Goal: Communication & Community: Answer question/provide support

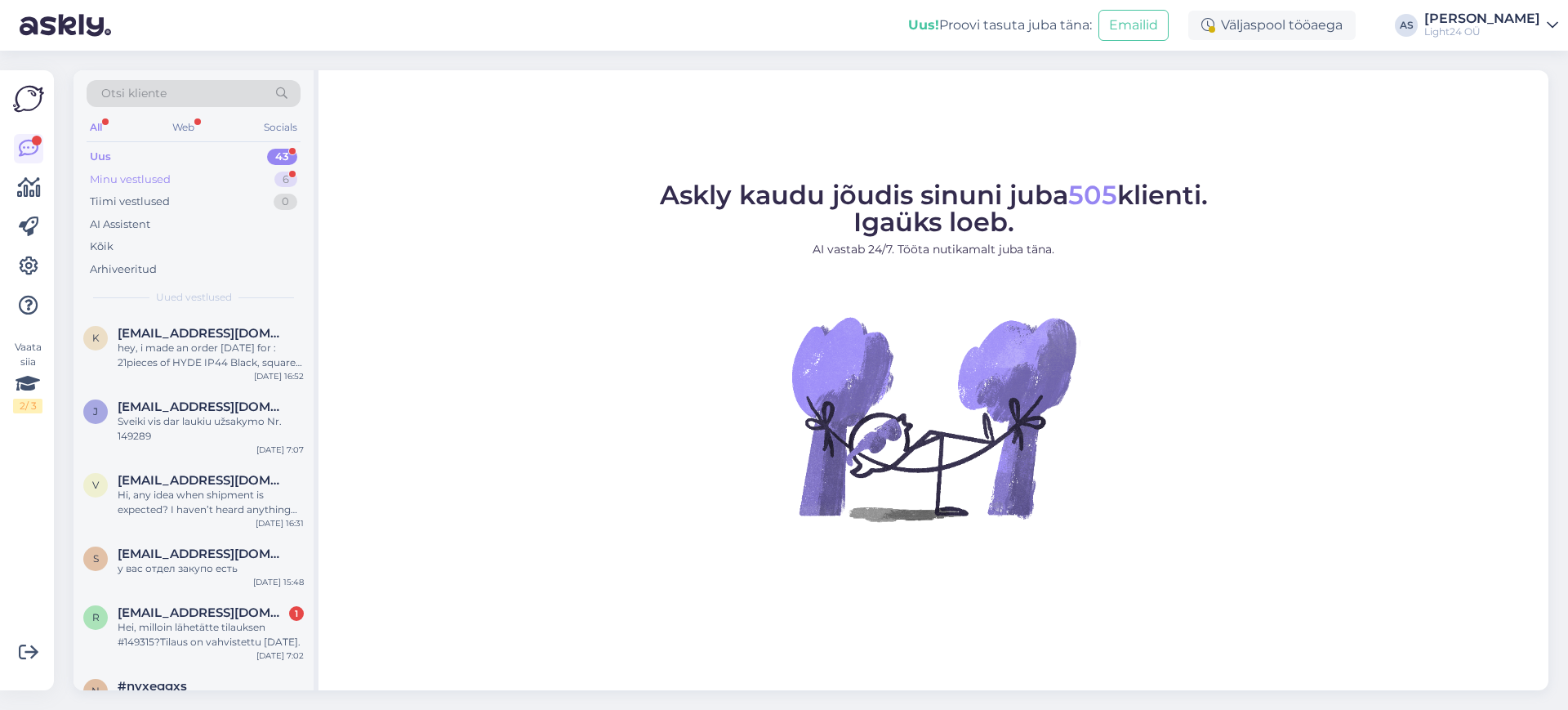
click at [130, 178] on div "Minu vestlused" at bounding box center [130, 179] width 81 height 16
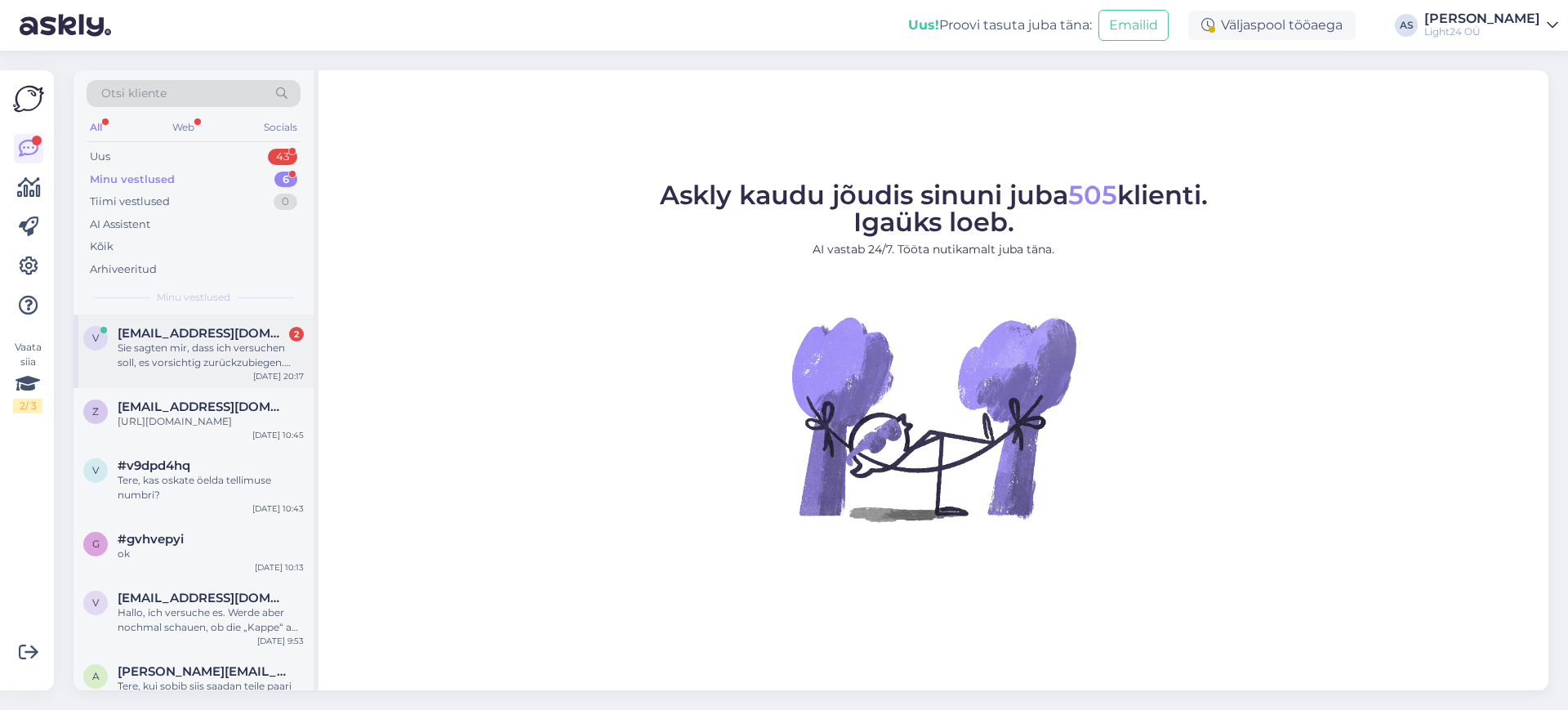
click at [207, 341] on div "Sie sagten mir, dass ich versuchen soll, es vorsichtig zurückzubiegen. Aber es …" at bounding box center [210, 355] width 186 height 29
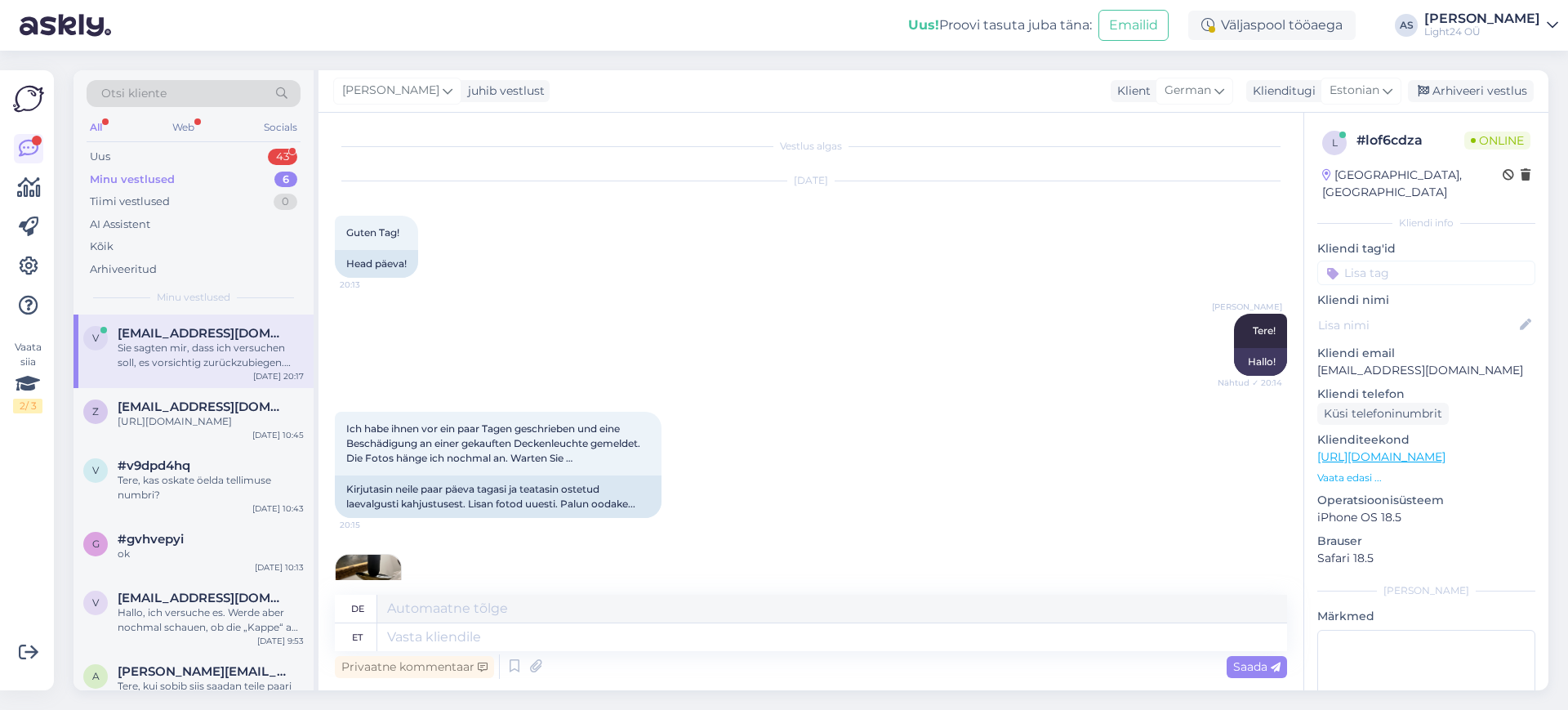
scroll to position [318, 0]
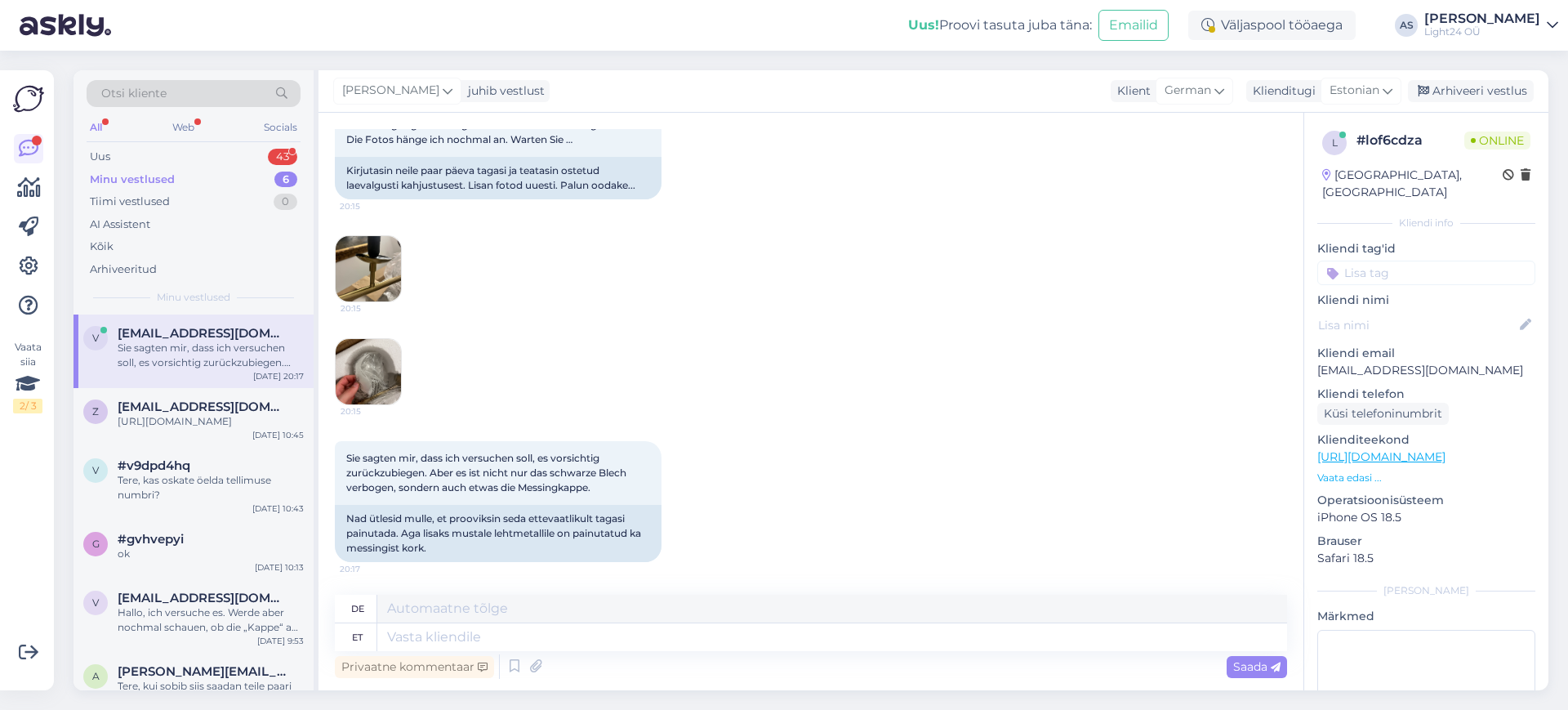
click at [376, 270] on img at bounding box center [368, 269] width 65 height 65
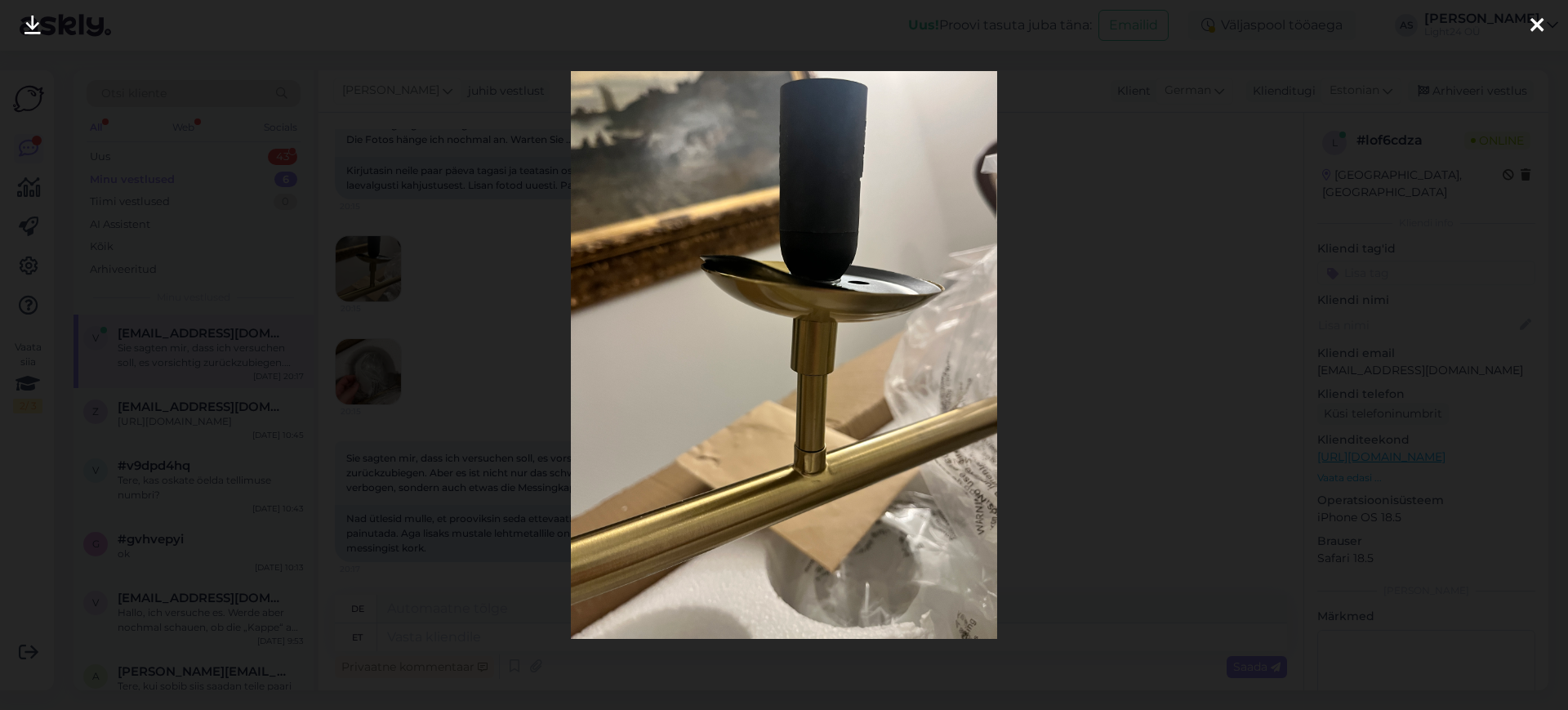
click at [388, 364] on div at bounding box center [784, 355] width 1568 height 710
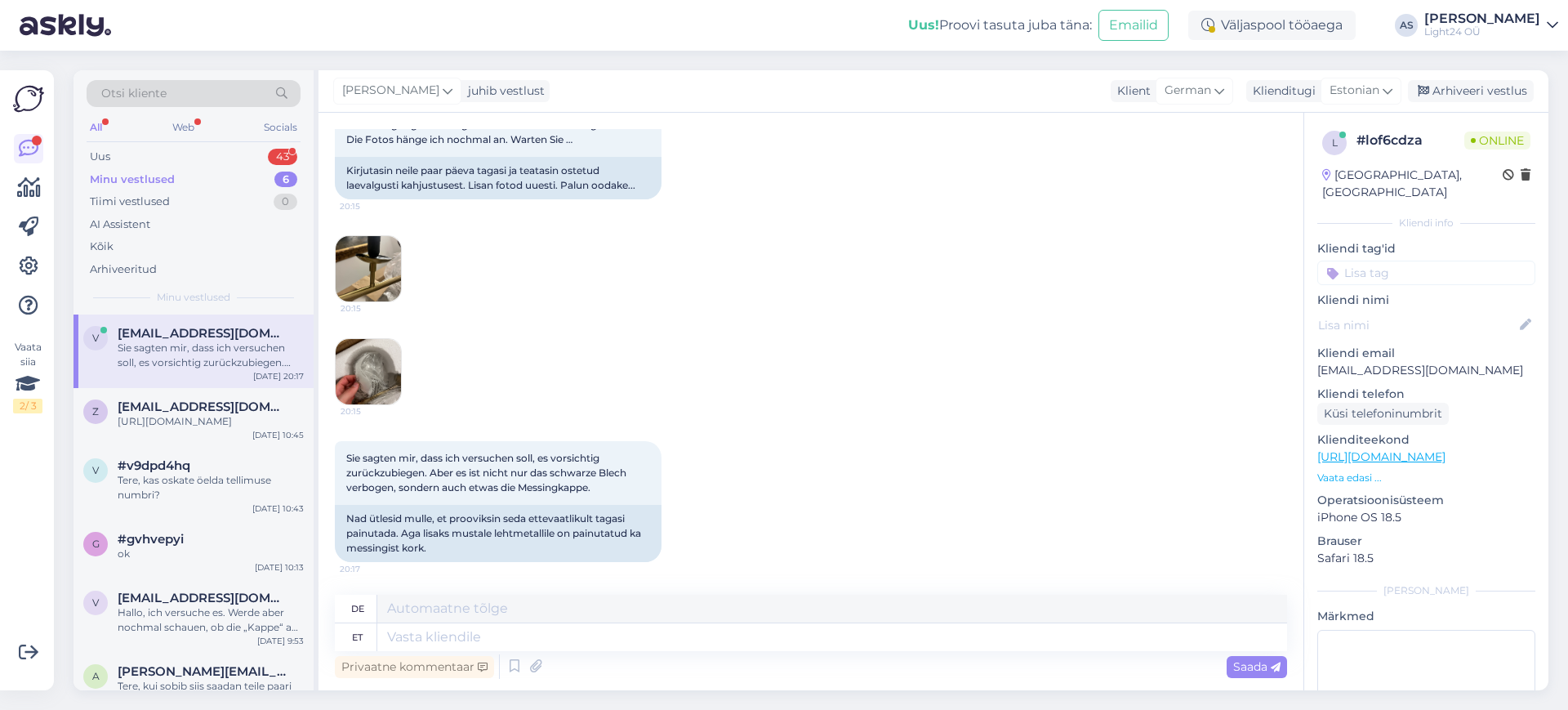
click at [349, 369] on img at bounding box center [368, 371] width 65 height 65
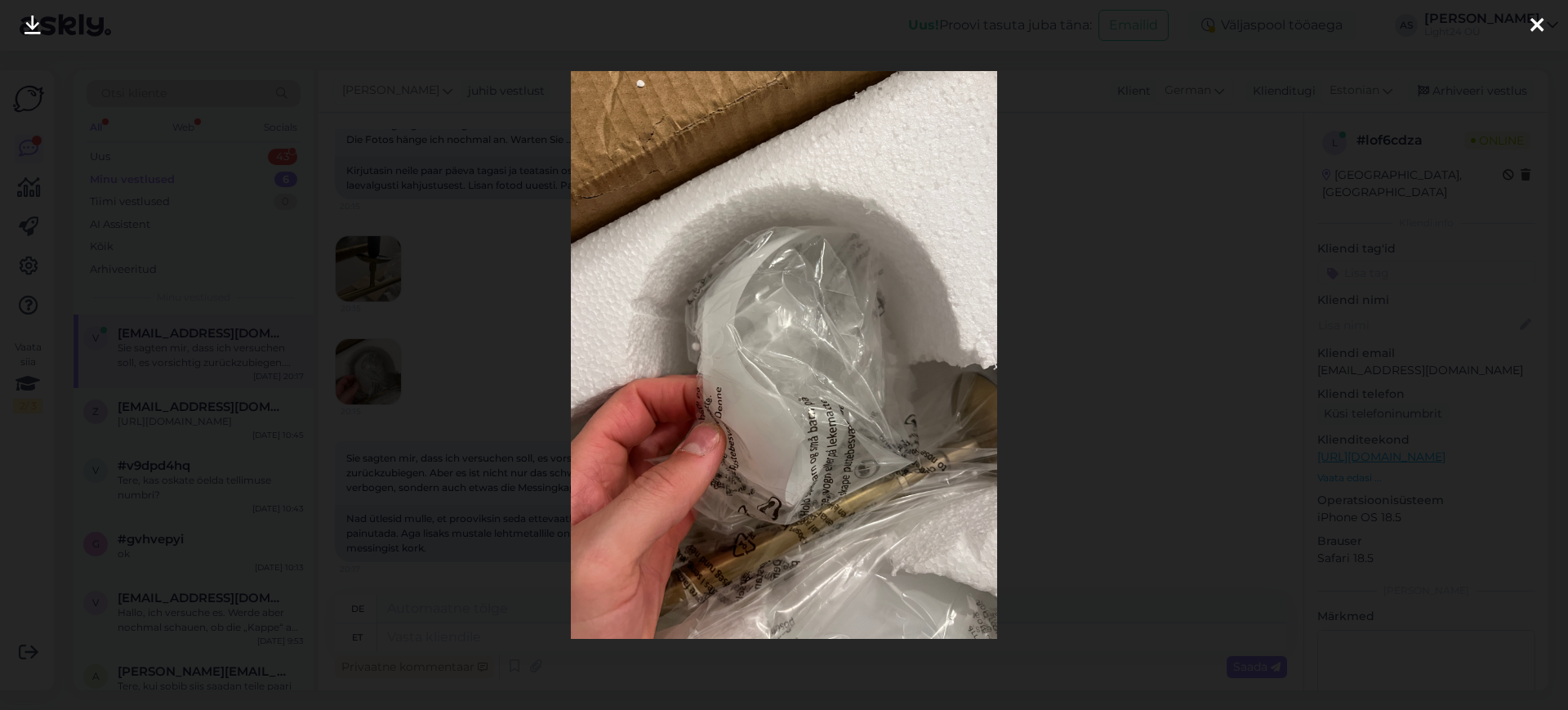
click at [1272, 364] on div at bounding box center [784, 355] width 1568 height 710
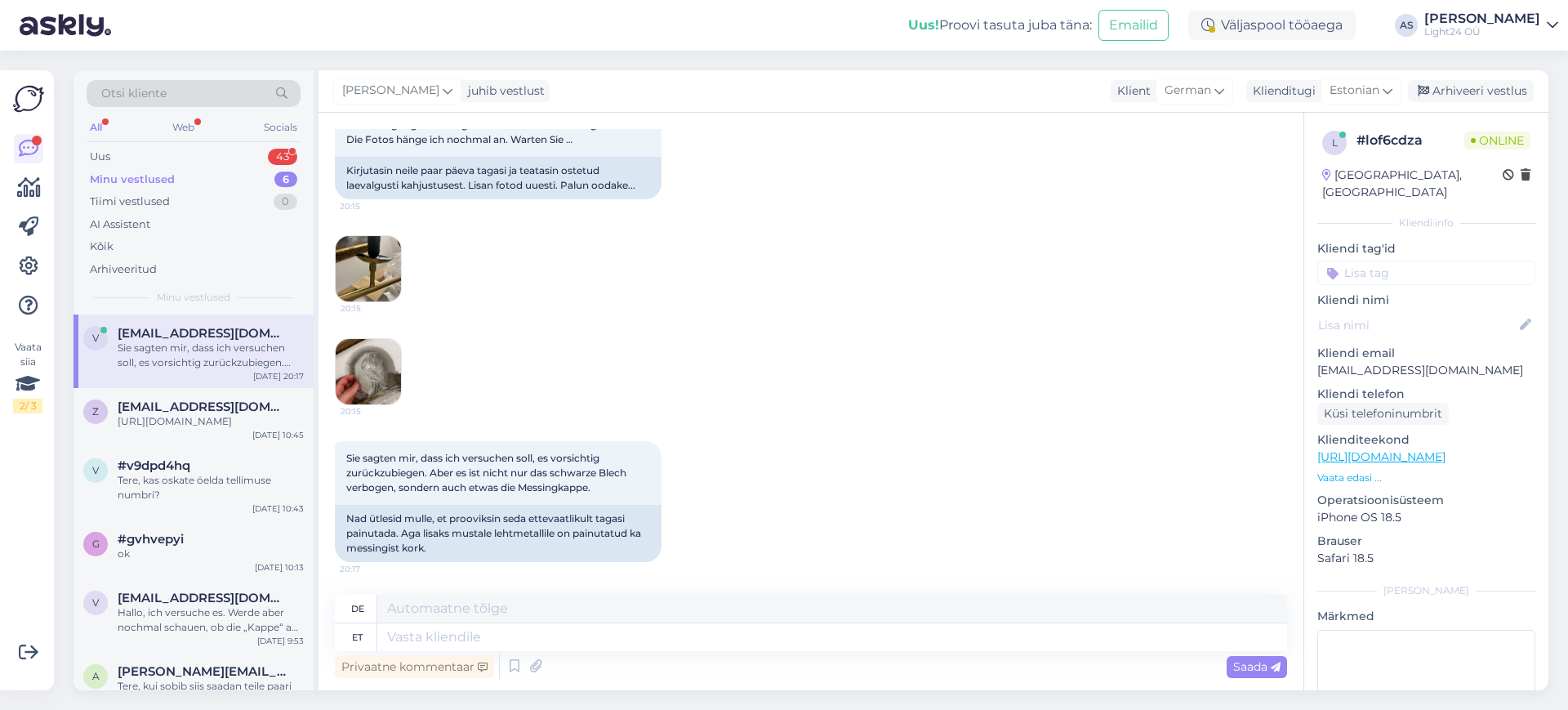
drag, startPoint x: 1292, startPoint y: 587, endPoint x: 1281, endPoint y: 585, distance: 11.2
click at [1281, 585] on div "Vestlus algas [DATE] Guten Tag! 20:13 Head päeva! [PERSON_NAME] Tere! Nähtud ✓ …" at bounding box center [810, 401] width 985 height 577
click at [451, 643] on textarea at bounding box center [831, 636] width 909 height 27
click at [370, 246] on img at bounding box center [368, 269] width 65 height 65
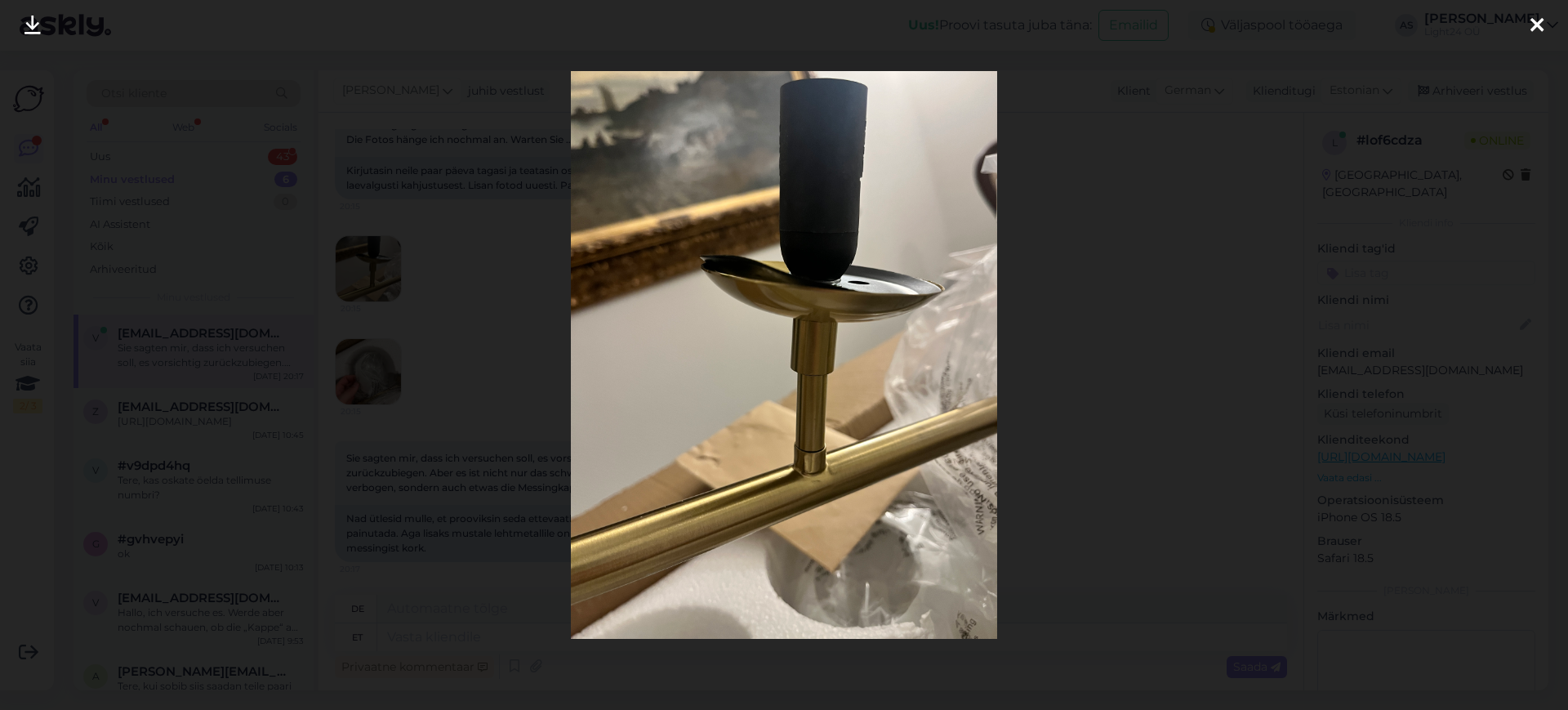
click at [1536, 26] on icon at bounding box center [1536, 26] width 13 height 21
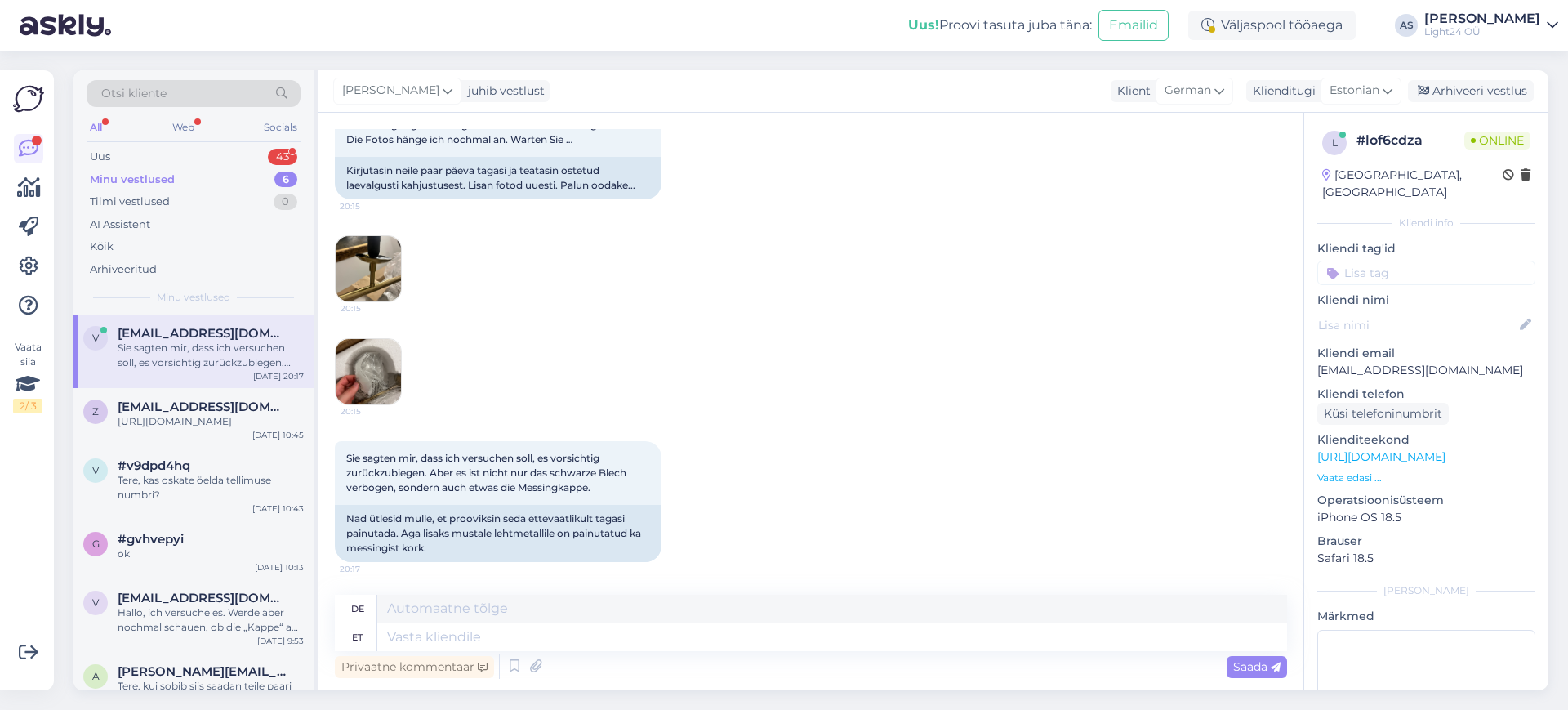
click at [366, 370] on img at bounding box center [368, 371] width 65 height 65
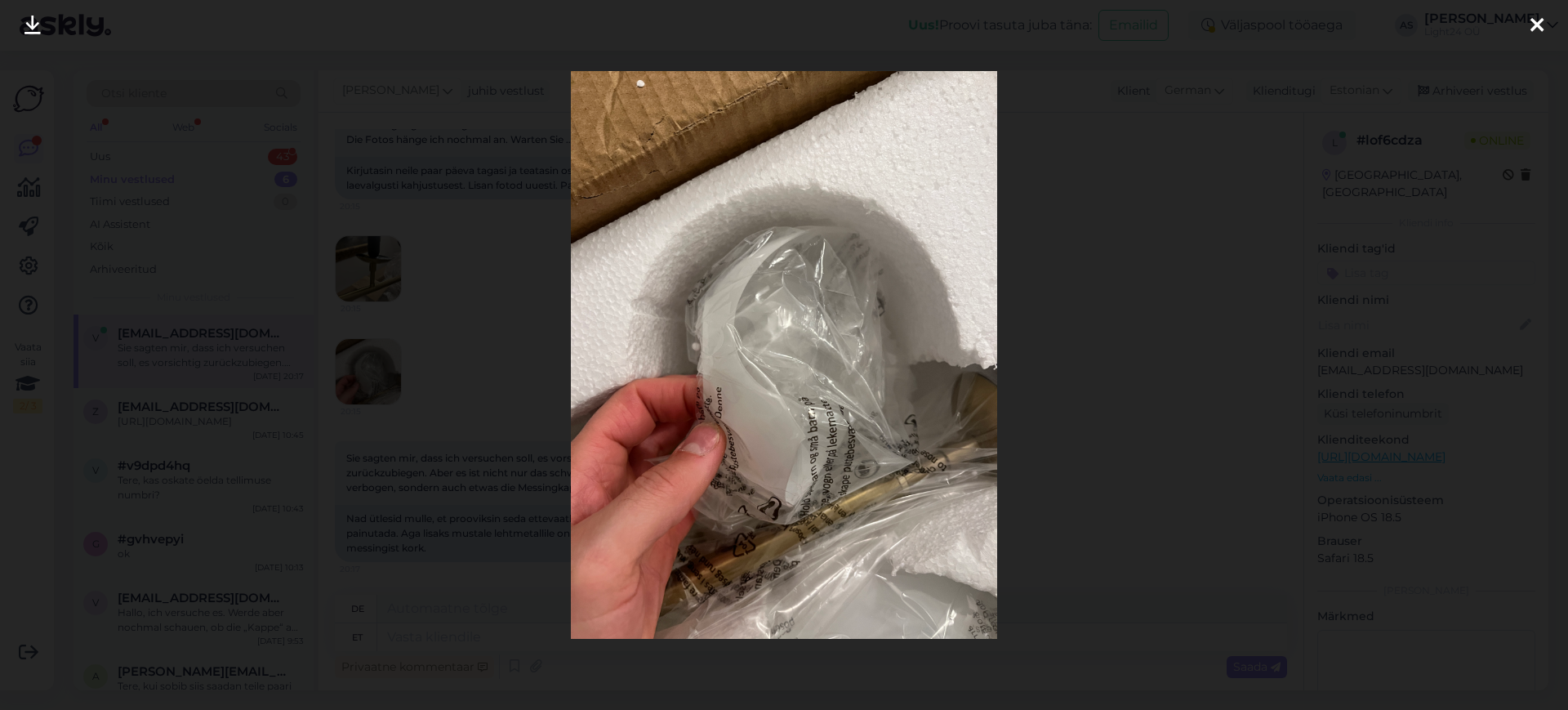
click at [1248, 295] on div at bounding box center [784, 355] width 1568 height 710
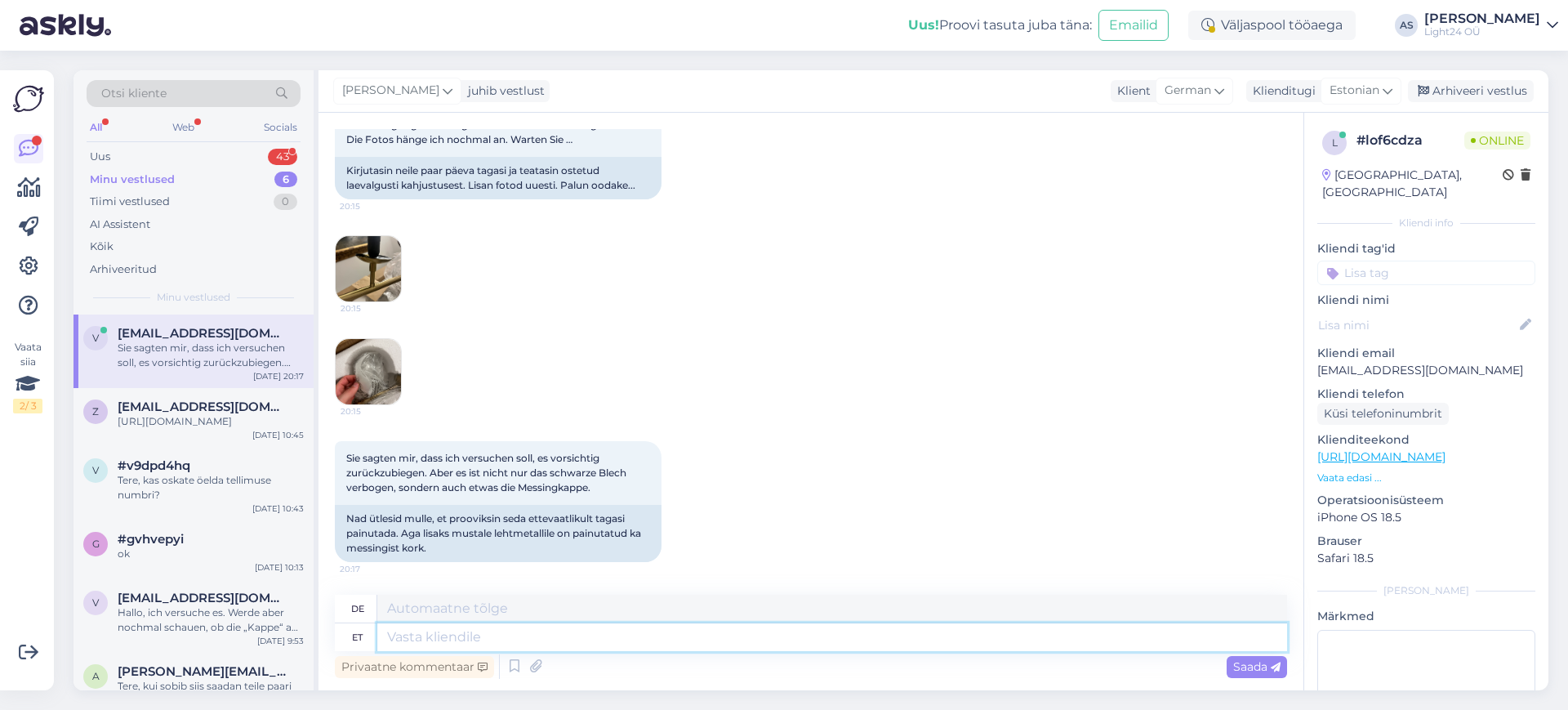
click at [443, 637] on textarea at bounding box center [831, 636] width 909 height 27
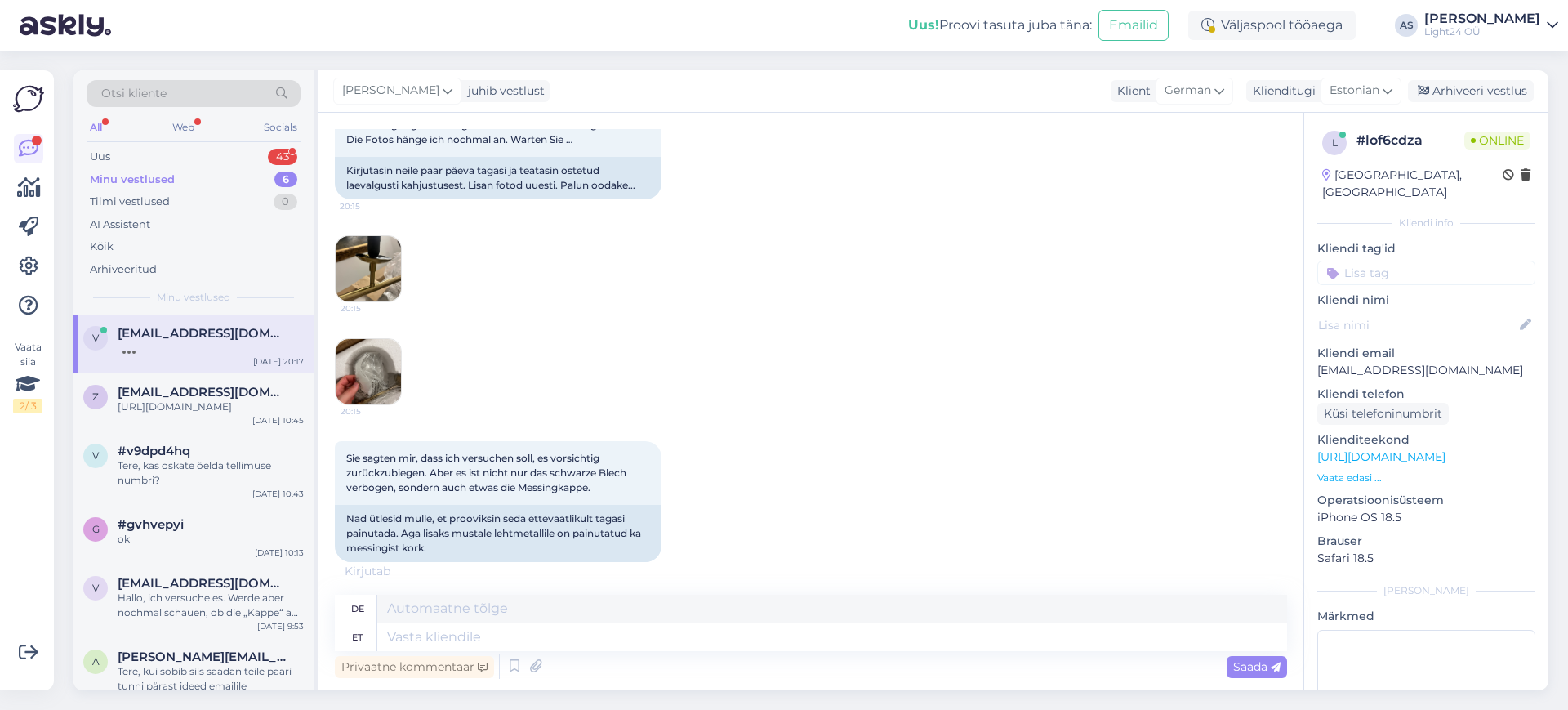
click at [370, 251] on img at bounding box center [368, 269] width 65 height 65
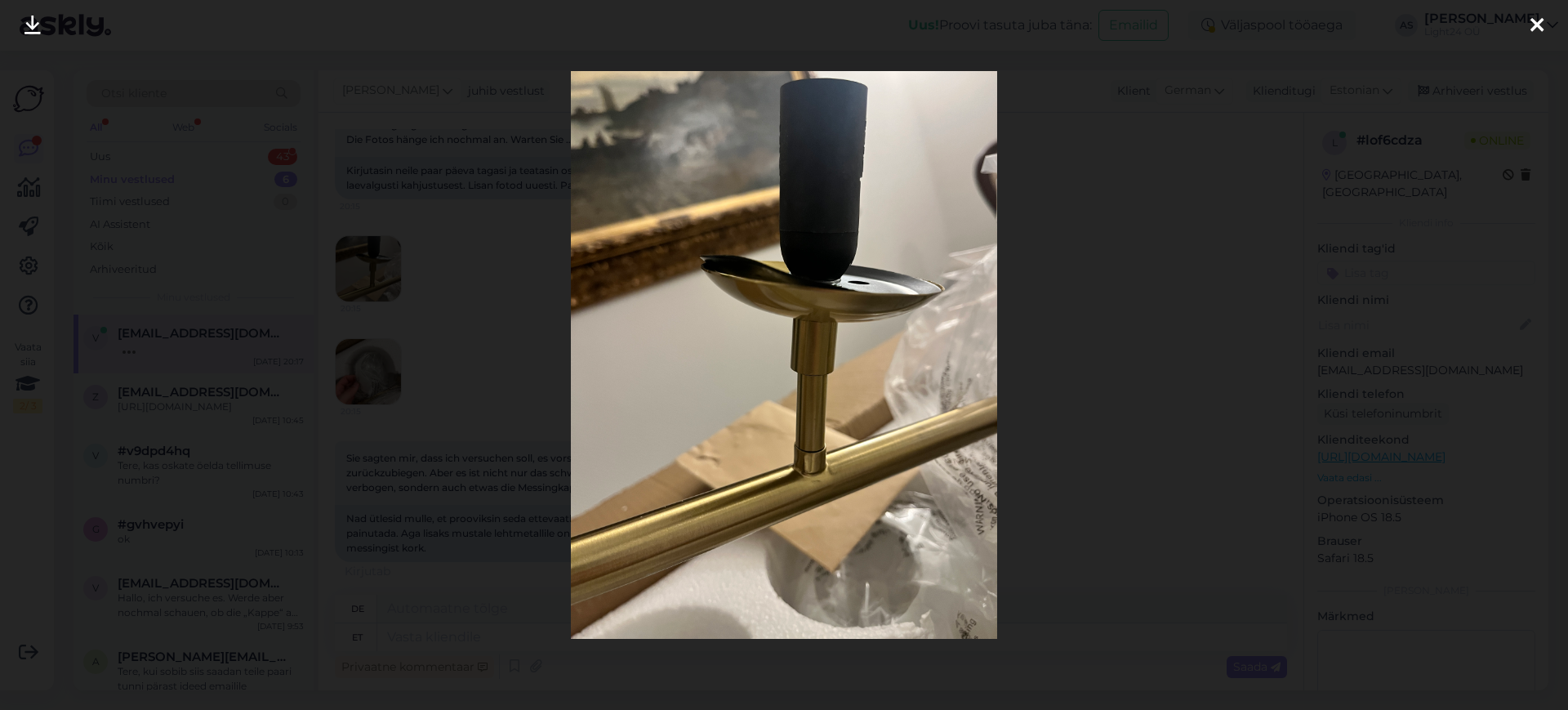
click at [1538, 25] on icon at bounding box center [1536, 26] width 13 height 21
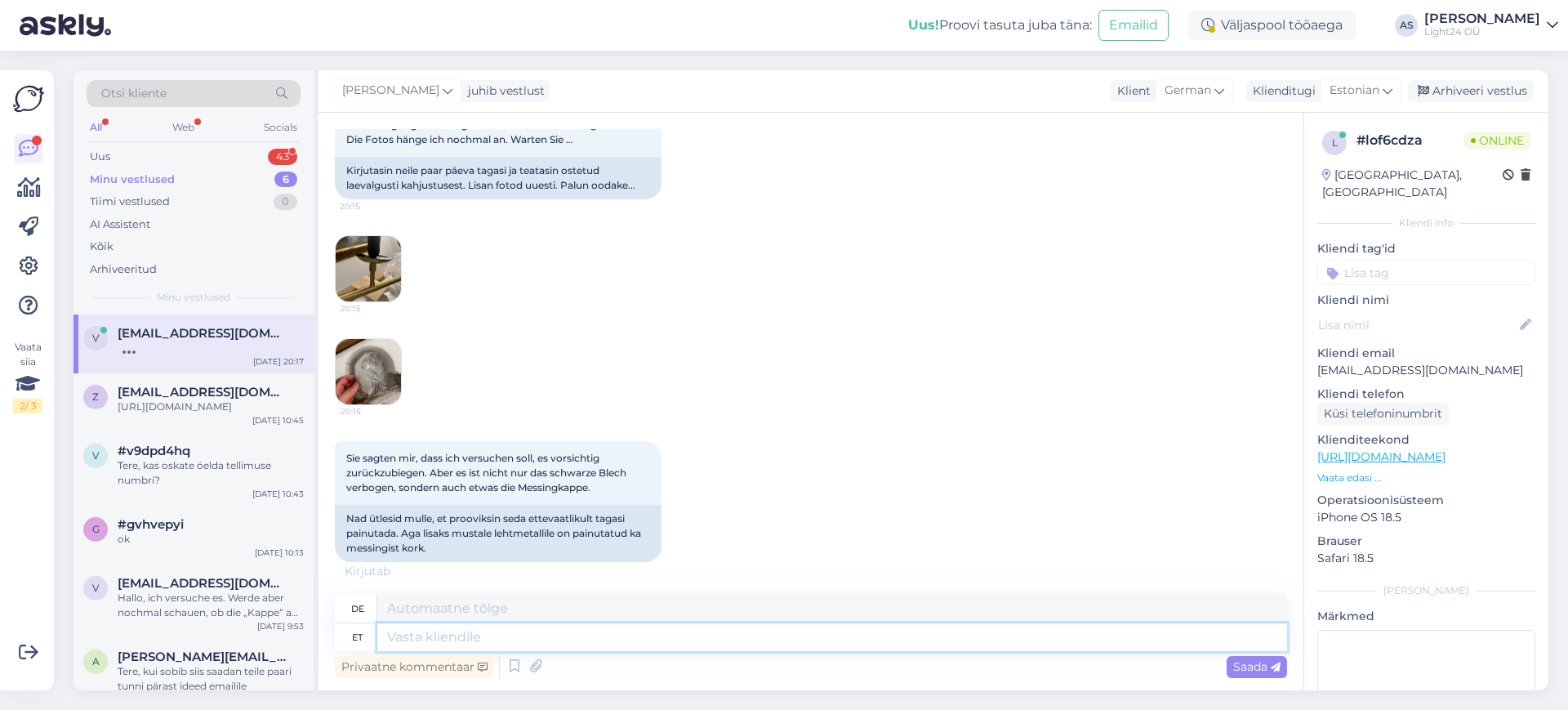
click at [454, 633] on textarea at bounding box center [831, 636] width 909 height 27
type textarea "me t"
type textarea "Wir"
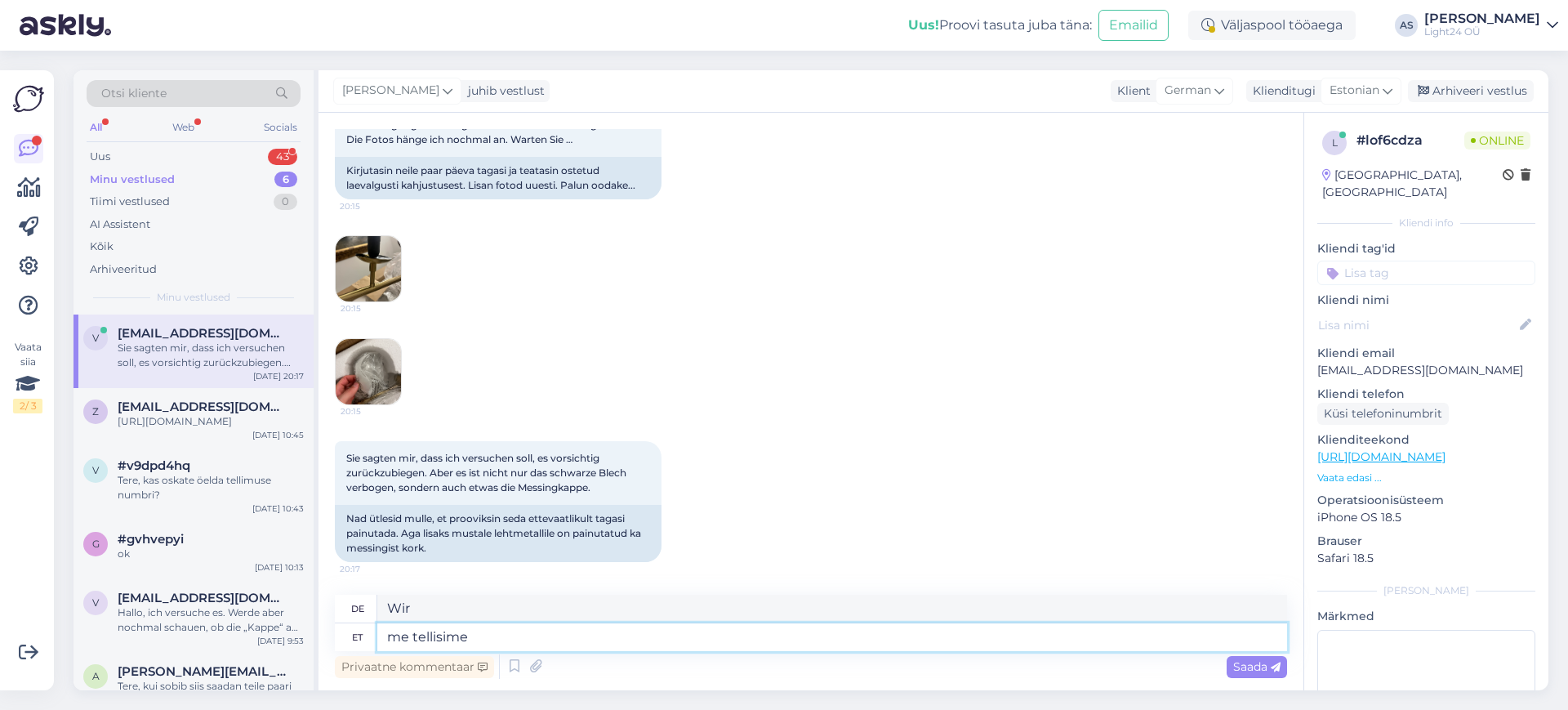
type textarea "me tellisime t"
type textarea "wir bestellten"
type textarea "me tellisime teile"
type textarea "wir haben für Sie bestellt"
type textarea "me tellisime teile uue k"
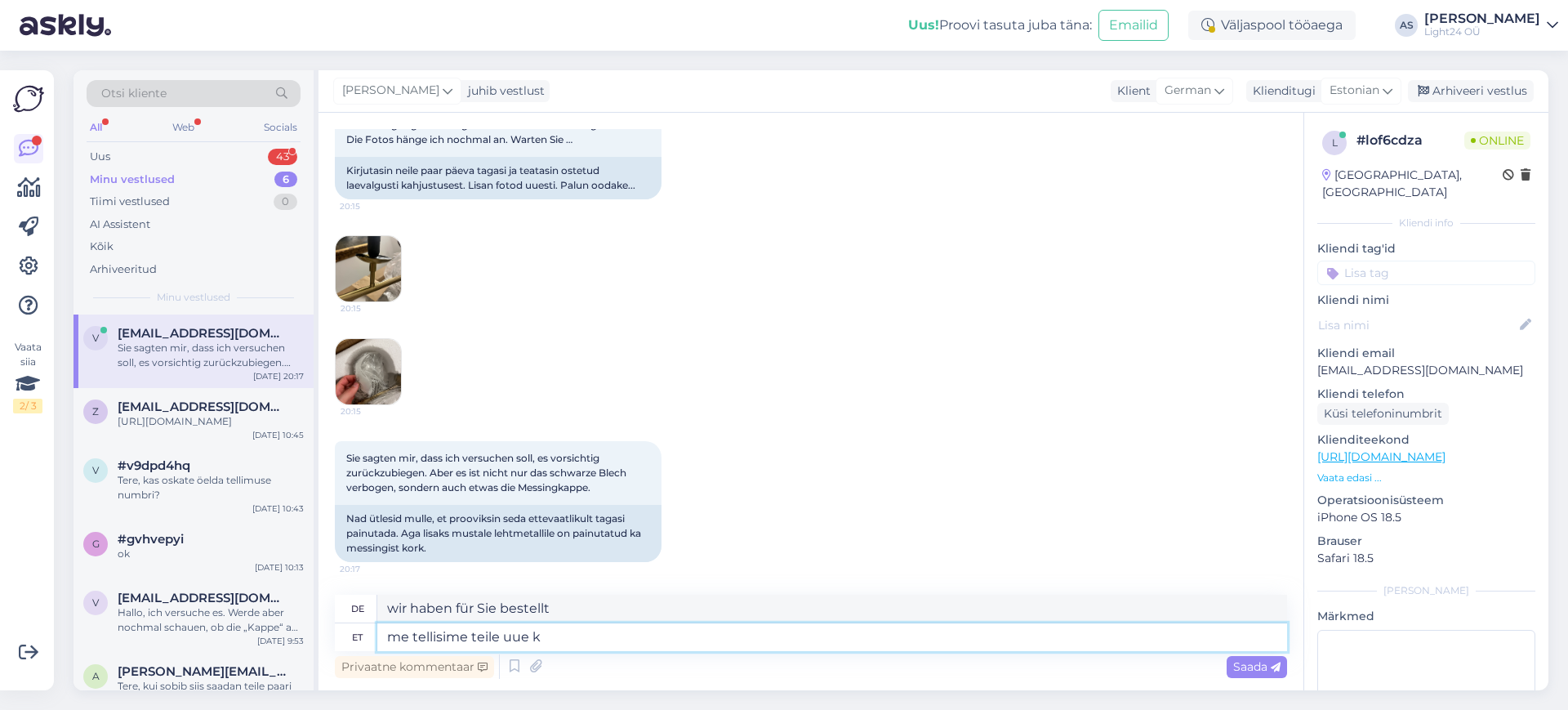
type textarea "wir haben ein neues für dich bestellt"
type textarea "me tellisime teile uue klaasi"
type textarea "wir haben für Sie neues Glas bestellt"
type textarea "me tellisime teile uue klaasi, s"
type textarea "wir haben dir ein neues Glas bestellt,"
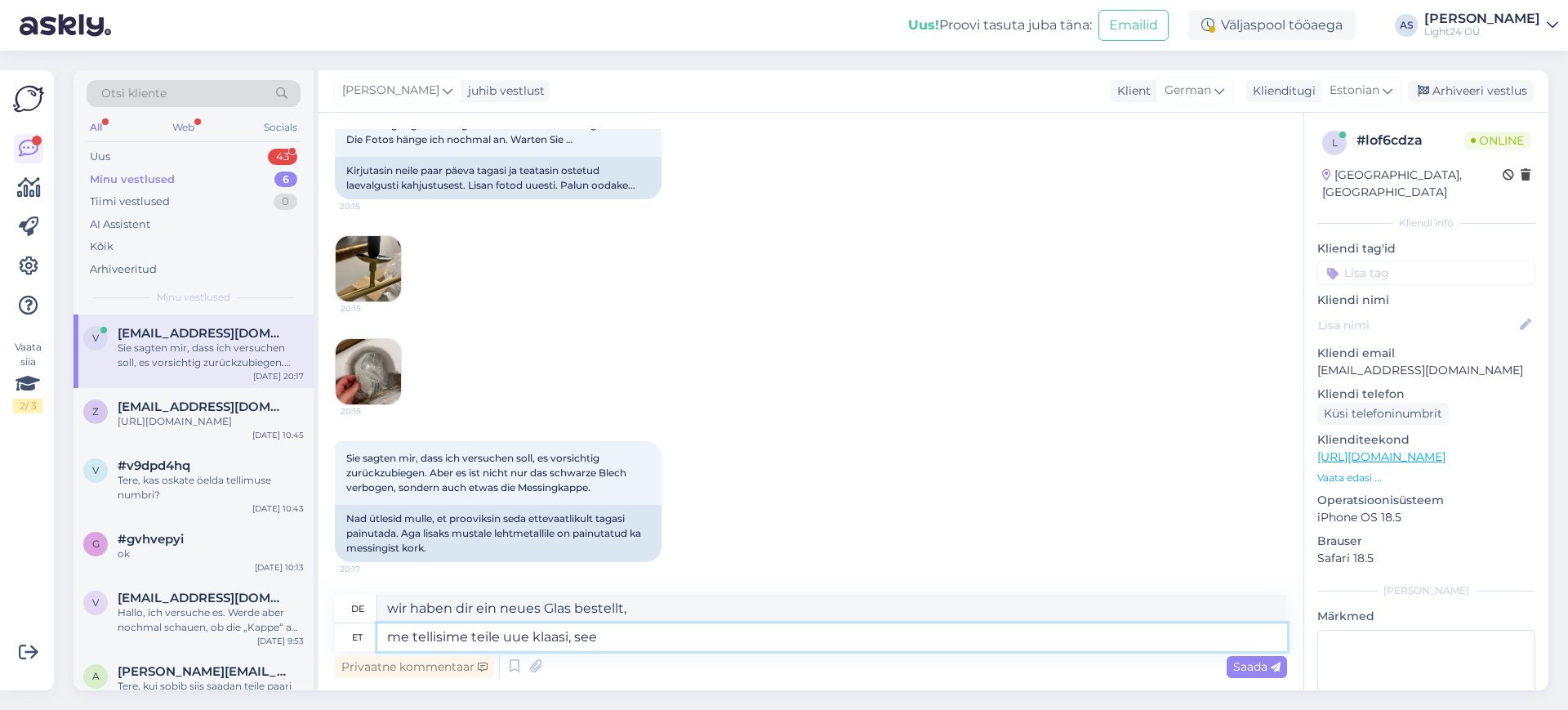
type textarea "me tellisime teile uue klaasi, see j"
type textarea "wir haben für Sie ein neues Glas bestellt, dieses"
type textarea "me tellisime teile uue klaasi, see jõuab m"
type textarea "wir haben ein neues Glas für Sie bestellt, es wird ankommen"
type textarea "me tellisime teile uue klaasi, see jõuab meile j"
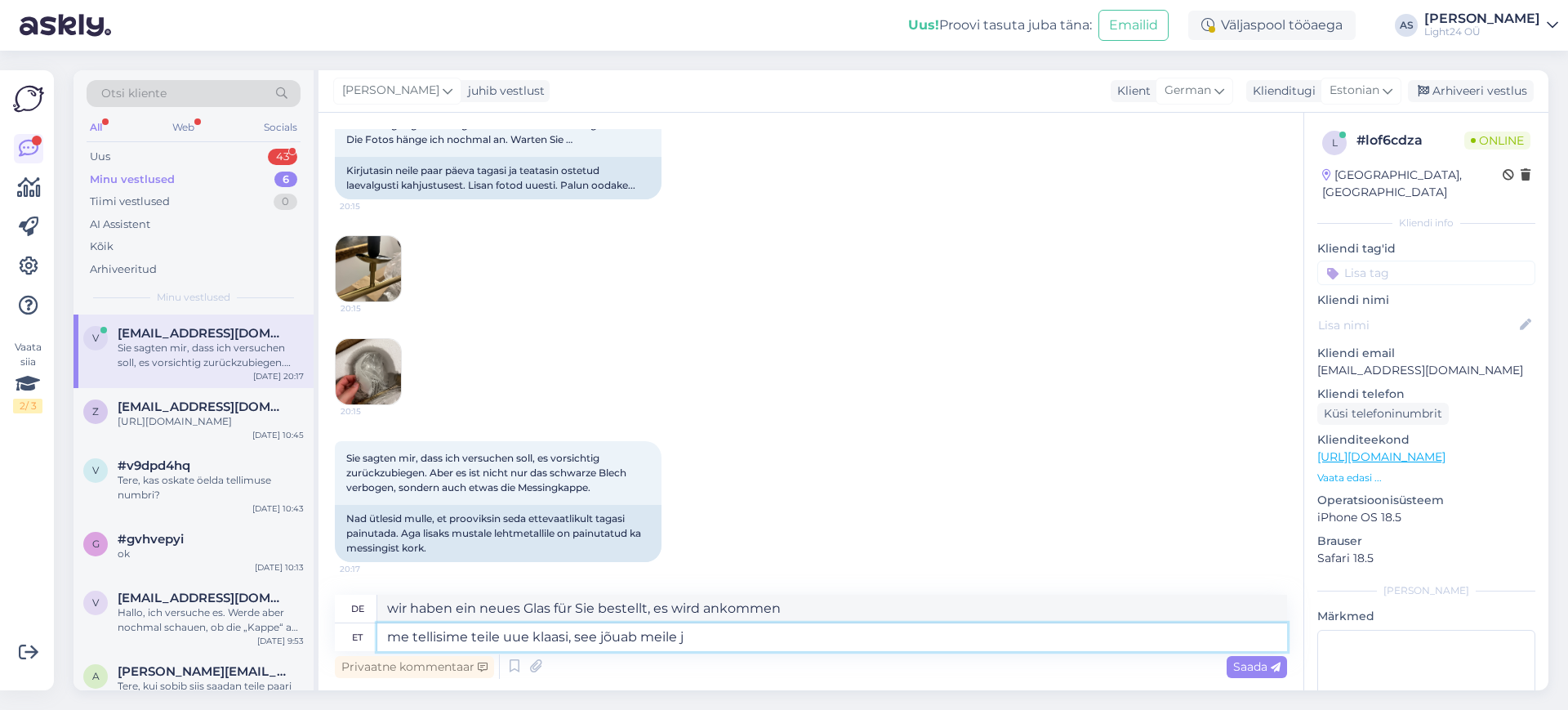
type textarea "wir haben ein neues Glas für Sie bestellt, es wird bei uns eintreffen"
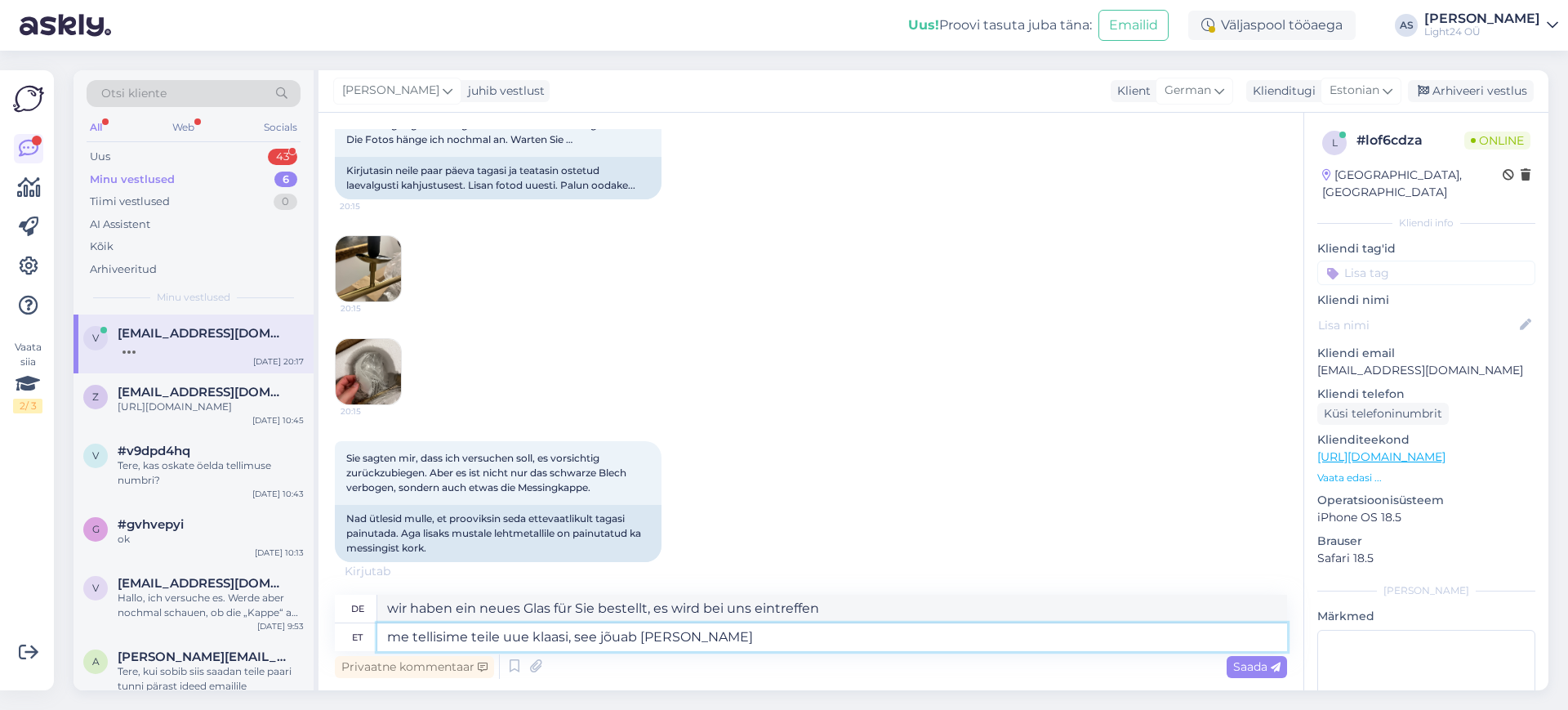
type textarea "me tellisime teile uue klaasi, see jõuab meile jär"
type textarea "Wir haben ein neues Glas für Sie bestellt, es wird bei uns eintreffen in"
type textarea "me tellisime teile uue klaasi, see jõuab meile järgmine n"
type textarea "Wir haben ein neues Glas für Sie bestellt, es wird am nächsten"
type textarea "me tellisime teile uue klaasi, see jõuab meile järgmine nädal."
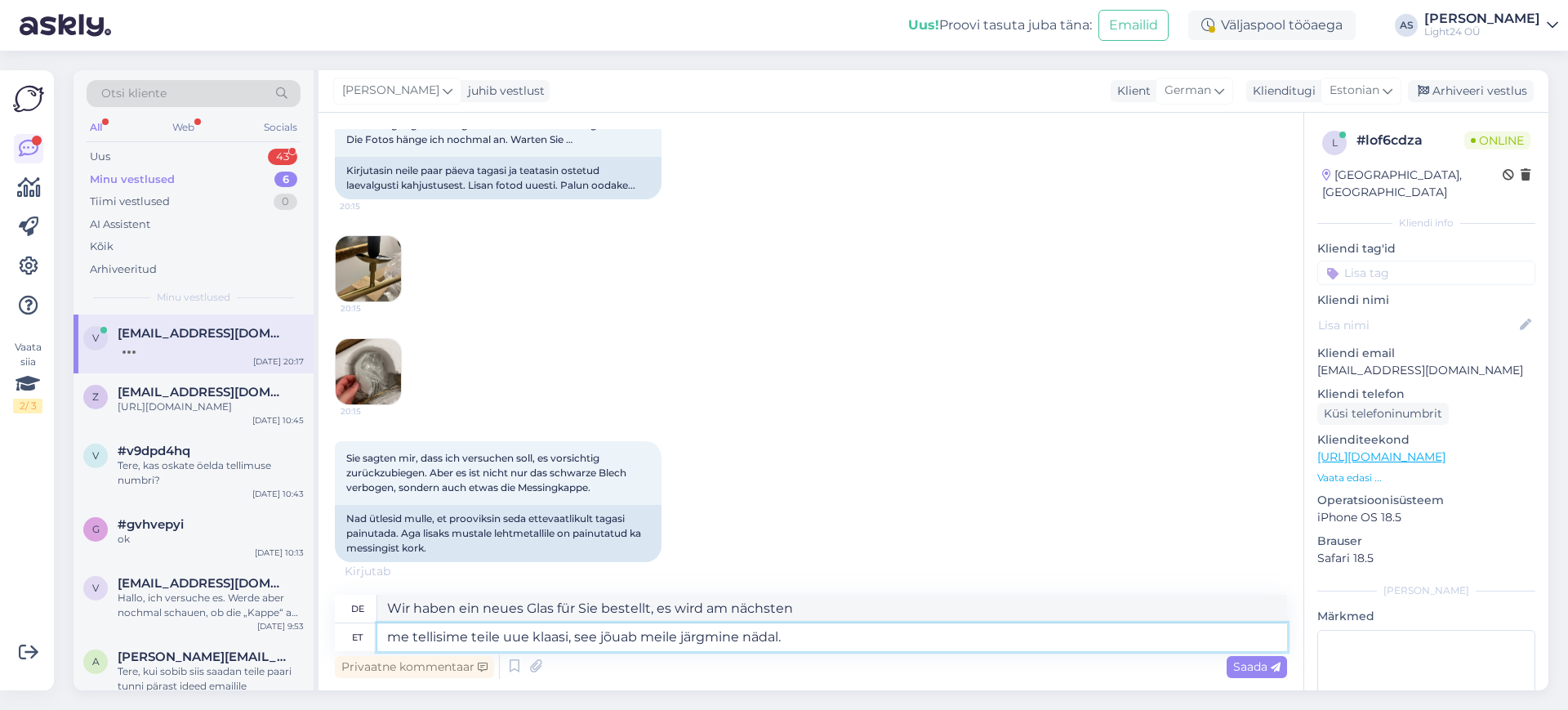
type textarea "Wir haben ein neues Glas für Sie bestellt, es wird nächste Woche eintreffen."
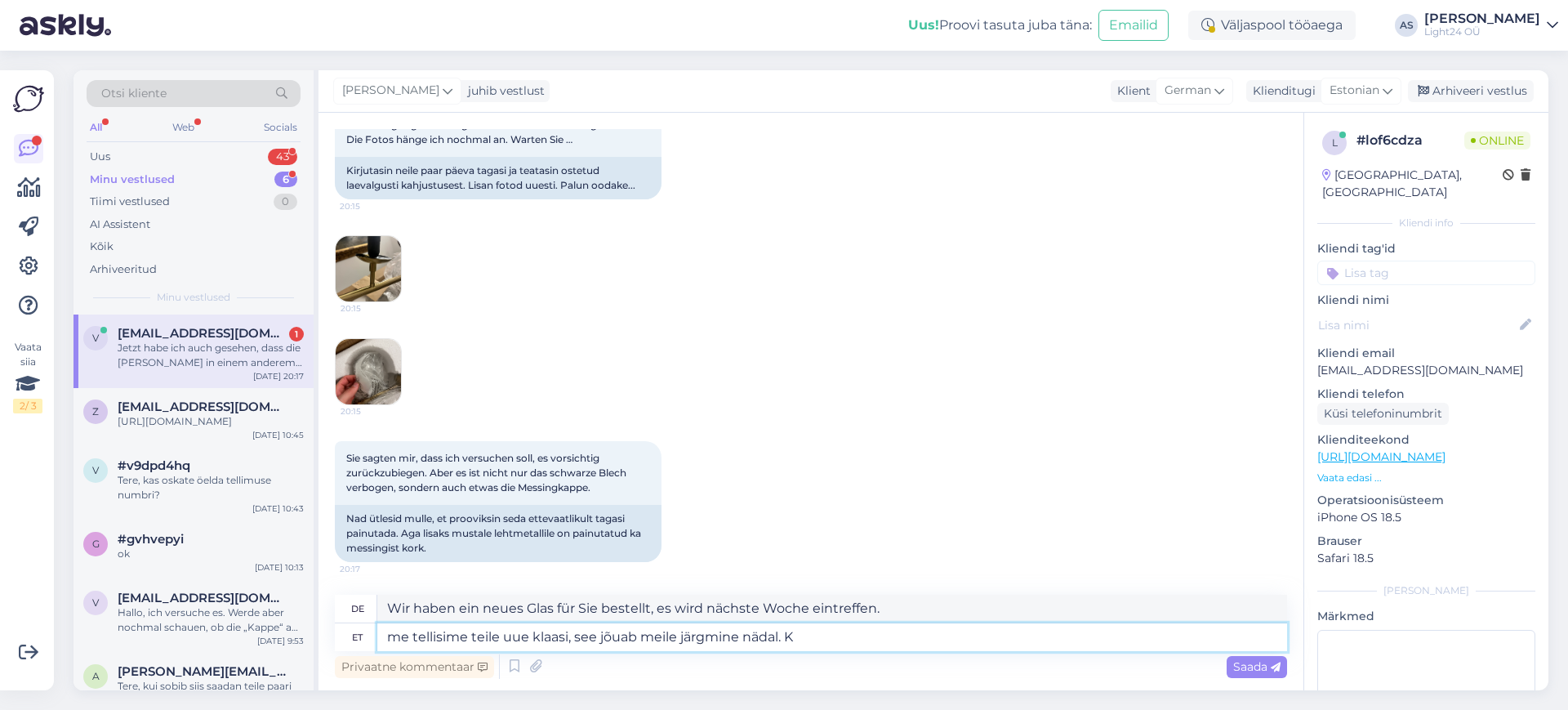
scroll to position [622, 0]
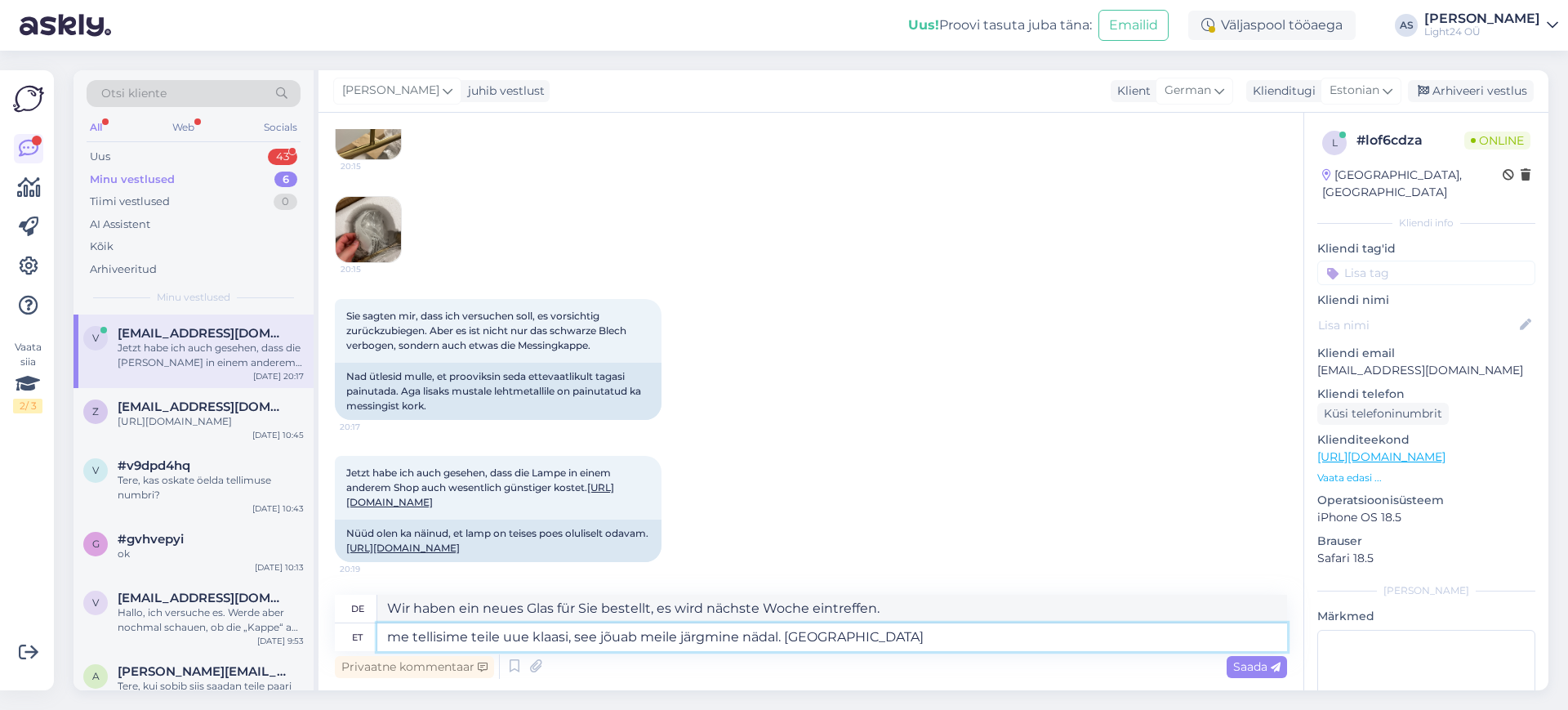
type textarea "me tellisime teile uue klaasi, see jõuab meile järgmine nädal. [GEOGRAPHIC_DATA]"
type textarea "Wir haben ein neues Glas für dich bestellt, es kommt nächste Woche an. [PERSON_…"
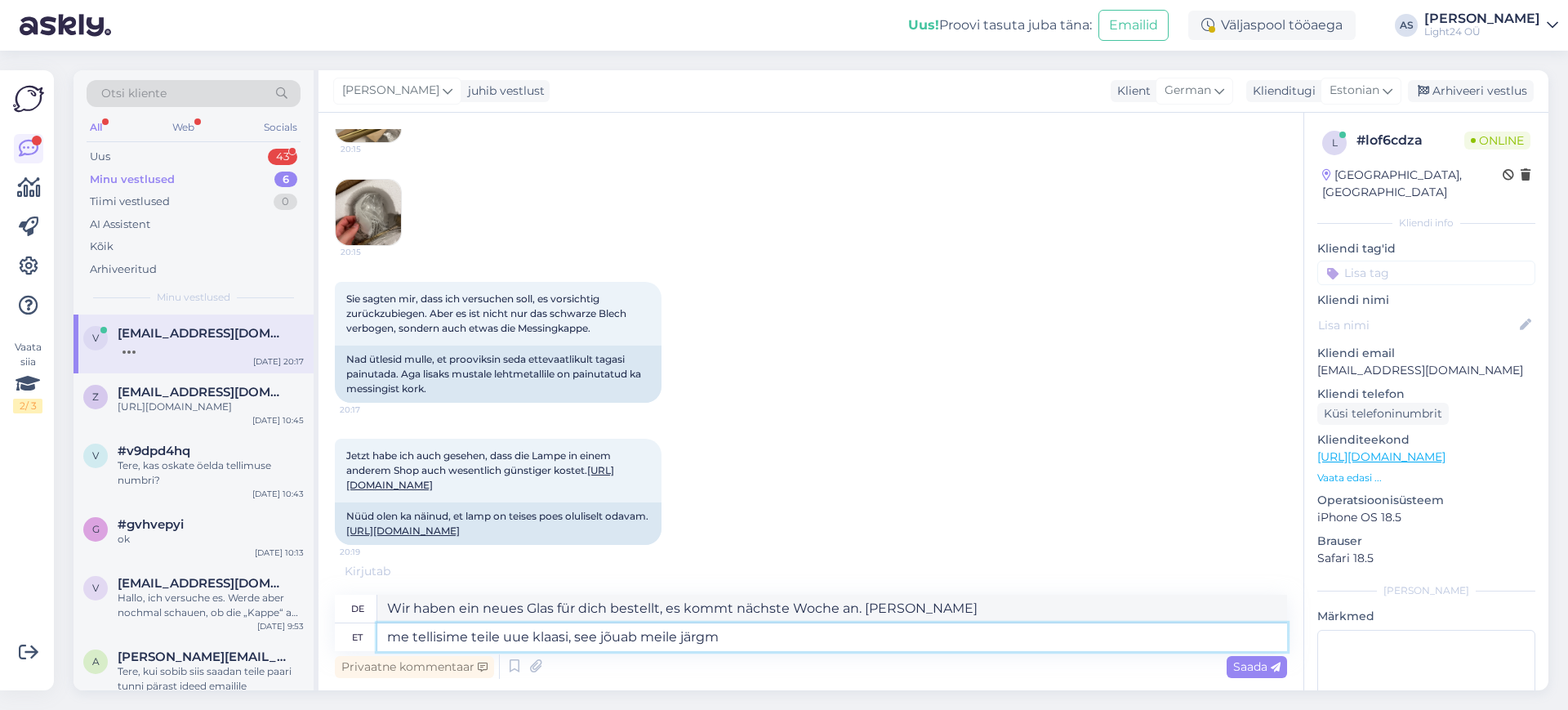
type textarea "me tellisime teile uue klaasi, see jõuab meile järg"
type textarea "Wir haben ein neues Glas für Sie bestellt, es wird nächste Woche eintreffen."
type textarea "me tellisime teile uue klaasi, see jõuab [PERSON_NAME]"
type textarea "Wir haben ein neues Glas für Sie bestellt, es wird am nächsten"
type textarea "me tellisime teile uue klaasi, see jõuab"
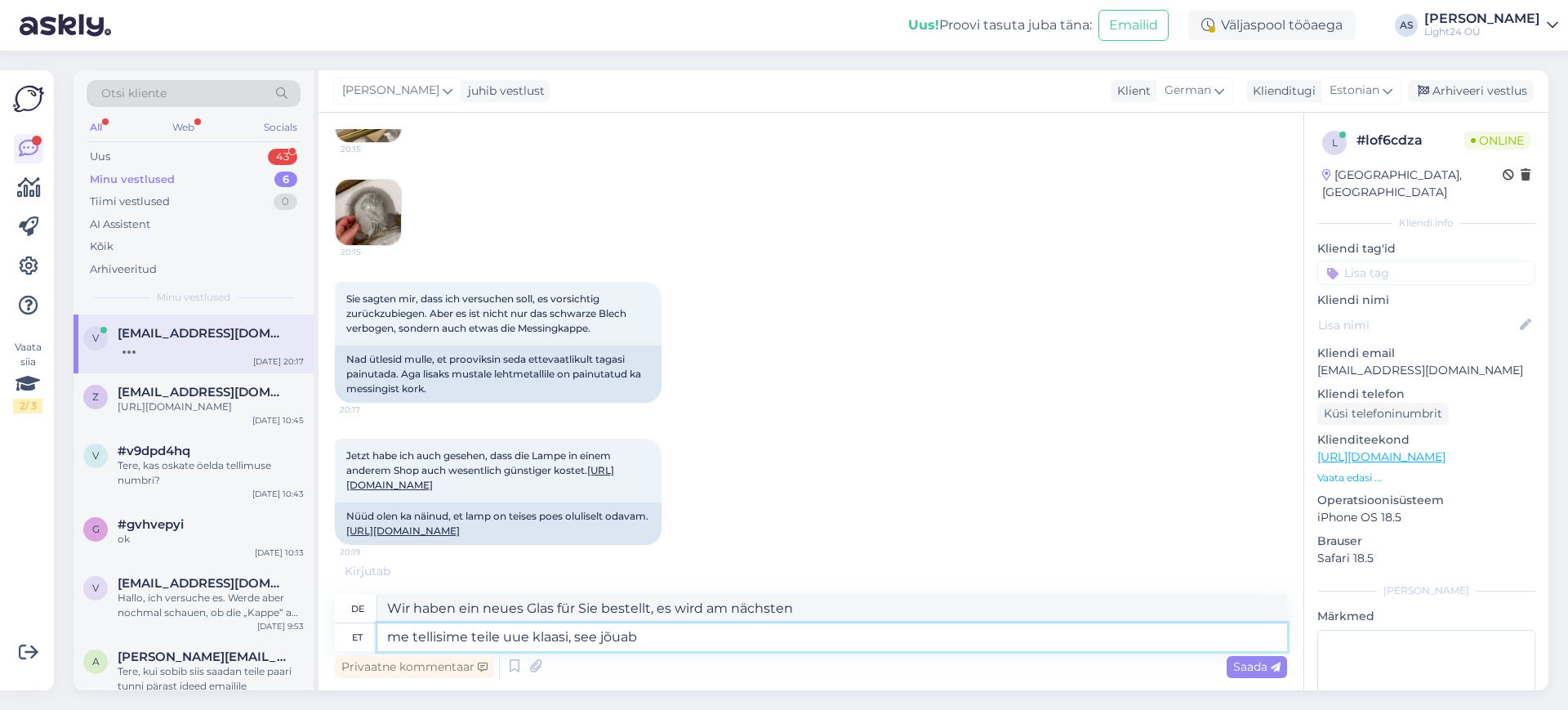
type textarea "wir haben ein neues Glas für Sie bestellt, es wird bei uns eintreffen"
type textarea "me tellisime teile uue klaasi, see"
type textarea "wir haben ein neues Glas für Sie bestellt, es wird ankommen"
type textarea "me tellisime teile uue klaasi"
type textarea "wir haben für Sie ein neues Glas bestellt, dieses"
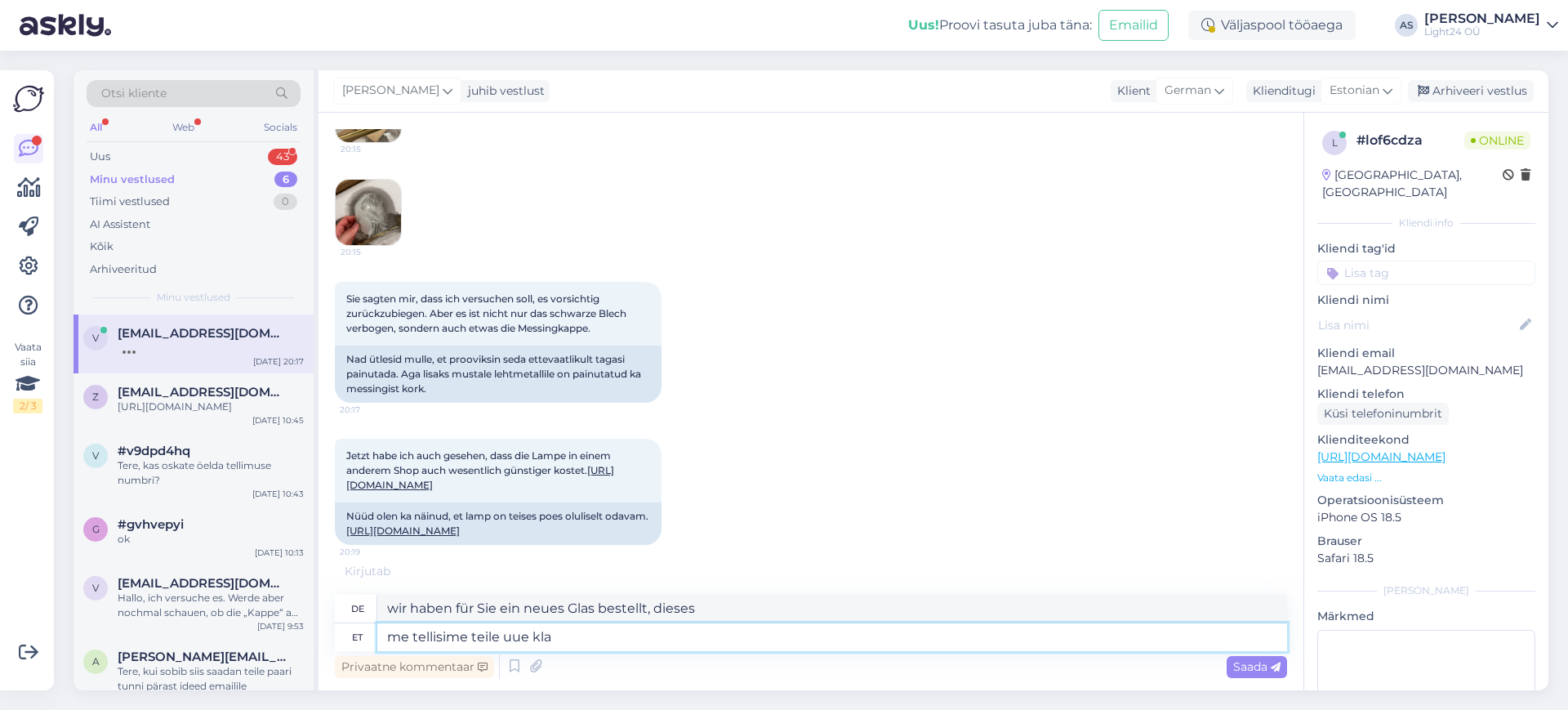
type textarea "me tellisime teile uue kl"
type textarea "wir haben dir ein neues Glas bestellt,"
type textarea "me tellisime"
type textarea "wir haben für Sie bestellt"
type textarea "me te"
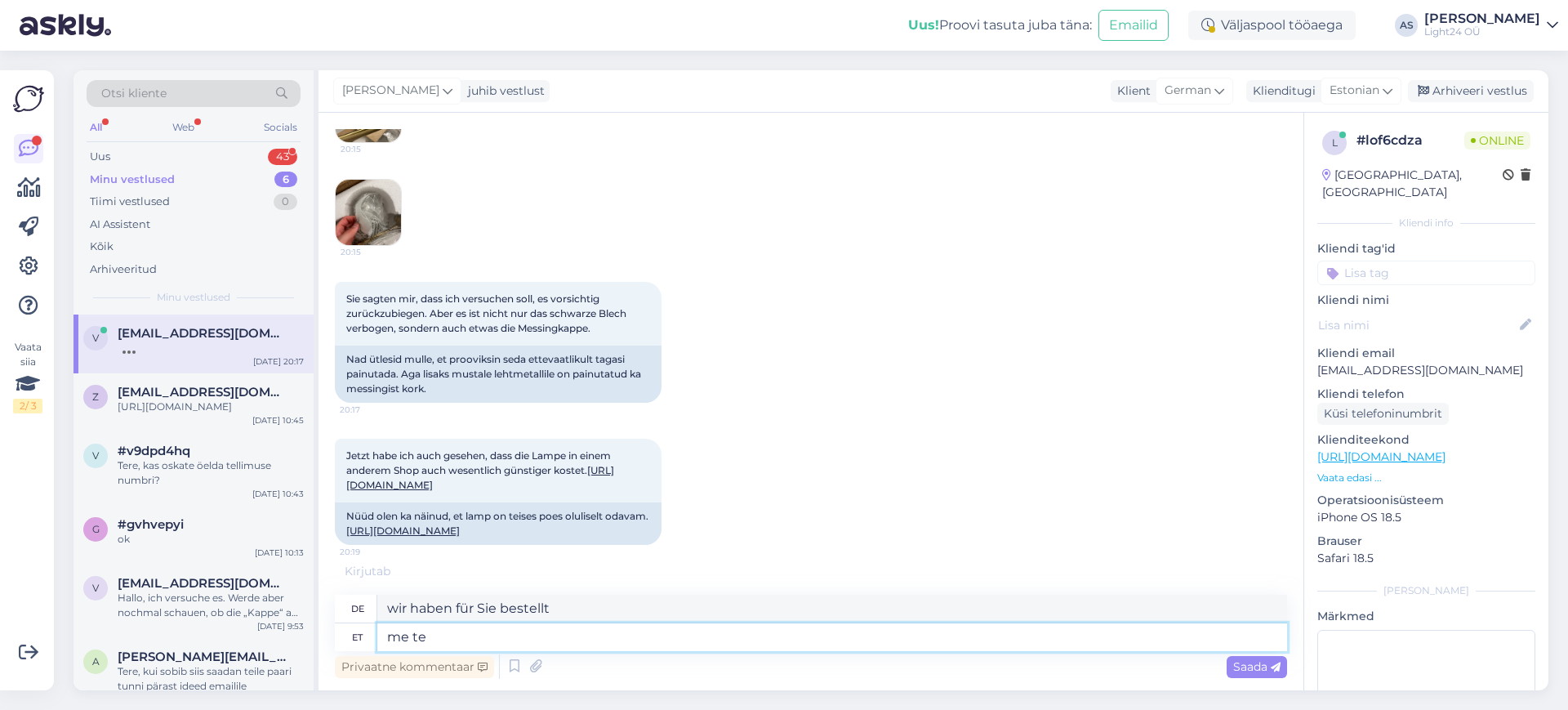
type textarea "wir bestellten"
type textarea "m"
type textarea "Wir"
click at [427, 524] on link "[URL][DOMAIN_NAME]" at bounding box center [403, 530] width 114 height 12
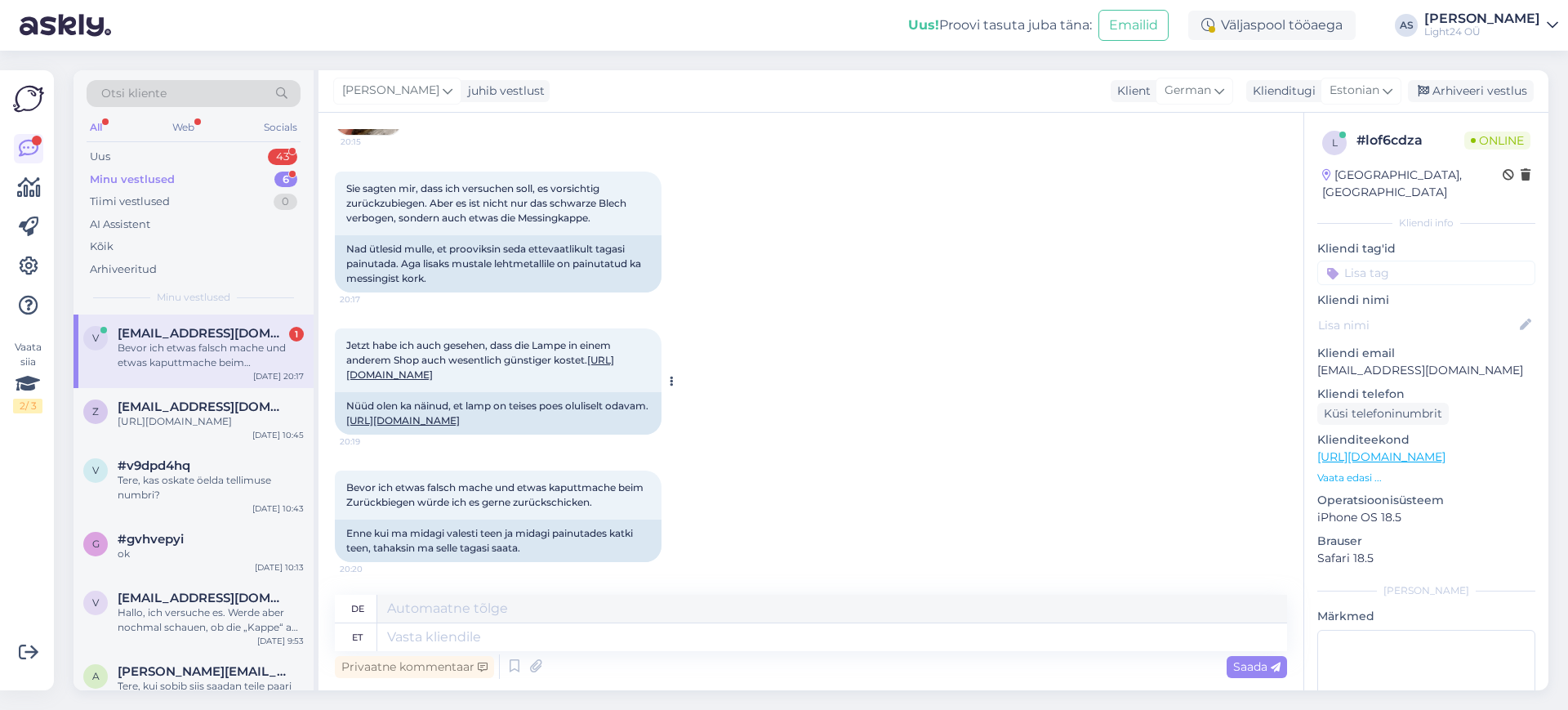
scroll to position [749, 0]
click at [511, 644] on textarea at bounding box center [831, 636] width 909 height 27
type textarea "Peate s"
type textarea "Sie müssen"
type textarea "Peate siis s"
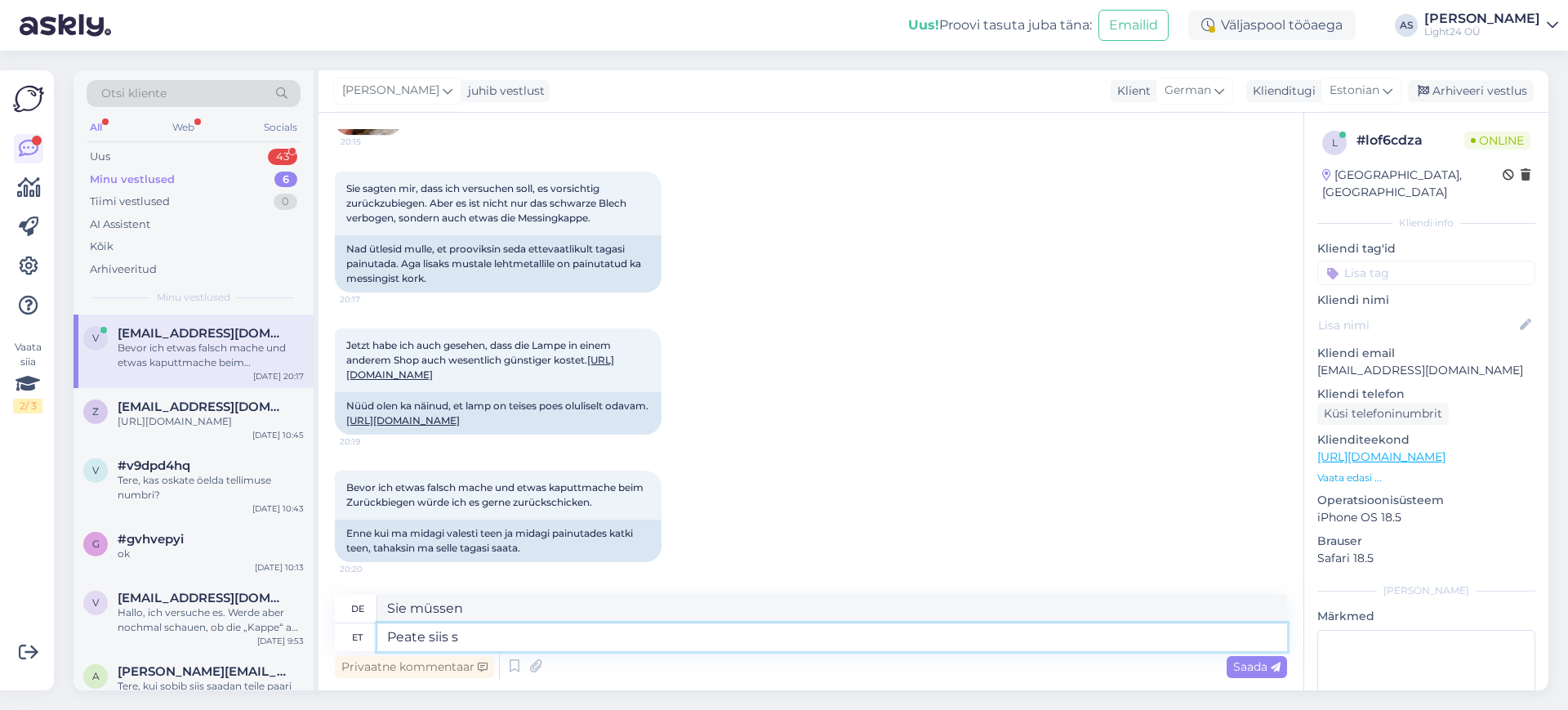
type textarea "Sie [PERSON_NAME]"
type textarea "Peate siis saatma a"
type textarea "Sie müssen [PERSON_NAME]"
type textarea "Peate siis saatma aadressile"
type textarea "Senden Sie dann bitte an"
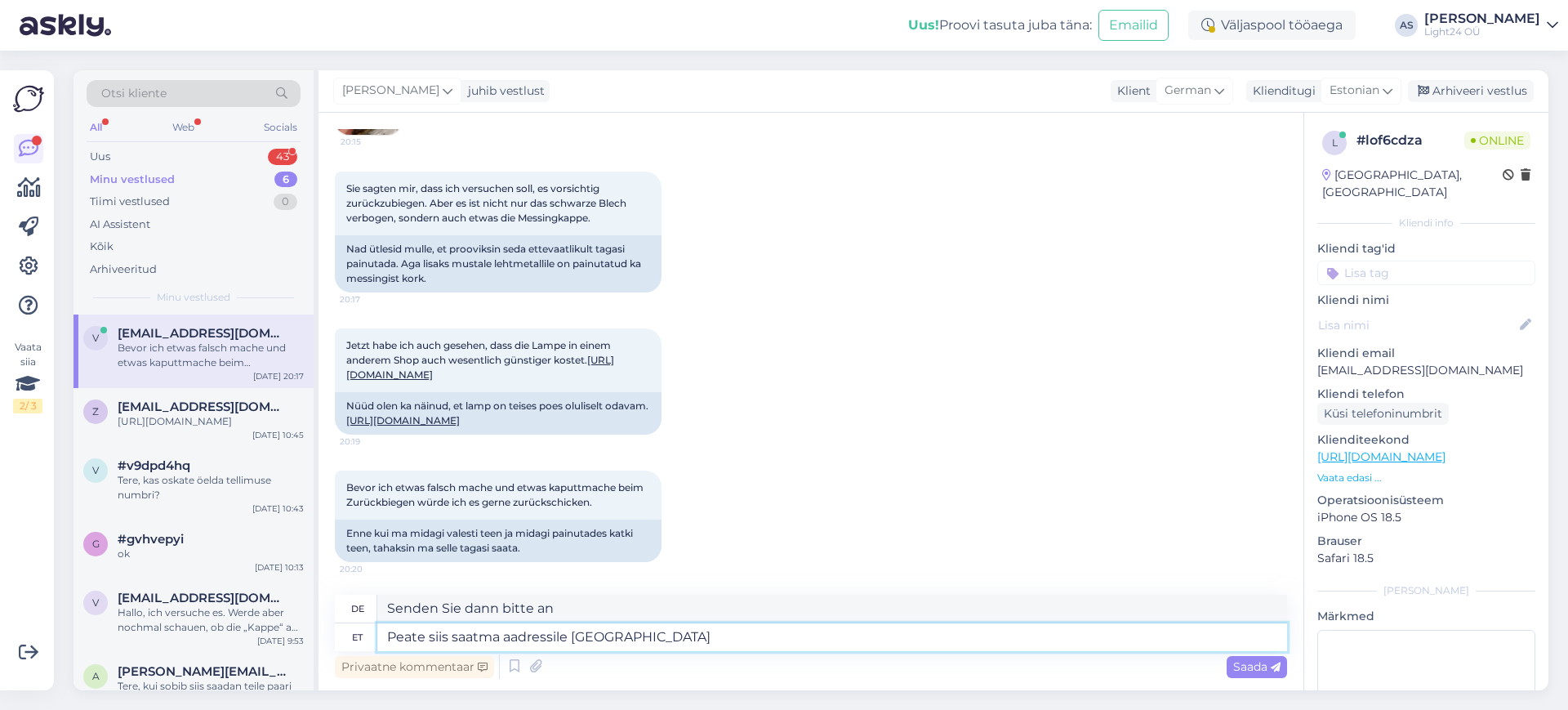
type textarea "Peate siis saatma aadressile [GEOGRAPHIC_DATA] s"
type textarea "Sie [PERSON_NAME] nach [GEOGRAPHIC_DATA] senden"
type textarea "Peate siis saatma aadressile [GEOGRAPHIC_DATA] str. 1"
type textarea "Sie [PERSON_NAME] an die Adresse [GEOGRAPHIC_DATA] str. senden."
type textarea "Peate siis saatma aadressile [GEOGRAPHIC_DATA] str. 146"
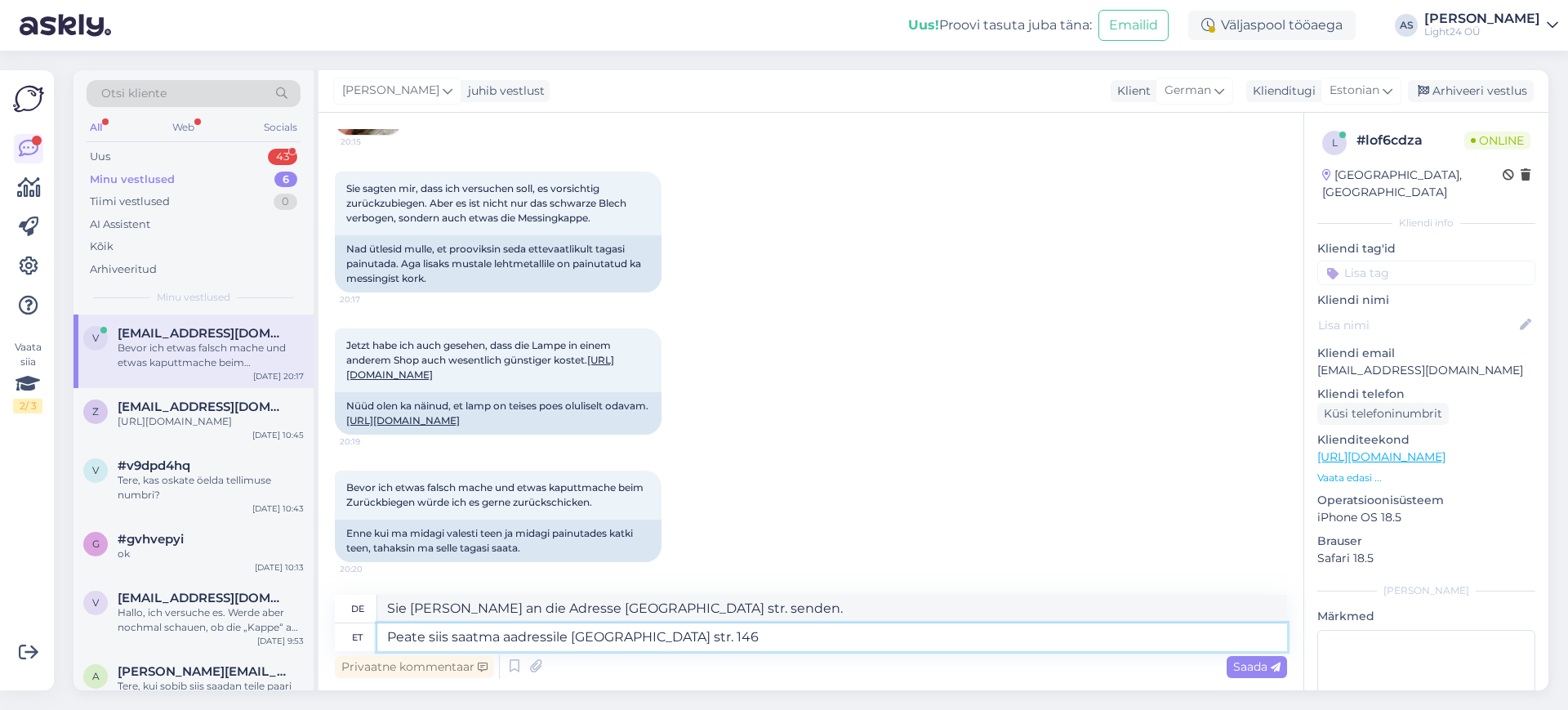
type textarea "Sie [PERSON_NAME] an die Adresse [STREET_ADDRESS] senden"
type textarea "Peate siis saatma aadressile [GEOGRAPHIC_DATA] str. 146 [GEOGRAPHIC_DATA] E"
type textarea "Sie [PERSON_NAME] an die Adresse [GEOGRAPHIC_DATA] str. 146 [GEOGRAPHIC_DATA] s…"
type textarea "Peate siis saatma aadressile [GEOGRAPHIC_DATA] str. 146 [GEOGRAPHIC_DATA] [GEOG…"
type textarea "Sie müssen [PERSON_NAME] an die Adresse [GEOGRAPHIC_DATA] str. 146, [GEOGRAPHIC…"
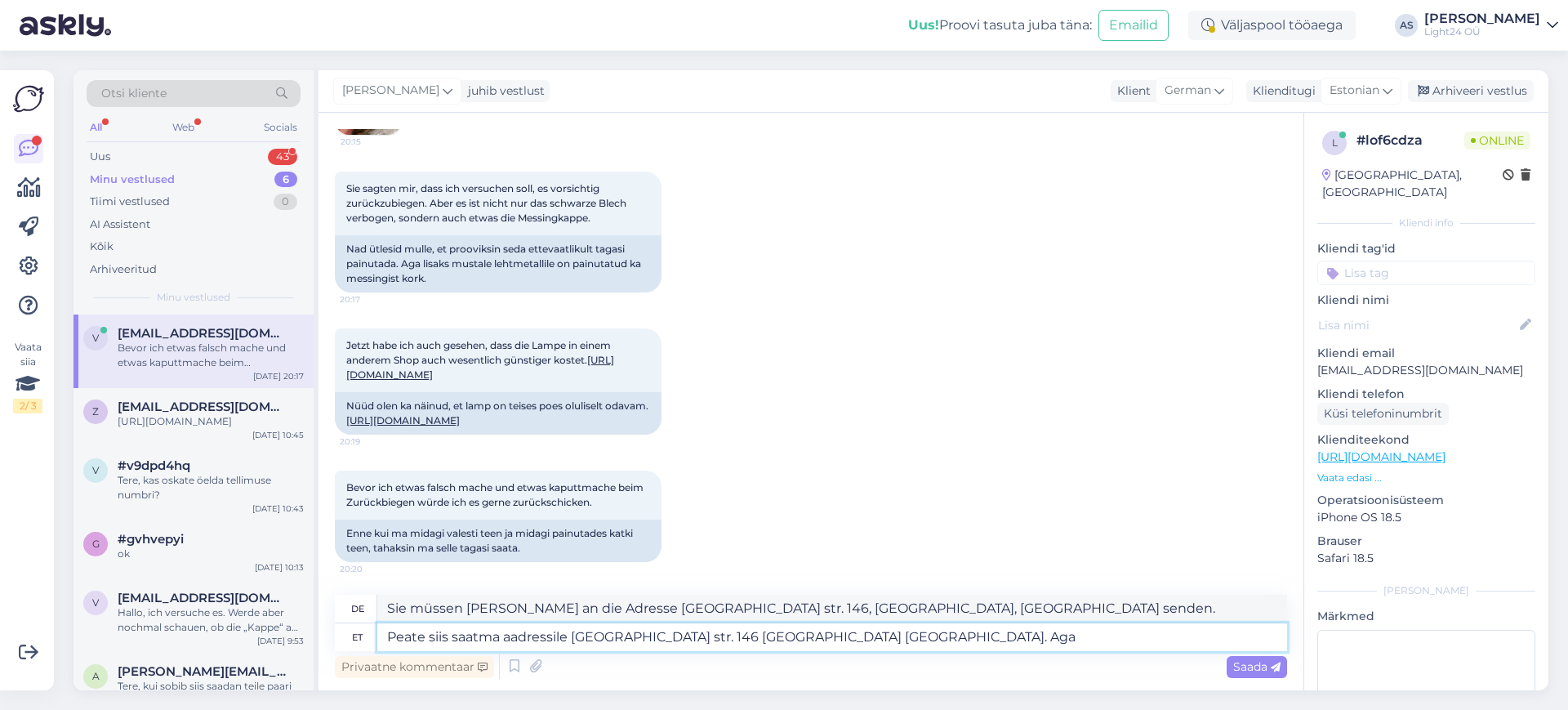
type textarea "Peate siis saatma aadressile [GEOGRAPHIC_DATA] str. 146 [GEOGRAPHIC_DATA] [GEOG…"
type textarea "Sie [PERSON_NAME] an die Adresse [GEOGRAPHIC_DATA] str. 146 Tallinn [GEOGRAPHIC…"
type textarea "Peate siis saatma aadressile [GEOGRAPHIC_DATA] str. 146 [GEOGRAPHIC_DATA] [GEOG…"
type textarea "Sie [PERSON_NAME] an die Adresse [GEOGRAPHIC_DATA] str. 146 Tallinn [GEOGRAPHIC…"
type textarea "Peate siis saatma aadressile [GEOGRAPHIC_DATA] str. 146 [GEOGRAPHIC_DATA] [GEOG…"
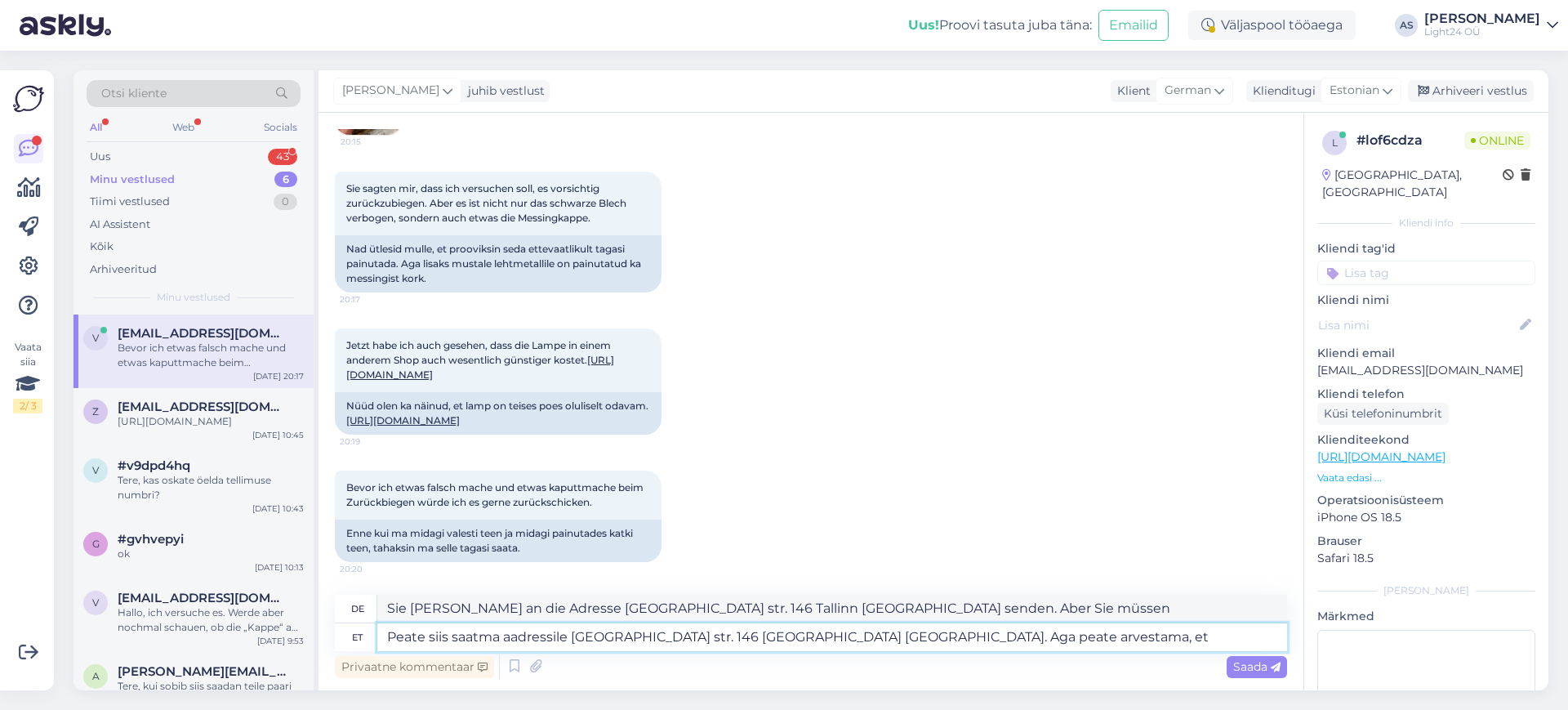
type textarea "Sie [PERSON_NAME] an die Adresse [GEOGRAPHIC_DATA] str. 146 Tallinn [GEOGRAPHIC…"
type textarea "Peate siis saatma aadressile [GEOGRAPHIC_DATA] str. 146 [GEOGRAPHIC_DATA] [GEOG…"
type textarea "Sie [PERSON_NAME] an die Adresse [GEOGRAPHIC_DATA] str. 146 Tallinn [GEOGRAPHIC…"
type textarea "Peate siis saatma aadressile [GEOGRAPHIC_DATA] str. 146 [GEOGRAPHIC_DATA] [GEOG…"
type textarea "Sie [PERSON_NAME] an die Adresse [GEOGRAPHIC_DATA] str. 146 Tallinn [GEOGRAPHIC…"
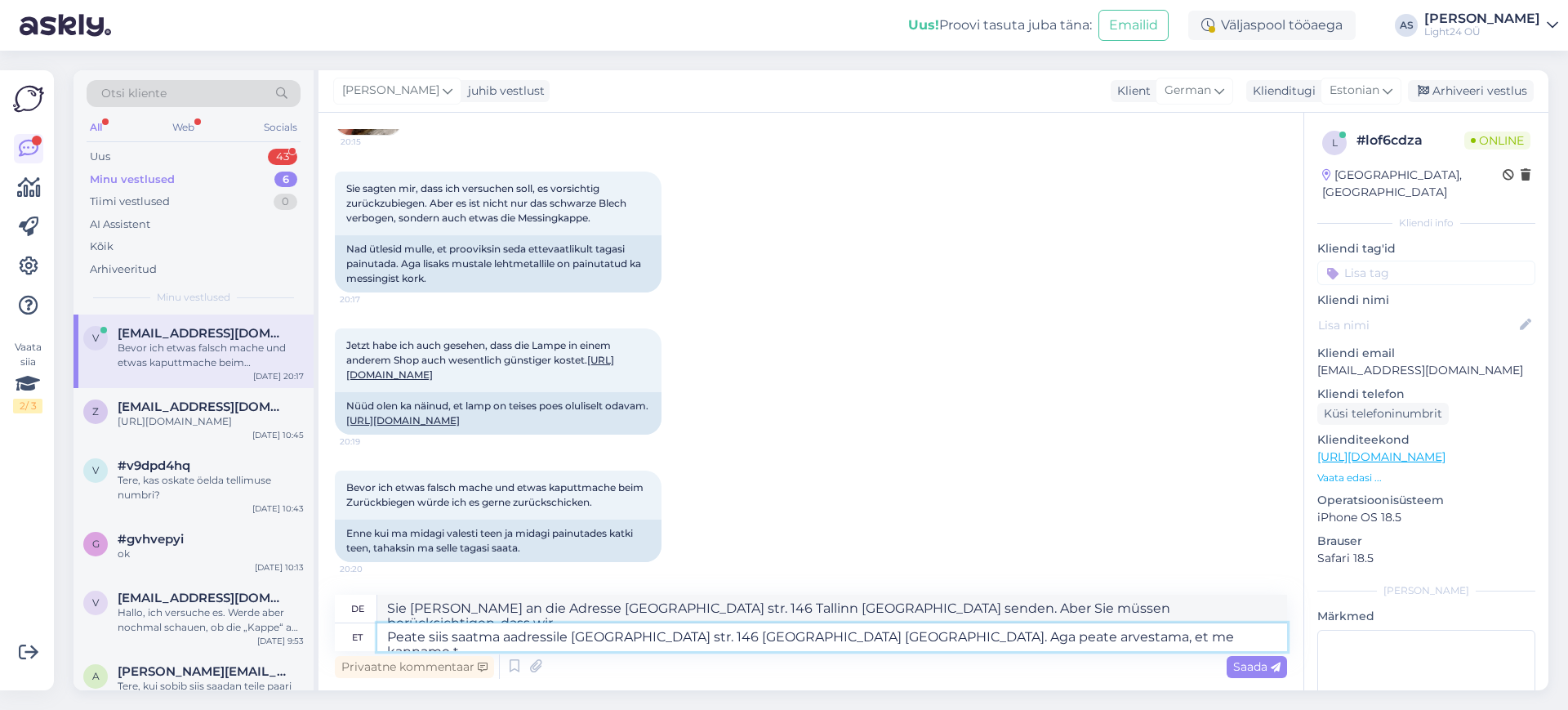
type textarea "Peate siis saatma aadressile [GEOGRAPHIC_DATA] str. 146 [GEOGRAPHIC_DATA] [GEOG…"
type textarea "Sie [PERSON_NAME] an die Adresse [GEOGRAPHIC_DATA] str. 146 Tallinn [GEOGRAPHIC…"
type textarea "Peate siis saatma aadressile [GEOGRAPHIC_DATA] str. 146 [GEOGRAPHIC_DATA] [GEOG…"
type textarea "Sie [PERSON_NAME] an die Adresse [GEOGRAPHIC_DATA] str. 146 Tallinn [GEOGRAPHIC…"
type textarea "Peate siis saatma aadressile [GEOGRAPHIC_DATA] str. 146 [GEOGRAPHIC_DATA] [GEOG…"
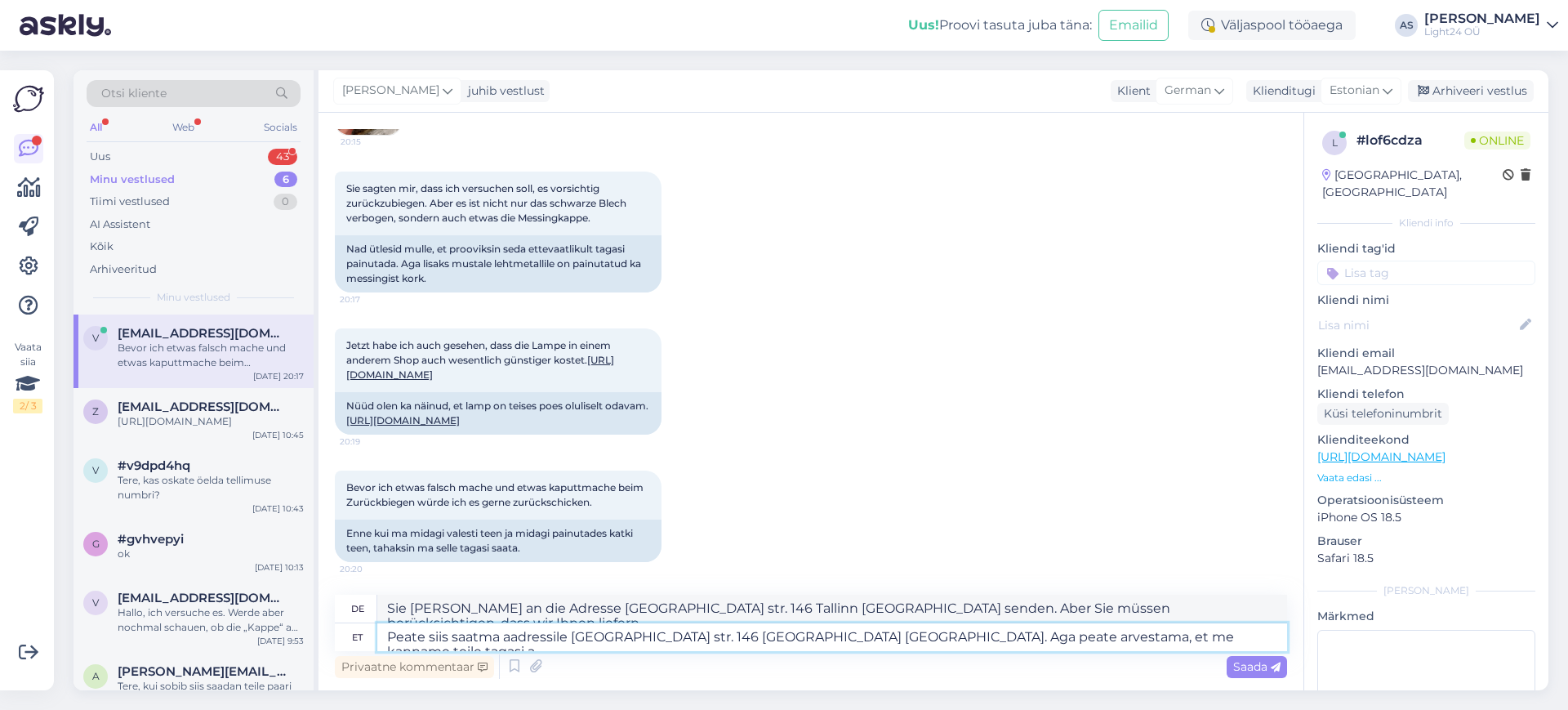
type textarea "Sie [PERSON_NAME] an die Adresse [GEOGRAPHIC_DATA] str. 146 Tallinn [GEOGRAPHIC…"
type textarea "Peate siis saatma aadressile [GEOGRAPHIC_DATA] str. 146 [GEOGRAPHIC_DATA] [GEOG…"
type textarea "Sie [PERSON_NAME] an die Adresse [GEOGRAPHIC_DATA] str. 146 Tallinn [GEOGRAPHIC…"
type textarea "Peate siis saatma aadressile [GEOGRAPHIC_DATA] str. 146 [GEOGRAPHIC_DATA] [GEOG…"
type textarea "Sie müssen [PERSON_NAME] an [GEOGRAPHIC_DATA]. 146, [GEOGRAPHIC_DATA], [GEOGRAP…"
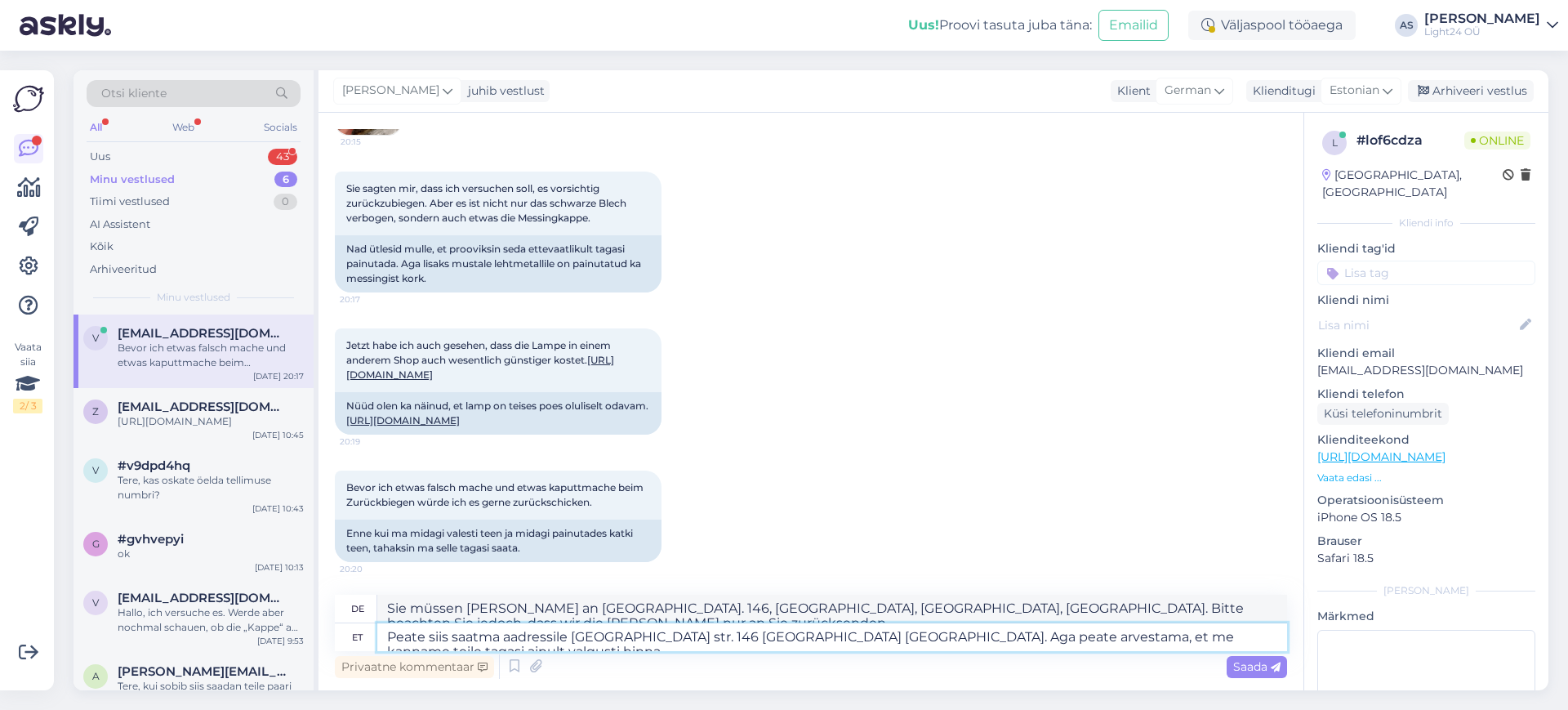
type textarea "Peate siis saatma aadressile [GEOGRAPHIC_DATA] str. 146 [GEOGRAPHIC_DATA] [GEOG…"
type textarea "Sie müssen [PERSON_NAME] an die Adresse [GEOGRAPHIC_DATA] str. 146 Tallinn [GEO…"
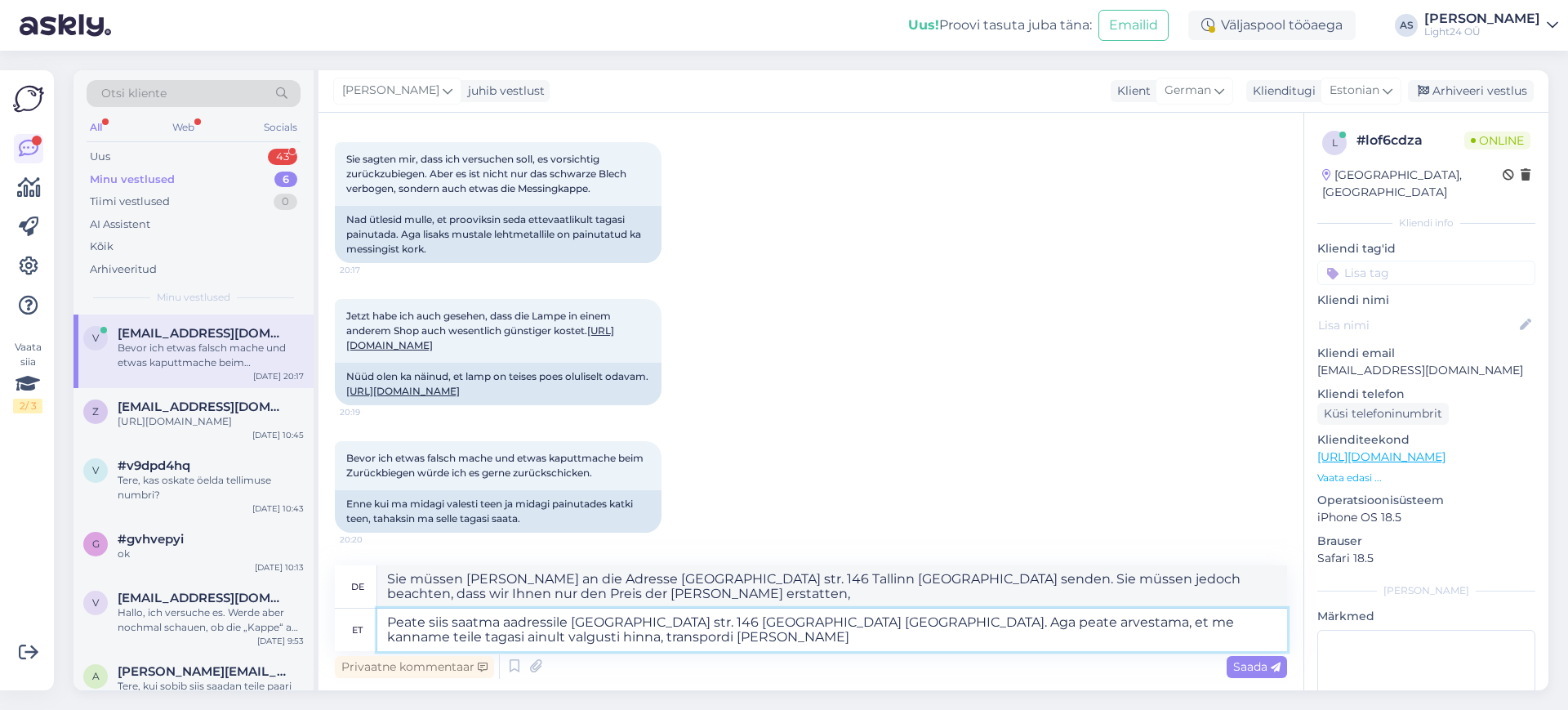
type textarea "Peate siis saatma aadressile [GEOGRAPHIC_DATA] str. 146 [GEOGRAPHIC_DATA] [GEOG…"
type textarea "Sie müssen [PERSON_NAME] an die Adresse [GEOGRAPHIC_DATA] str. 146 Tallinn [GEO…"
type textarea "Peate siis saatma aadressile [GEOGRAPHIC_DATA] str. 146 [GEOGRAPHIC_DATA] [GEOG…"
type textarea "Sie [PERSON_NAME] an die Adresse [GEOGRAPHIC_DATA] str. 146 Tallinn [GEOGRAPHIC…"
type textarea "Peate siis saatma aadressile [GEOGRAPHIC_DATA] str. 146 [GEOGRAPHIC_DATA] [GEOG…"
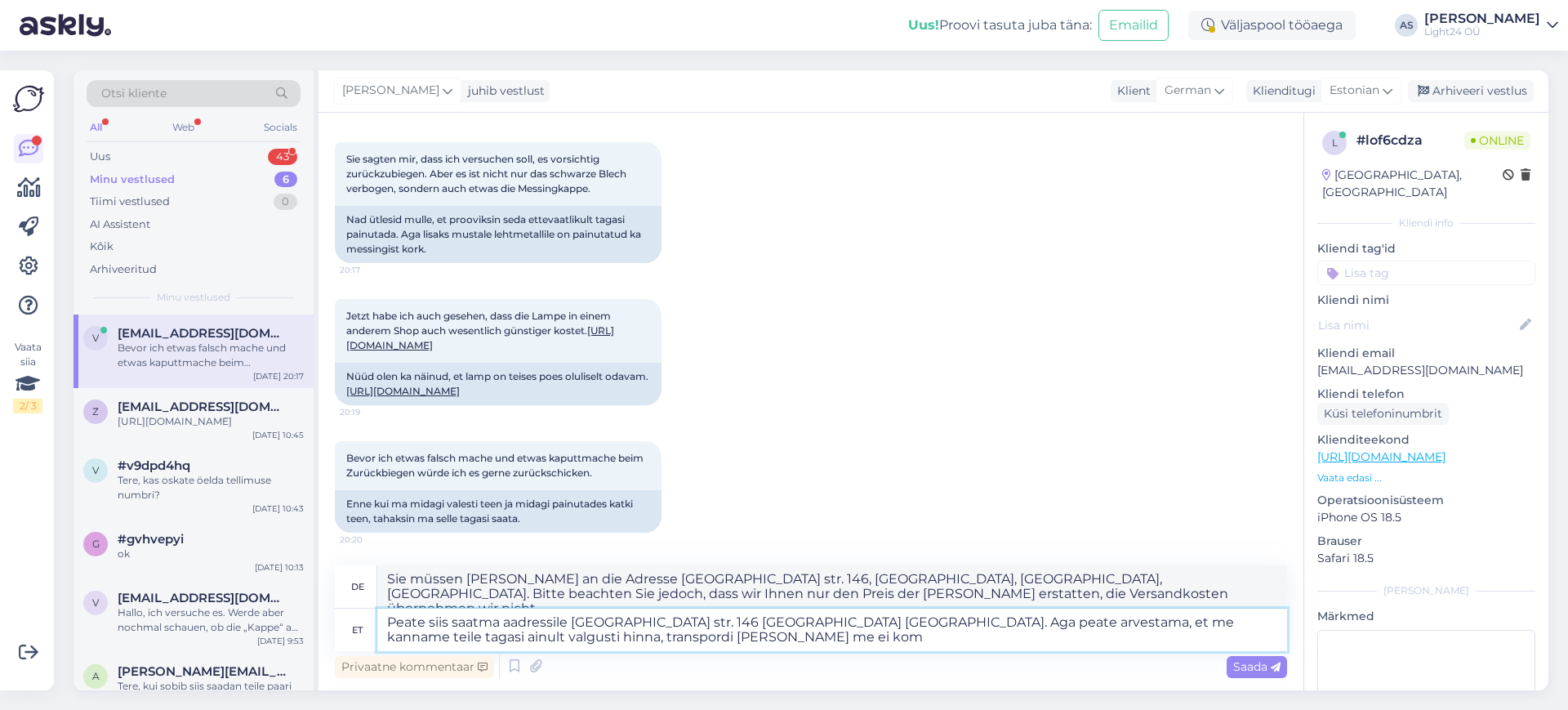
type textarea "Sie müssen [PERSON_NAME] an die Adresse [GEOGRAPHIC_DATA] str. 146, [GEOGRAPHIC…"
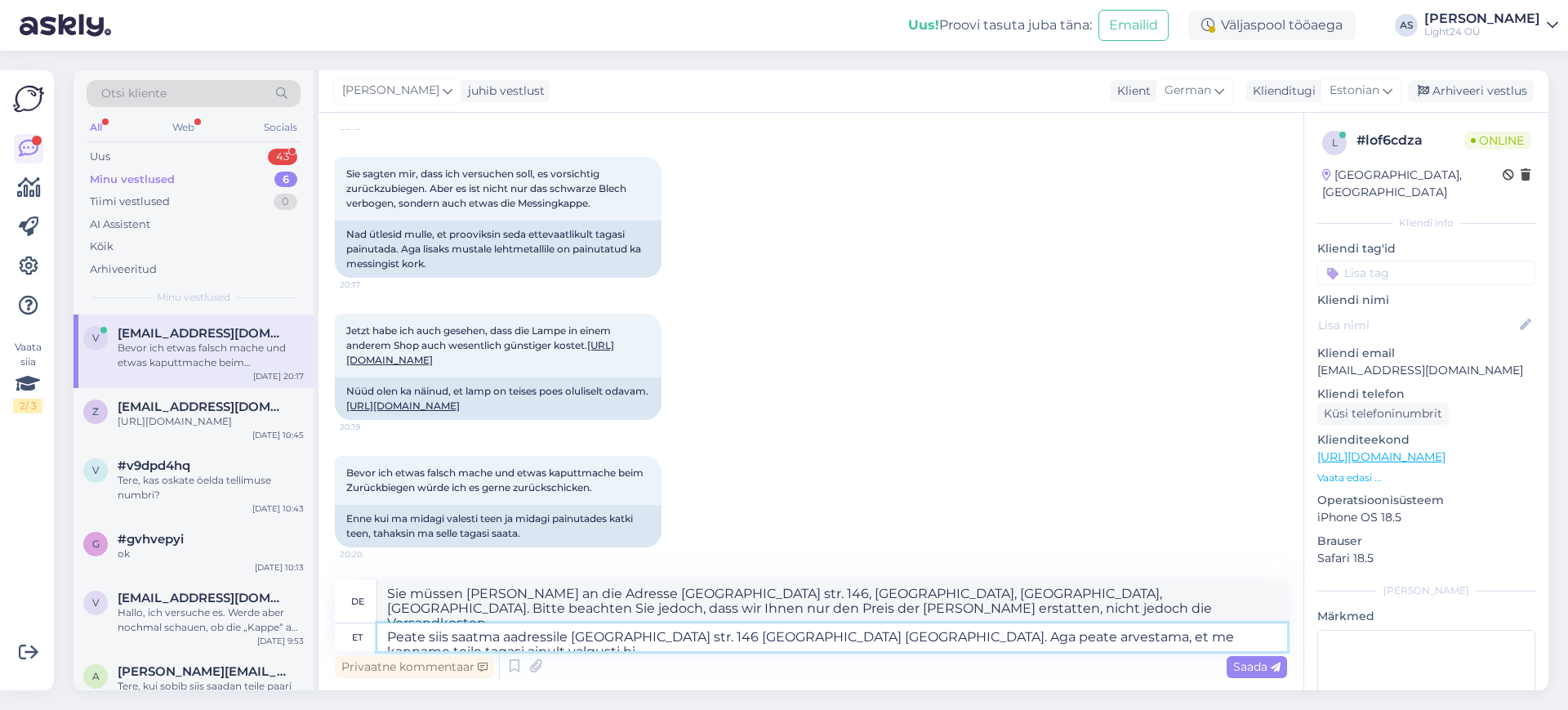
type textarea "Peate siis saatma aadressile [GEOGRAPHIC_DATA] str. 146 [GEOGRAPHIC_DATA] [GEOG…"
type textarea "Sie müssen [PERSON_NAME] an die Adresse [GEOGRAPHIC_DATA] str. 146, [GEOGRAPHIC…"
type textarea "Peate siis saatma aadressile [GEOGRAPHIC_DATA] str. 146 [GEOGRAPHIC_DATA] [GEOG…"
type textarea "Sie müssen [PERSON_NAME] an die Adresse [GEOGRAPHIC_DATA] str. 146 Tallinn [GEO…"
type textarea "Peate siis saatma aadressile [GEOGRAPHIC_DATA] str. 146 [GEOGRAPHIC_DATA] [GEOG…"
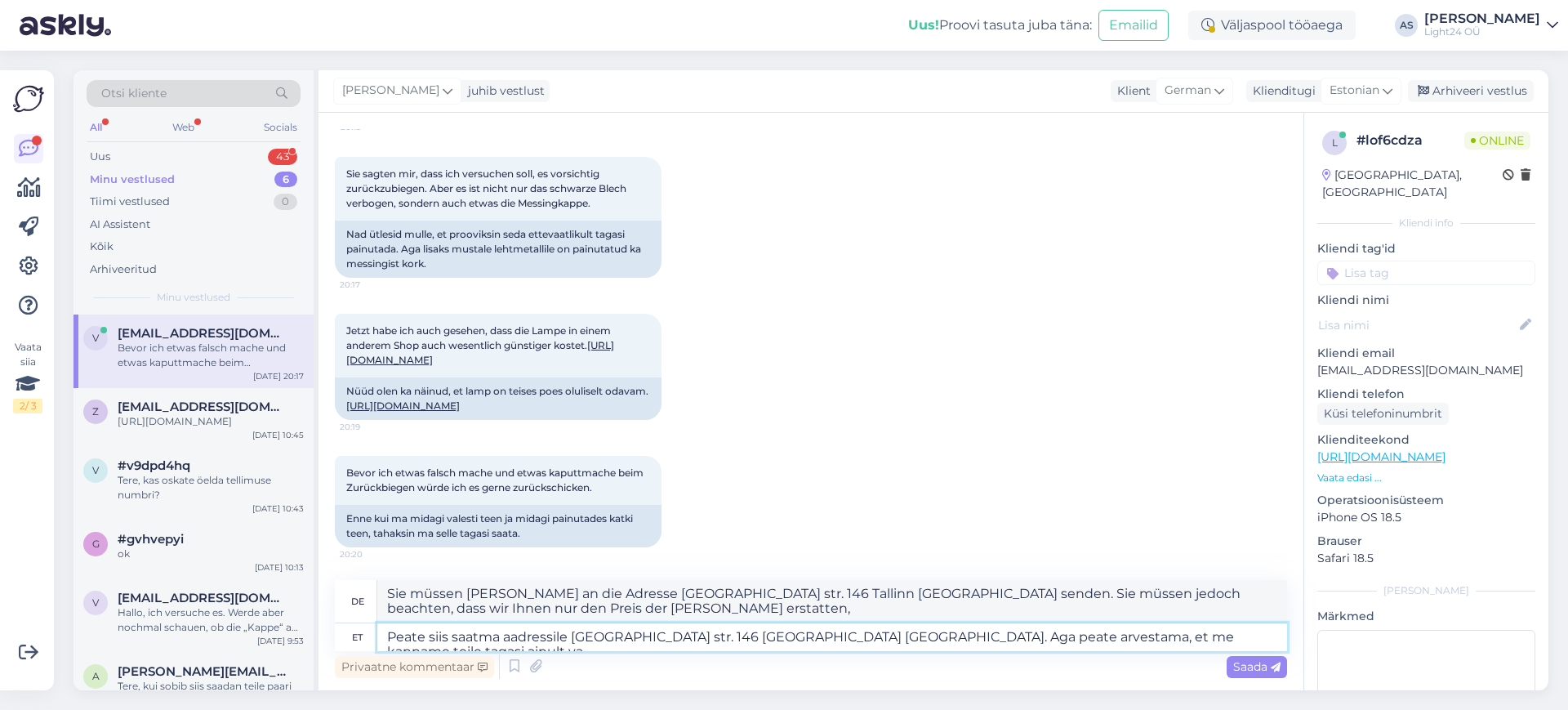
type textarea "Sie müssen [PERSON_NAME] an [GEOGRAPHIC_DATA]. 146, [GEOGRAPHIC_DATA], [GEOGRAP…"
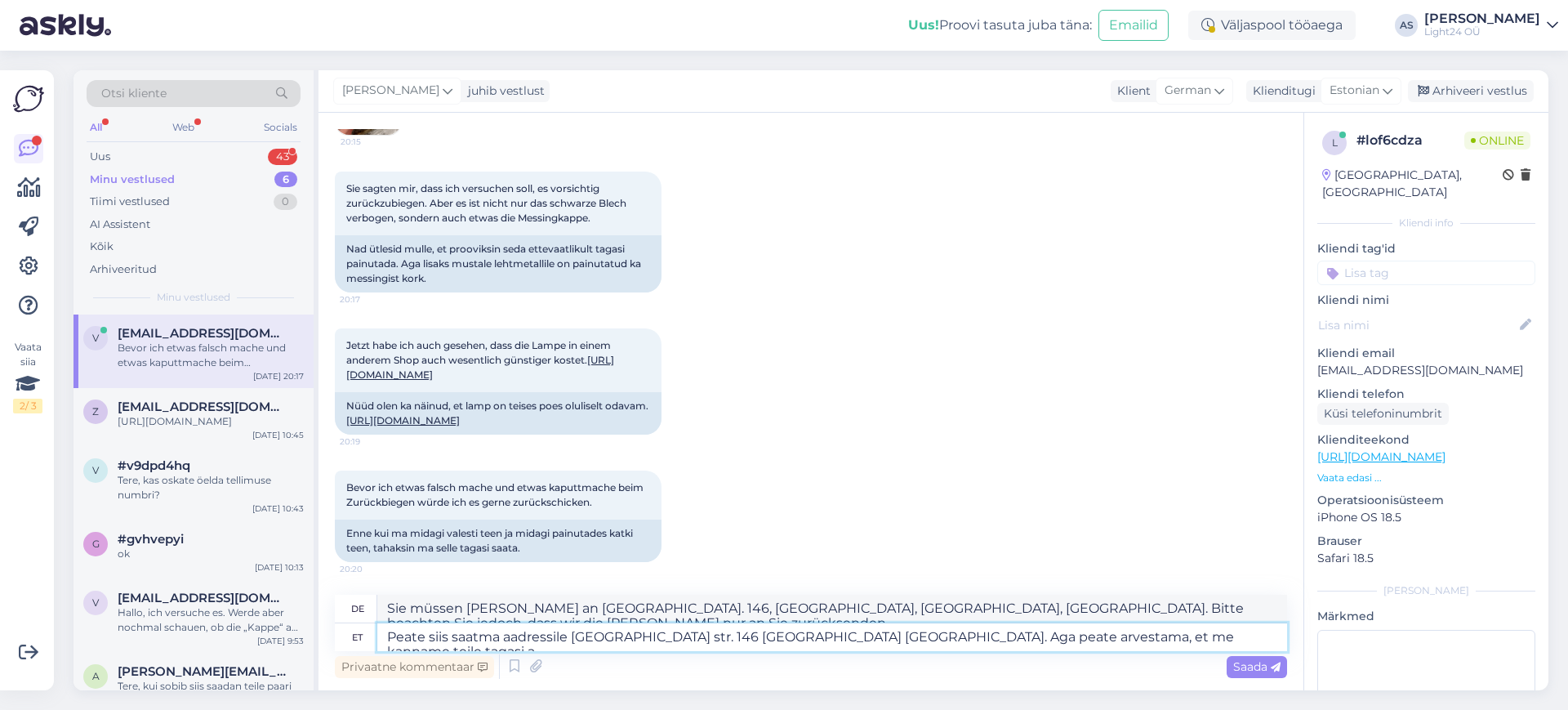
type textarea "Peate siis saatma aadressile [GEOGRAPHIC_DATA] str. 146 [GEOGRAPHIC_DATA] [GEOG…"
type textarea "Sie [PERSON_NAME] an die Adresse [GEOGRAPHIC_DATA] str. 146 Tallinn [GEOGRAPHIC…"
type textarea "Peate siis saatma aadressile [GEOGRAPHIC_DATA] str. 146 [GEOGRAPHIC_DATA] [GEOG…"
type textarea "Sie [PERSON_NAME] an die Adresse [GEOGRAPHIC_DATA] str. 146 Tallinn [GEOGRAPHIC…"
type textarea "Peate siis saatma aadressile [GEOGRAPHIC_DATA] str. 146 [GEOGRAPHIC_DATA] [GEOG…"
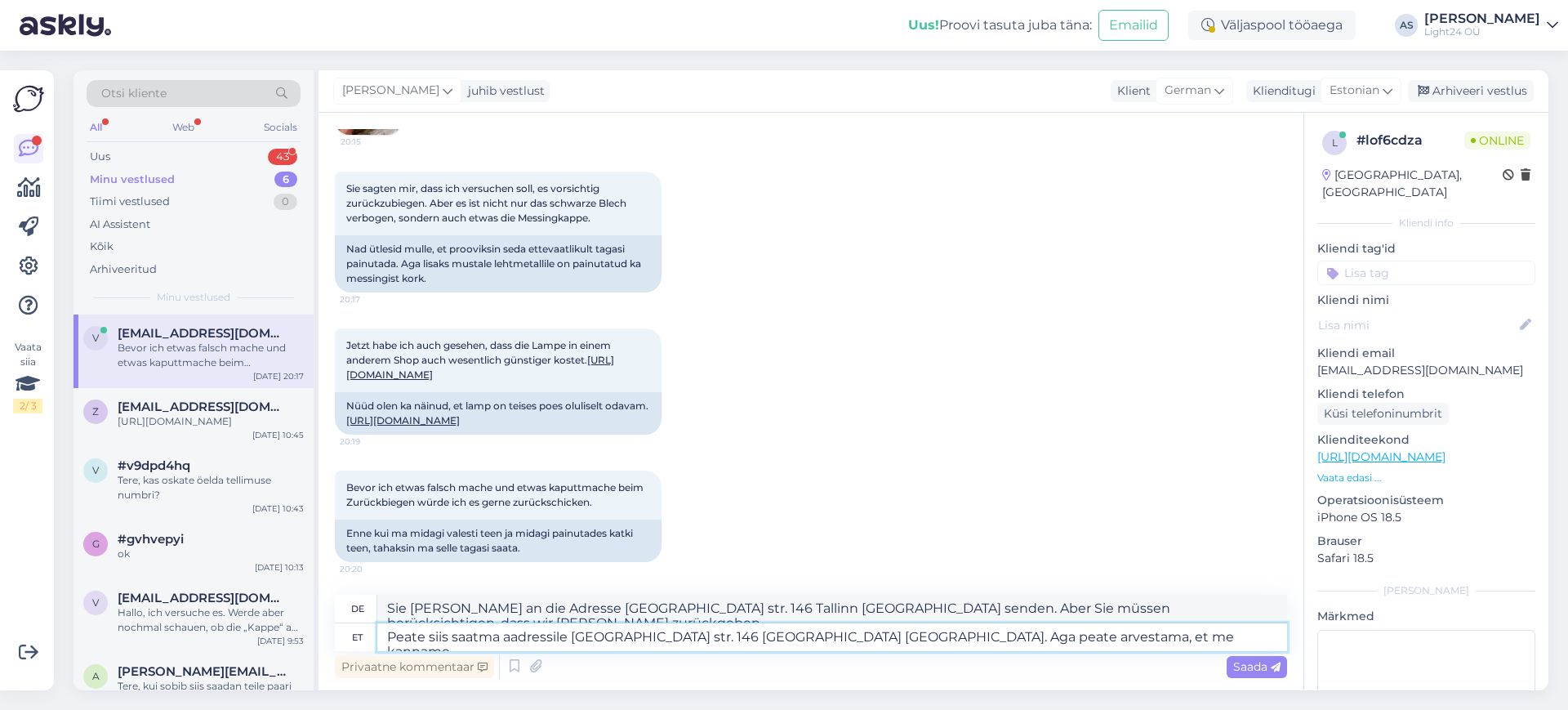
type textarea "Sie [PERSON_NAME] an die Adresse [GEOGRAPHIC_DATA] str. 146 Tallinn [GEOGRAPHIC…"
type textarea "Peate siis saatma aadressile [GEOGRAPHIC_DATA] str. 146 [GEOGRAPHIC_DATA] [GEOG…"
type textarea "Sie [PERSON_NAME] an die Adresse [GEOGRAPHIC_DATA] str. 146 Tallinn [GEOGRAPHIC…"
type textarea "Peate siis saatma aadressile [GEOGRAPHIC_DATA] str. 146 [GEOGRAPHIC_DATA] [GEOG…"
type textarea "Sie [PERSON_NAME] an die Adresse [GEOGRAPHIC_DATA] str. 146 Tallinn [GEOGRAPHIC…"
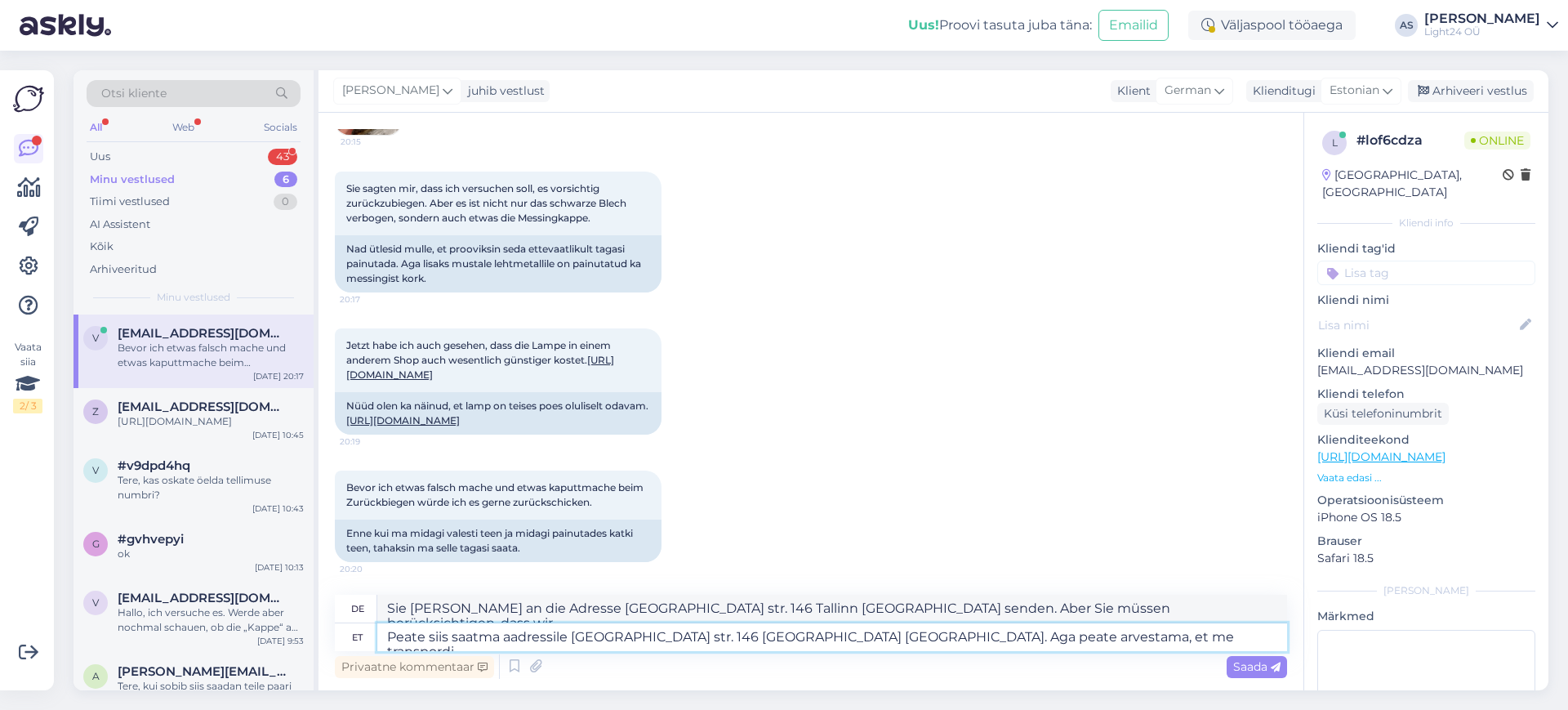
type textarea "Peate siis saatma aadressile [GEOGRAPHIC_DATA] str. 146 [GEOGRAPHIC_DATA] [GEOG…"
type textarea "Sie [PERSON_NAME] an die Adresse [GEOGRAPHIC_DATA] str. 146 Tallinn [GEOGRAPHIC…"
type textarea "Peate siis saatma aadressile [GEOGRAPHIC_DATA] str. 146 [GEOGRAPHIC_DATA] [GEOG…"
type textarea "Sie [PERSON_NAME] an die Adresse [GEOGRAPHIC_DATA] str. 146 Tallinn [GEOGRAPHIC…"
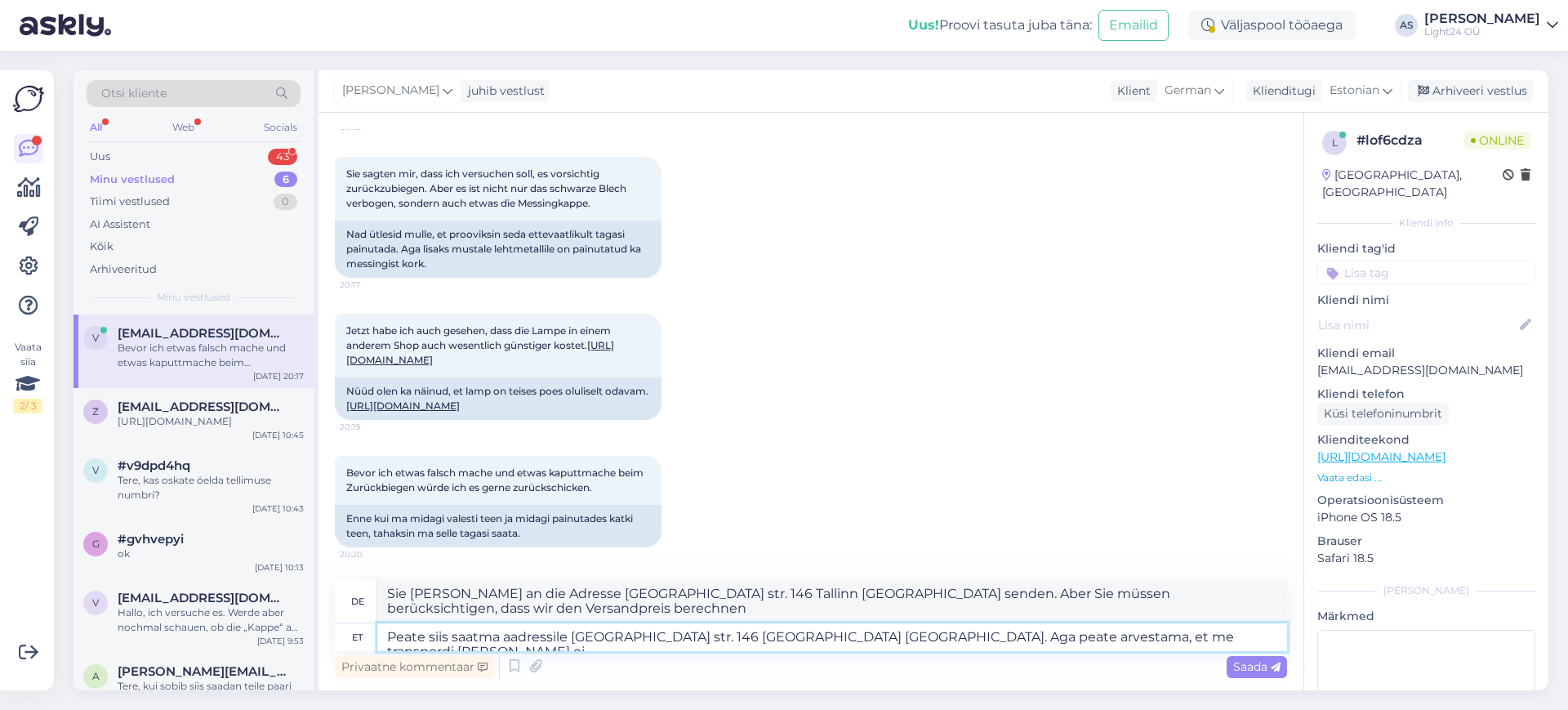
type textarea "Peate siis saatma aadressile [GEOGRAPHIC_DATA] str. 146 [GEOGRAPHIC_DATA] [GEOG…"
type textarea "Sie [PERSON_NAME] an die Adresse [GEOGRAPHIC_DATA] str. 146, [GEOGRAPHIC_DATA],…"
type textarea "Peate siis saatma aadressile [GEOGRAPHIC_DATA] str. 146 [GEOGRAPHIC_DATA] [GEOG…"
type textarea "Sie [PERSON_NAME] an die Adresse [GEOGRAPHIC_DATA] str. 146, [GEOGRAPHIC_DATA],…"
click at [571, 631] on textarea "Peate siis saatma aadressile [GEOGRAPHIC_DATA] str. 146 [GEOGRAPHIC_DATA] [GEOG…" at bounding box center [831, 636] width 909 height 27
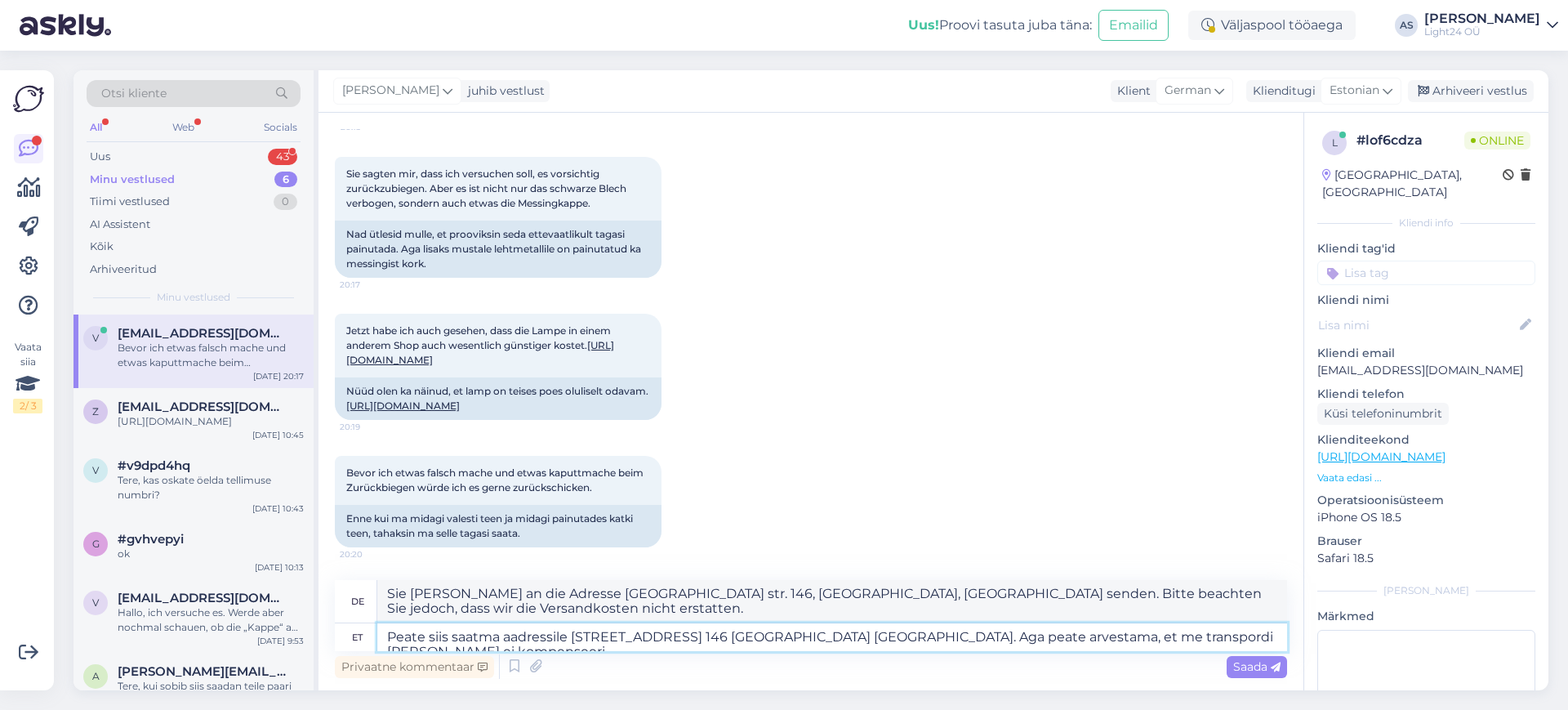
type textarea "Peate siis saatma aadressile Light24 [GEOGRAPHIC_DATA] str. 146 [GEOGRAPHIC_DAT…"
type textarea "Sie [PERSON_NAME] an die Adresse Light24 Pärnu str. 146 Tallinn [GEOGRAPHIC_DAT…"
type textarea "Peate siis saatma aadressile Light24 [GEOGRAPHIC_DATA] str. 146 [GEOGRAPHIC_DAT…"
click at [1228, 636] on textarea "Peate siis saatma aadressile Light24 [GEOGRAPHIC_DATA] str. 146 [GEOGRAPHIC_DAT…" at bounding box center [831, 636] width 909 height 27
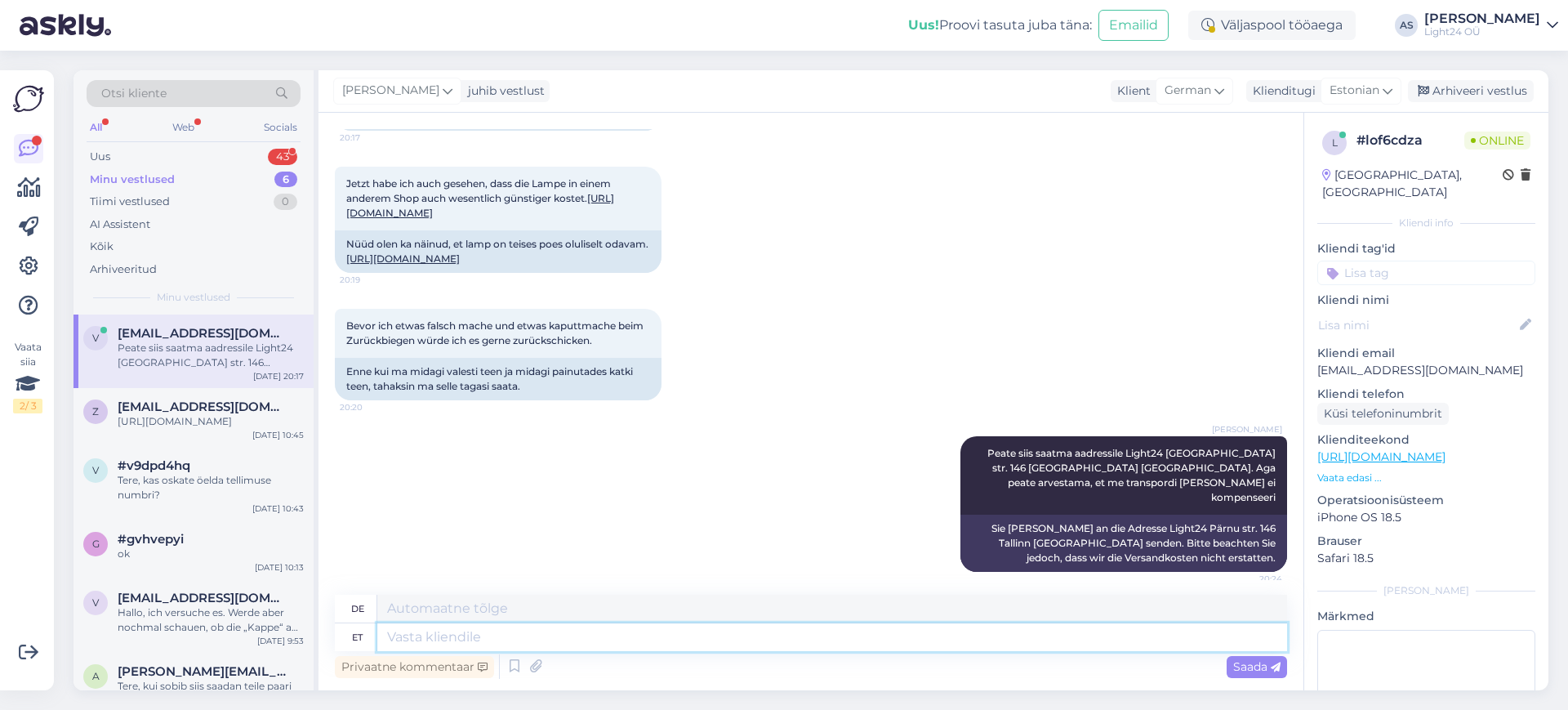
scroll to position [907, 0]
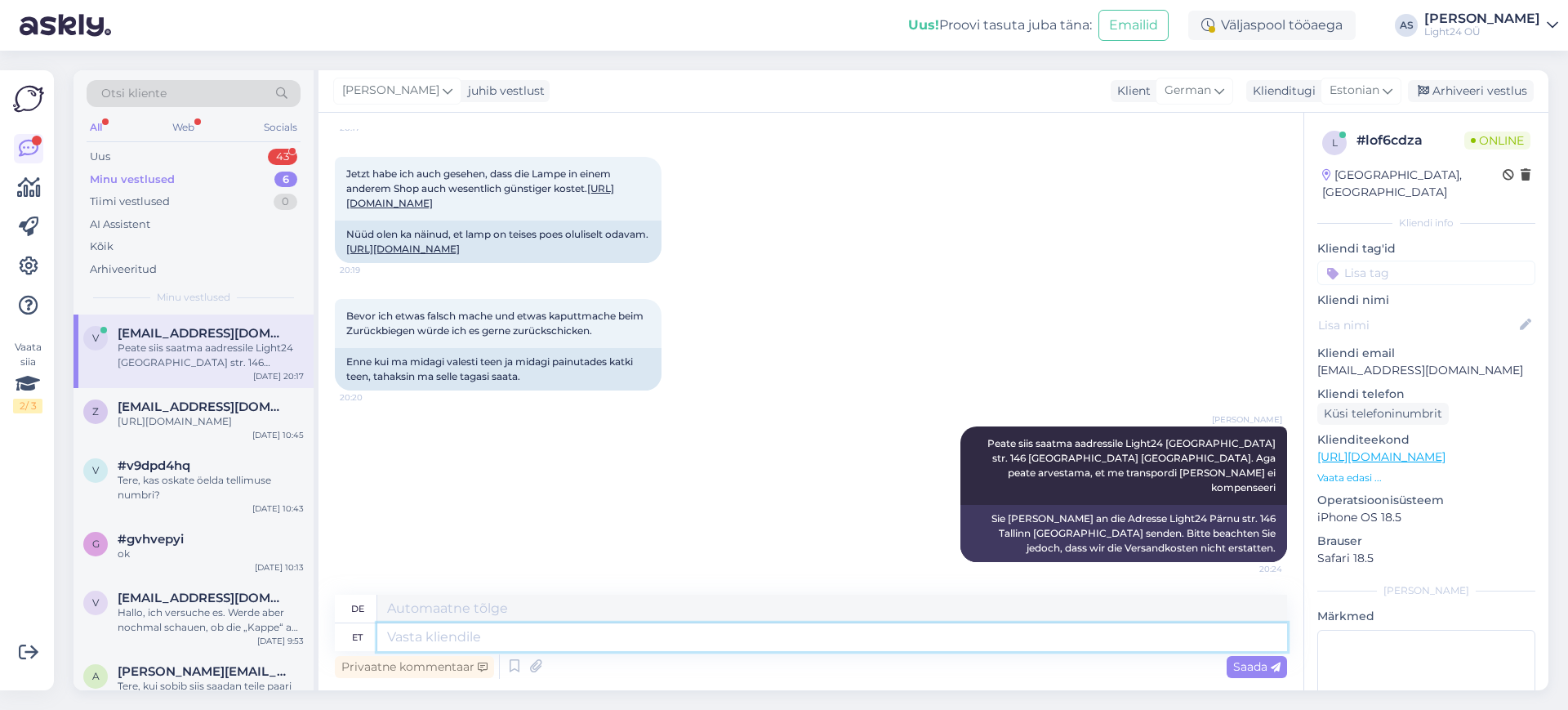
click at [427, 636] on textarea at bounding box center [831, 636] width 909 height 27
paste textarea "[URL][DOMAIN_NAME]"
type textarea "[URL][DOMAIN_NAME]"
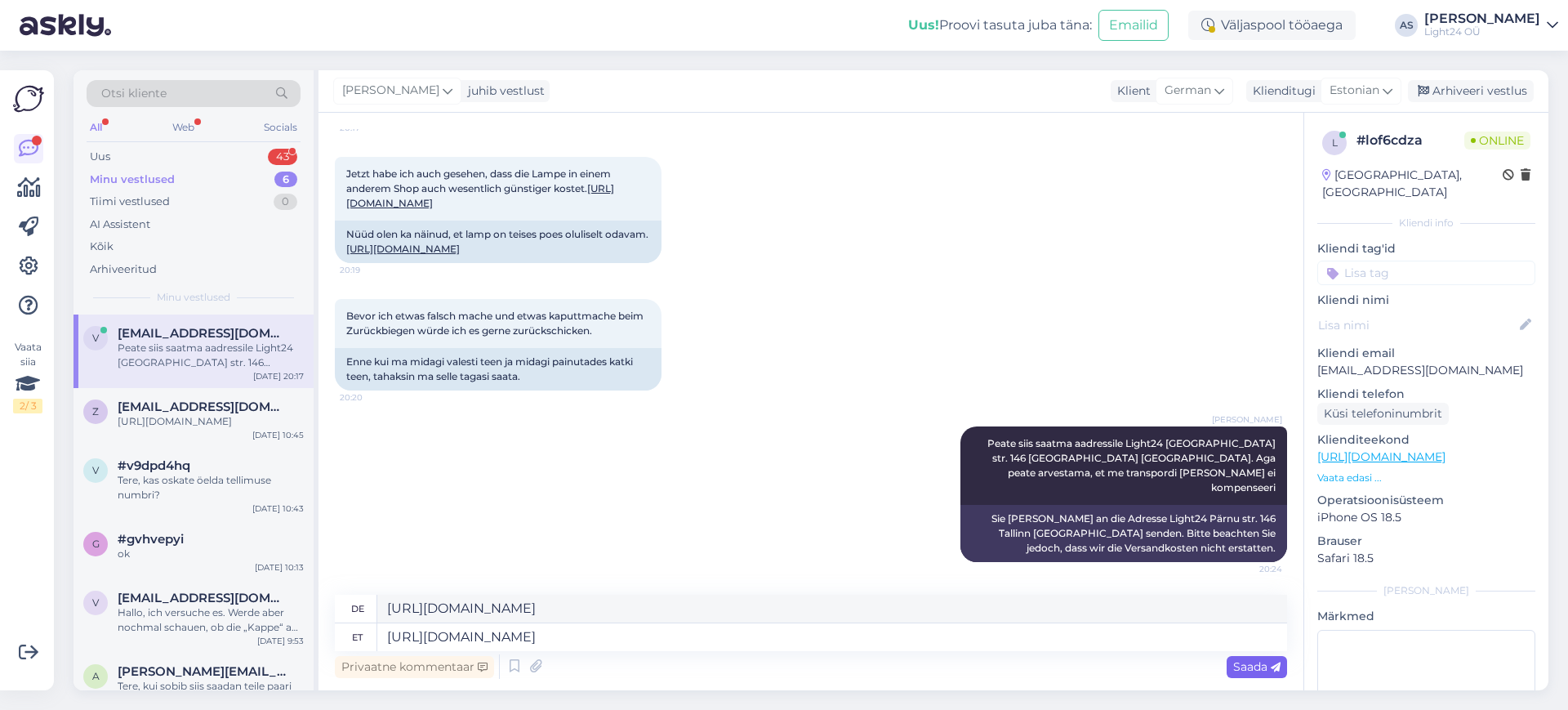
click at [1259, 672] on span "Saada" at bounding box center [1257, 666] width 47 height 15
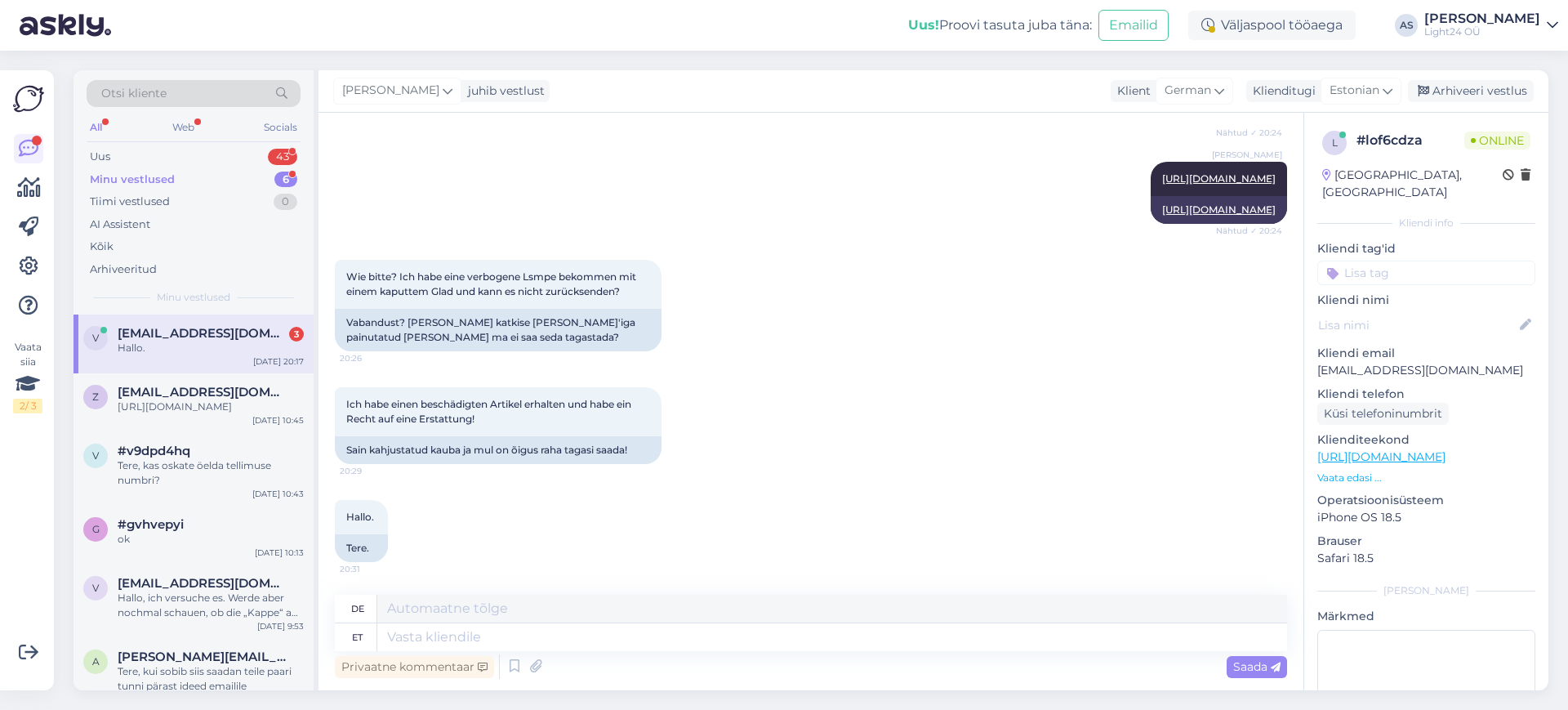
scroll to position [1342, 0]
click at [534, 641] on textarea at bounding box center [831, 636] width 909 height 27
type textarea "saate i"
type textarea "du kannst"
type textarea "saate ikka"
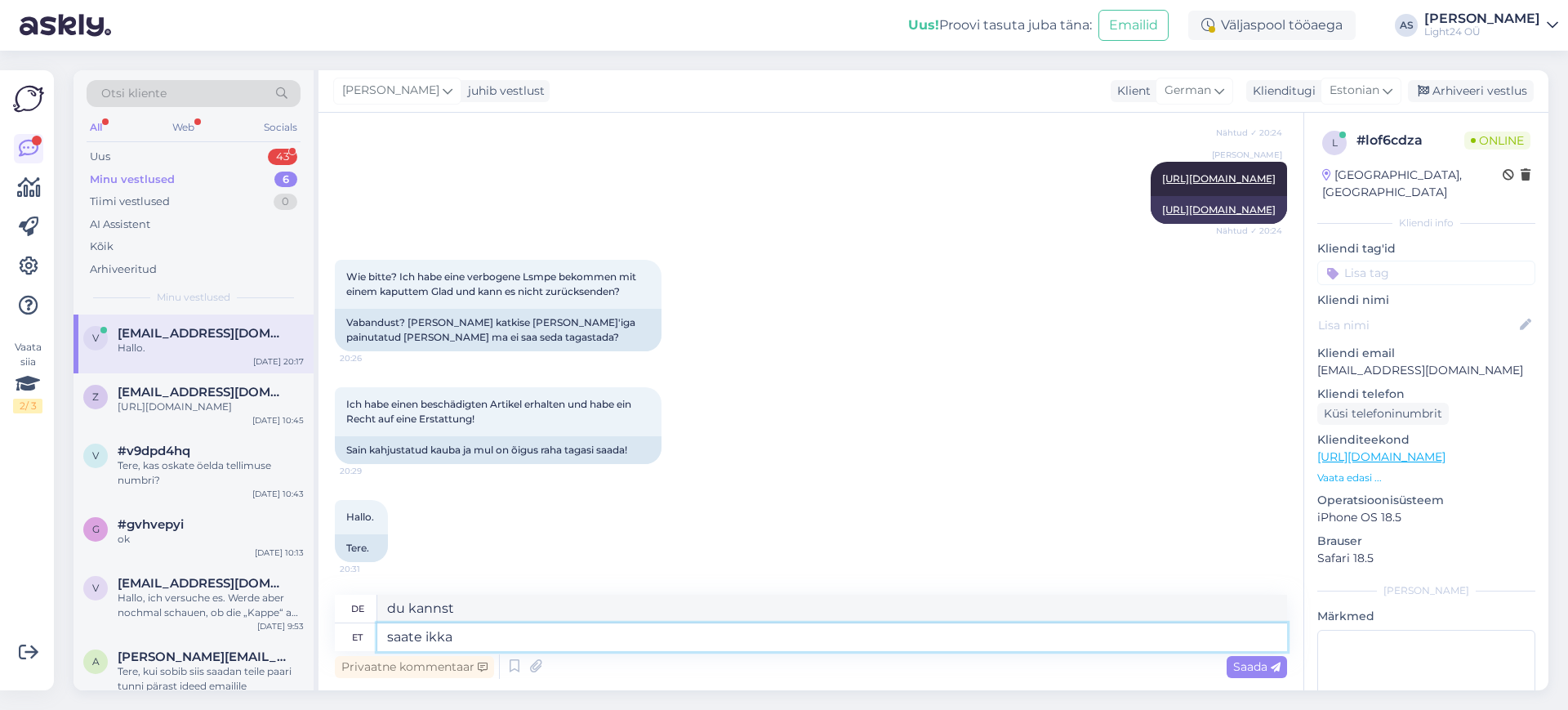
type textarea "du kannst immer noch"
type textarea "saate ikka tagastada"
type textarea "du kannst es immer noch zurückgeben"
type textarea "saate ikka tagastada, s"
type textarea "Sie können es immer noch zurückgeben,"
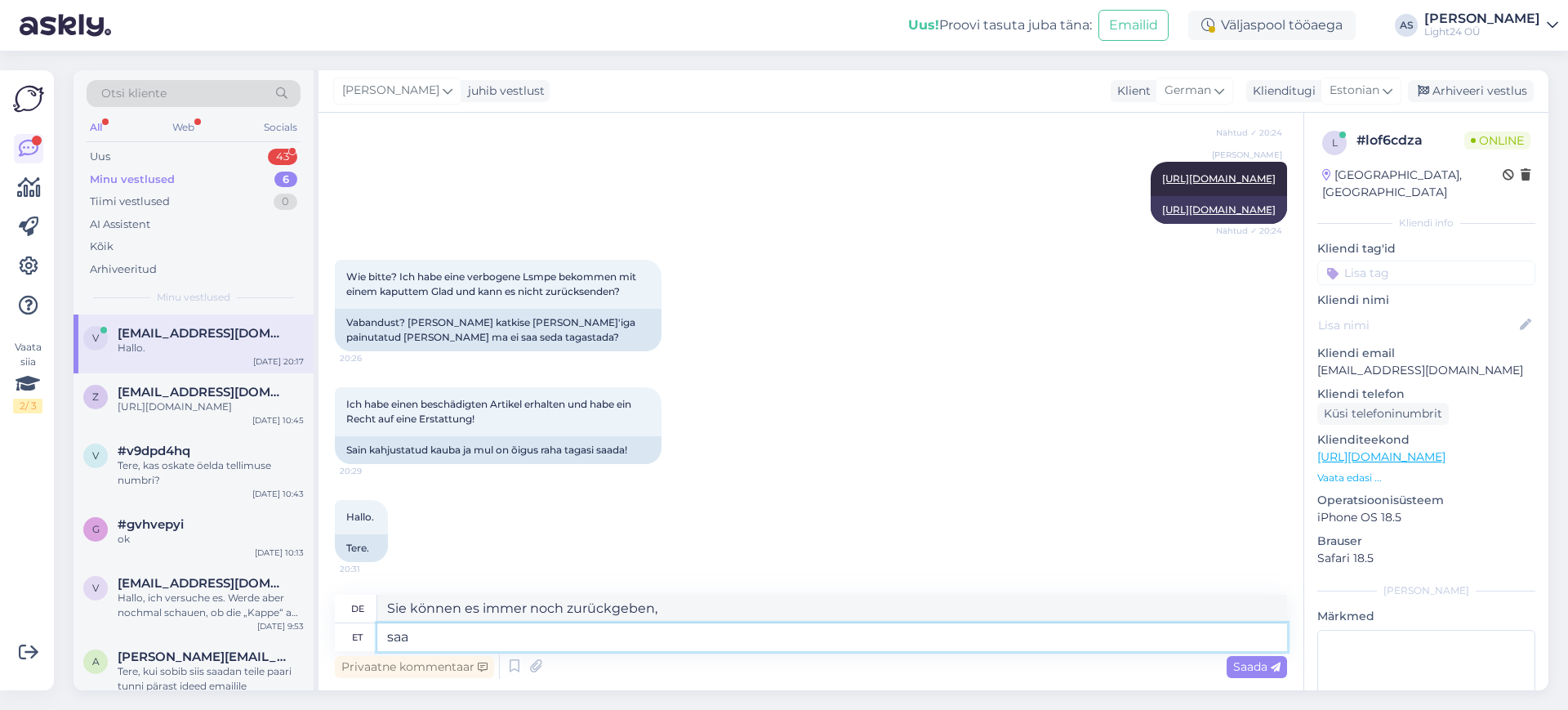
type textarea "sa"
type textarea "du kannst immer noch"
type textarea "s"
type textarea "S"
type textarea "ma e"
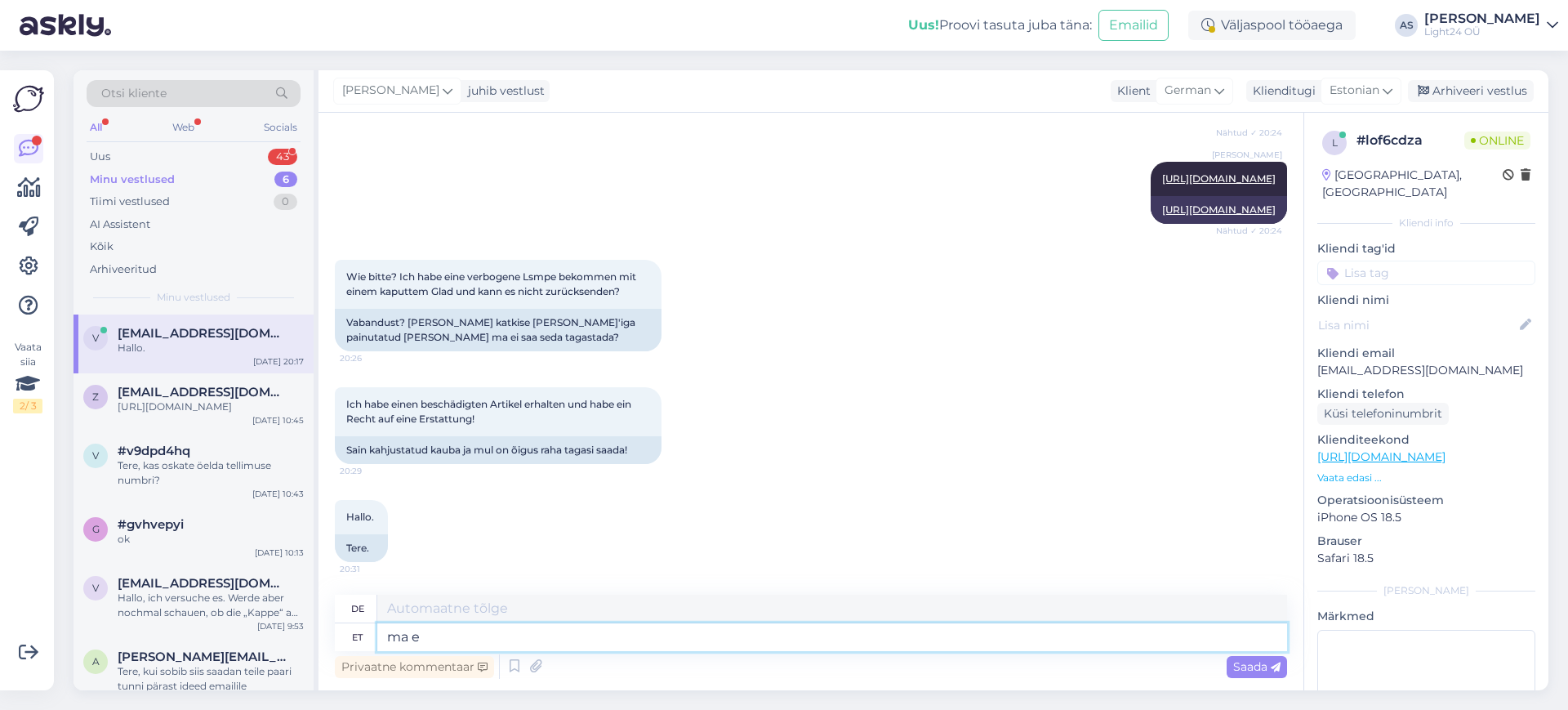
type textarea "ICH"
type textarea "ma ei o"
type textarea "Ich tu nicht"
type textarea "ma ei ole"
type textarea "Ich bin nicht"
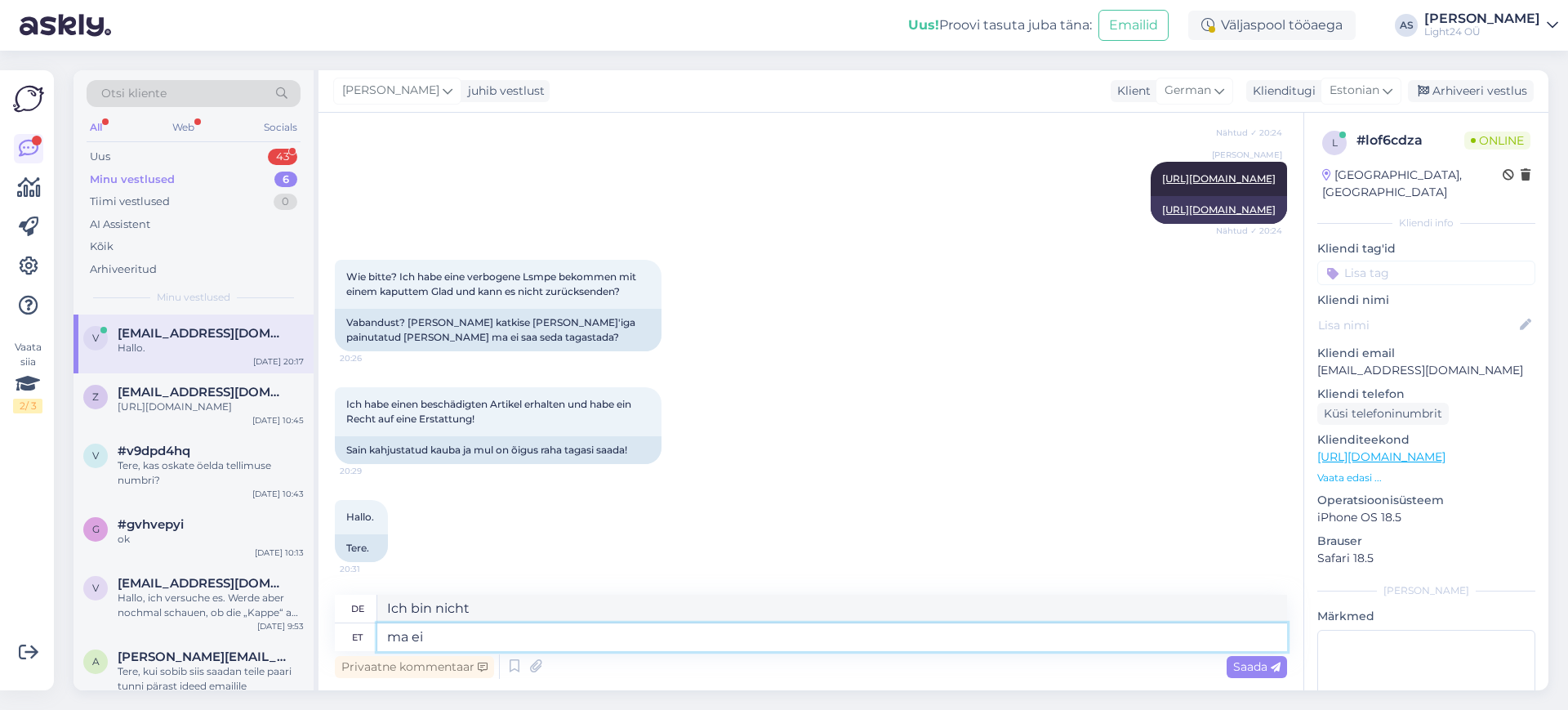
type textarea "ma e"
type textarea "Ich tu nicht"
type textarea "ma"
type textarea "ICH"
type textarea "ma ju e"
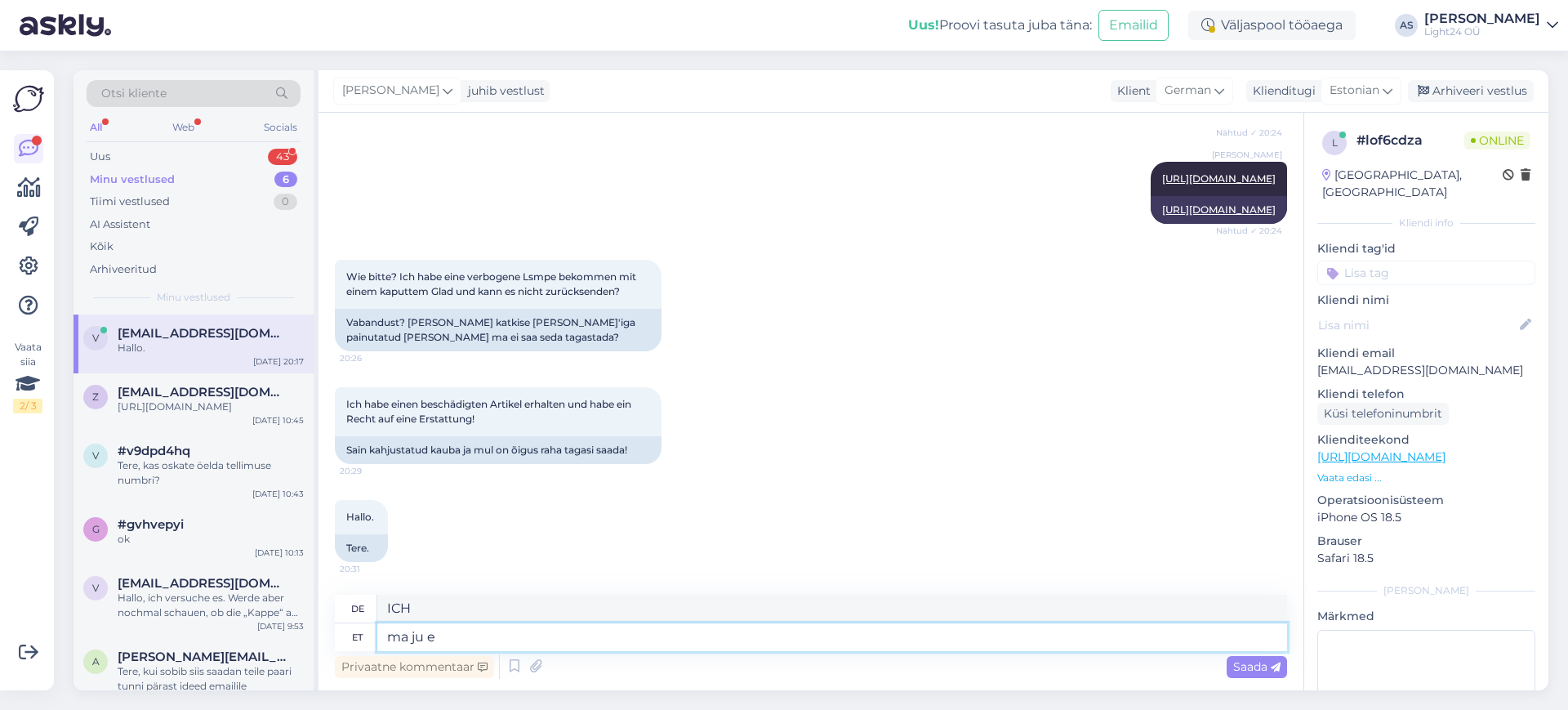
type textarea "Ich bin"
type textarea "ma ju ei k"
type textarea "Ich tu nicht"
type textarea "ma ju ei kirjutanud, e"
type textarea "Ich habe nicht geschrieben,"
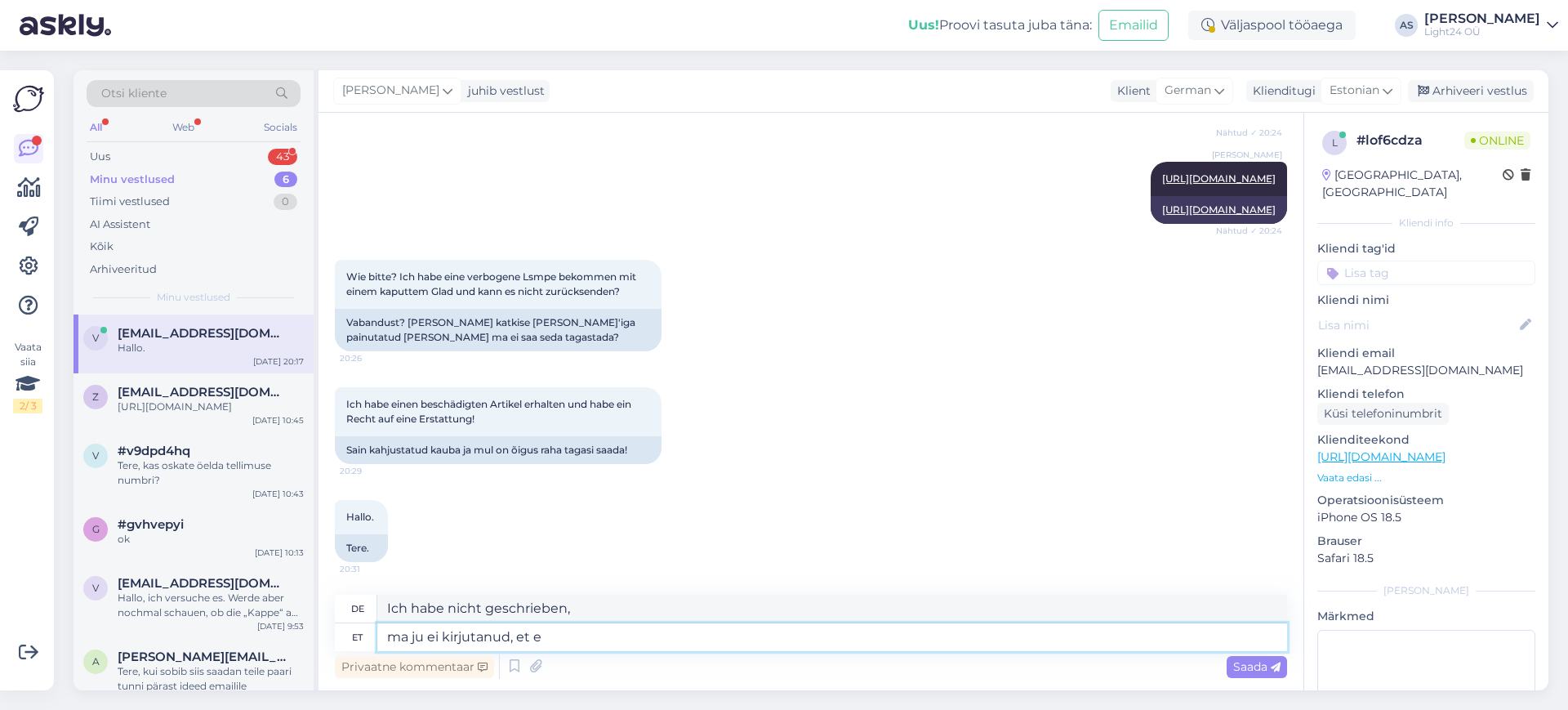
type textarea "ma ju ei kirjutanud, et ei"
type textarea "Das habe ich nicht geschrieben."
type textarea "ma ju ei kirjutanud, et ei sa"
type textarea "Das habe ich nicht geschrieben, nein."
type textarea "ma ju ei kirjutanud, et ei saa ta"
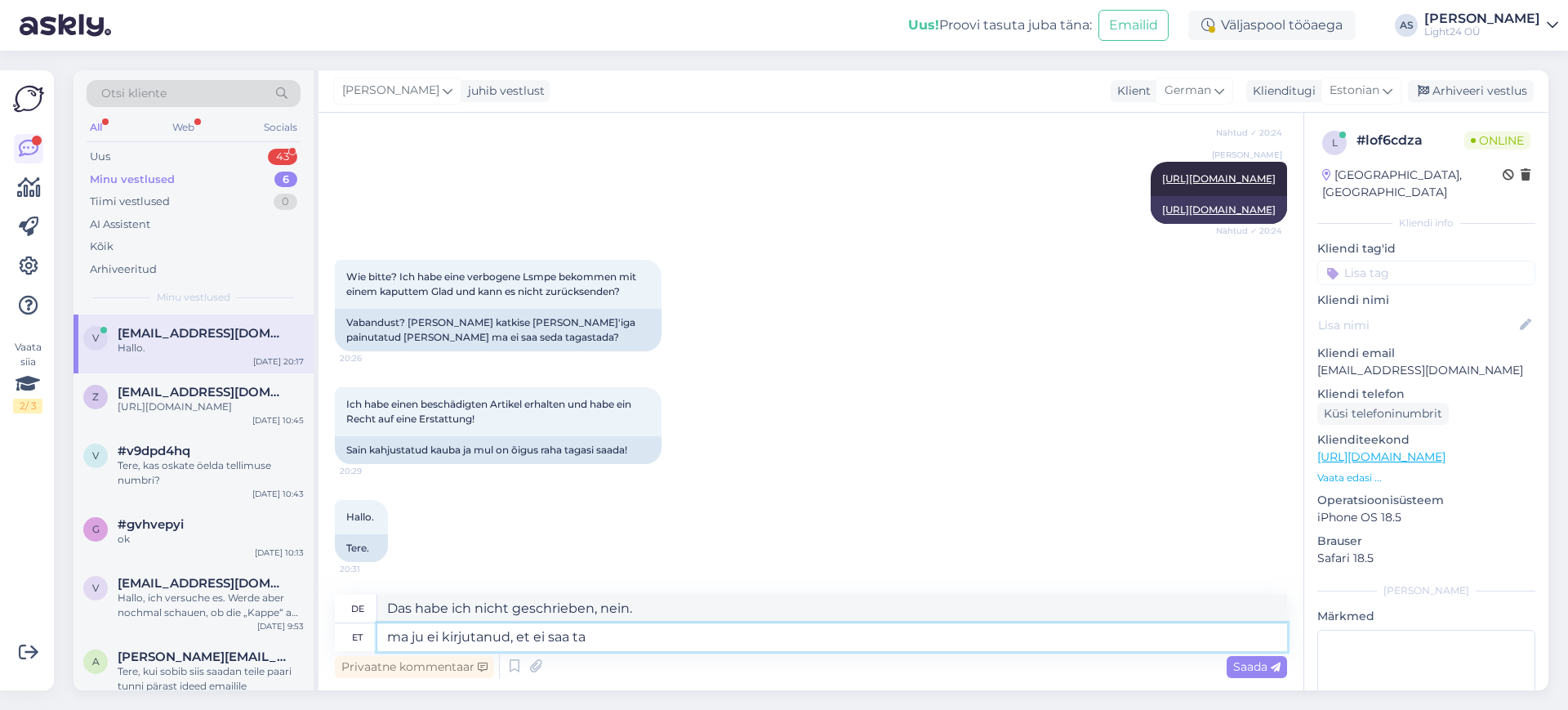
type textarea "Ich habe nicht geschrieben, dass ich es nicht könnte."
type textarea "ma ju ei kirjutanud, et ei saa tagastada, i"
type textarea "Ich habe nicht geschrieben, dass es nicht zurückgegeben werden kann,"
type textarea "ma ju ei kirjutanud, et ei saa tagastada, ikka s"
type textarea "Ich habe jedenfalls nicht geschrieben, dass es nicht zurückgegeben werden kann."
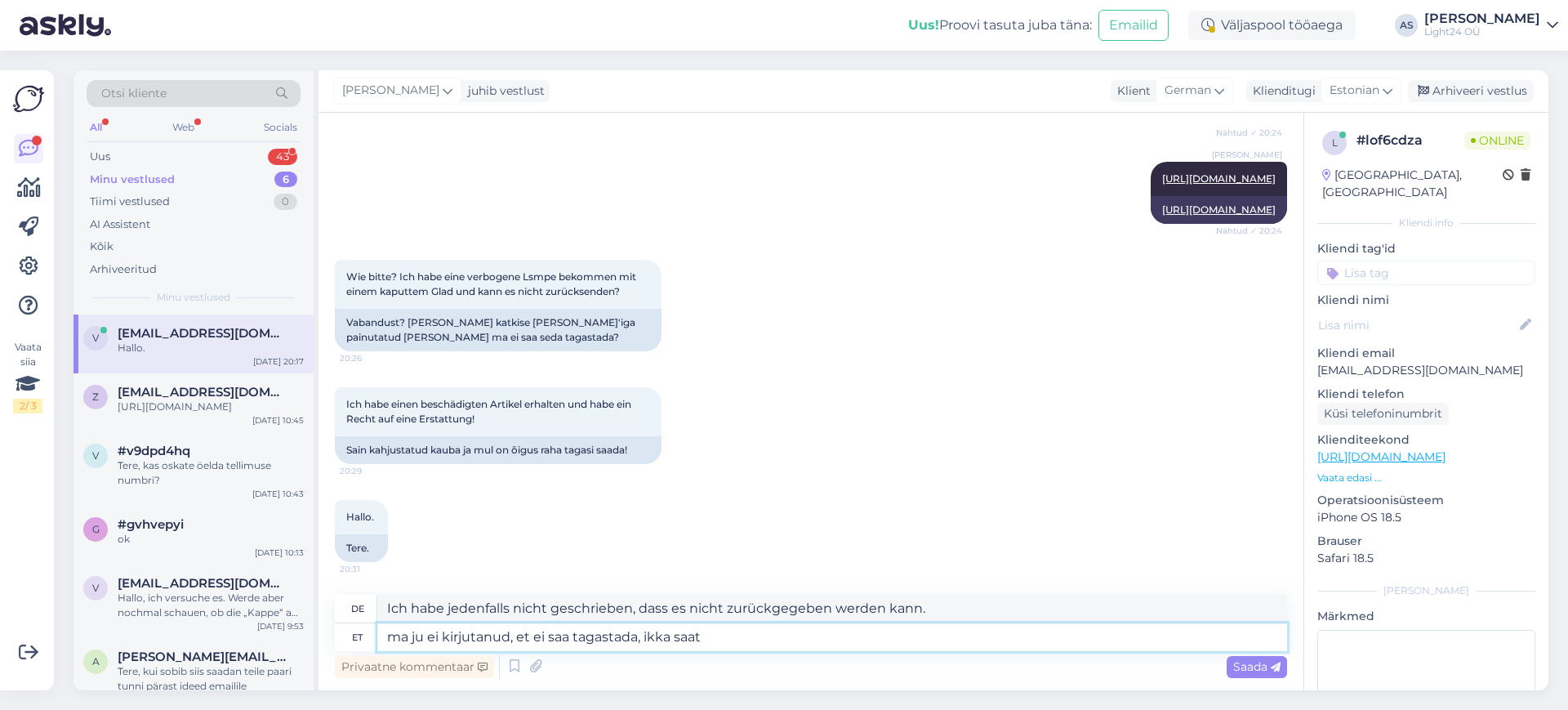
type textarea "ma ju ei kirjutanud, et ei saa tagastada, ikka saate"
type textarea "Ich habe nicht geschrieben, dass Sie es nicht zurückgeben können, das können Si…"
type textarea "ma ju ei kirjutanud, et ei saa tagastada, ikka saate. aga"
type textarea "Ich habe nicht geschrieben, dass du es nicht zurückgeben kannst, das kannst du …"
type textarea "ma ju ei kirjutanud, et ei saa tagastada, ikka saate. aga kuna"
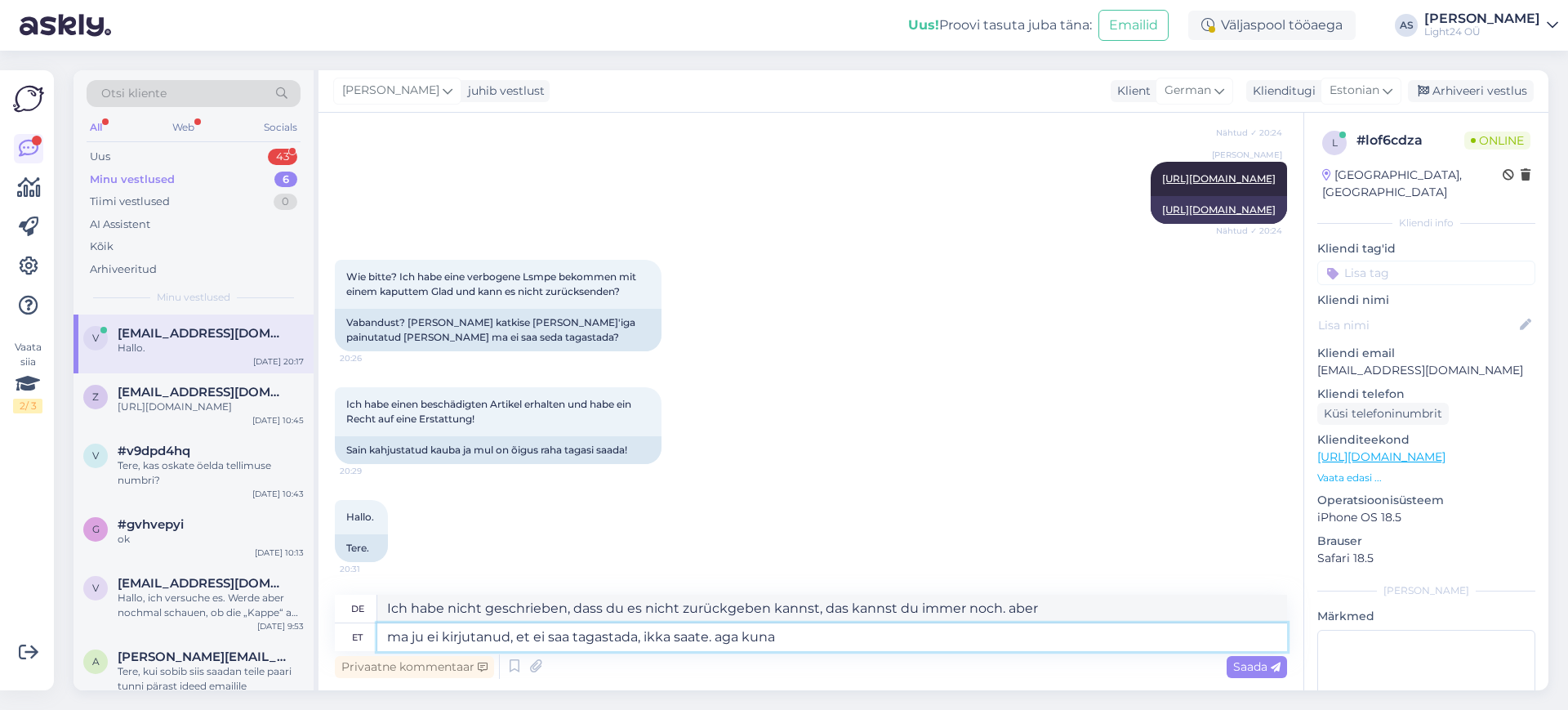
type textarea "Ich habe nicht geschrieben, dass du es nicht zurückgeben kannst, das kannst du …"
type textarea "ma ju ei kirjutanud, et ei saa tagastada, ikka saate. aga kuna te e"
type textarea "Ich habe nicht geschrieben, dass du es nicht zurückgeben kannst, das kannst du …"
type textarea "ma ju ei kirjutanud, et ei saa tagastada, ikka saate. aga kuna te ei"
type textarea "Ich habe nicht geschrieben, dass du es nicht zurückgeben kannst, das kannst du …"
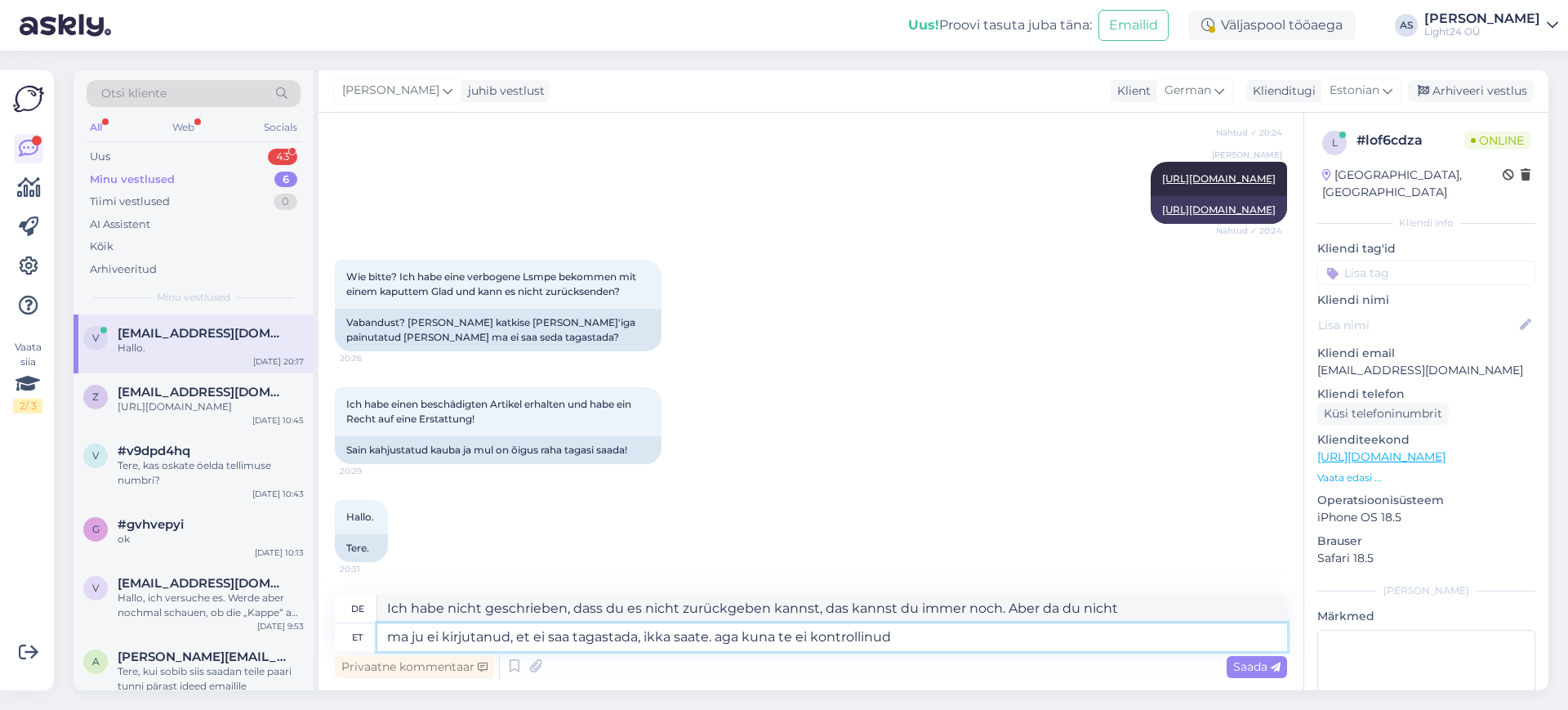
type textarea "ma ju ei kirjutanud, et ei saa tagastada, ikka saate. aga kuna te ei kontrollin…"
type textarea "Ich habe nicht geschrieben, dass du es nicht zurückgeben kannst, das kannst du …"
type textarea "ma ju ei kirjutanud, et ei saa tagastada, ikka saate. aga kuna te ei kontrollin…"
type textarea "Ich habe nicht geschrieben, dass Sie es nicht zurückgeben können, Sie können es…"
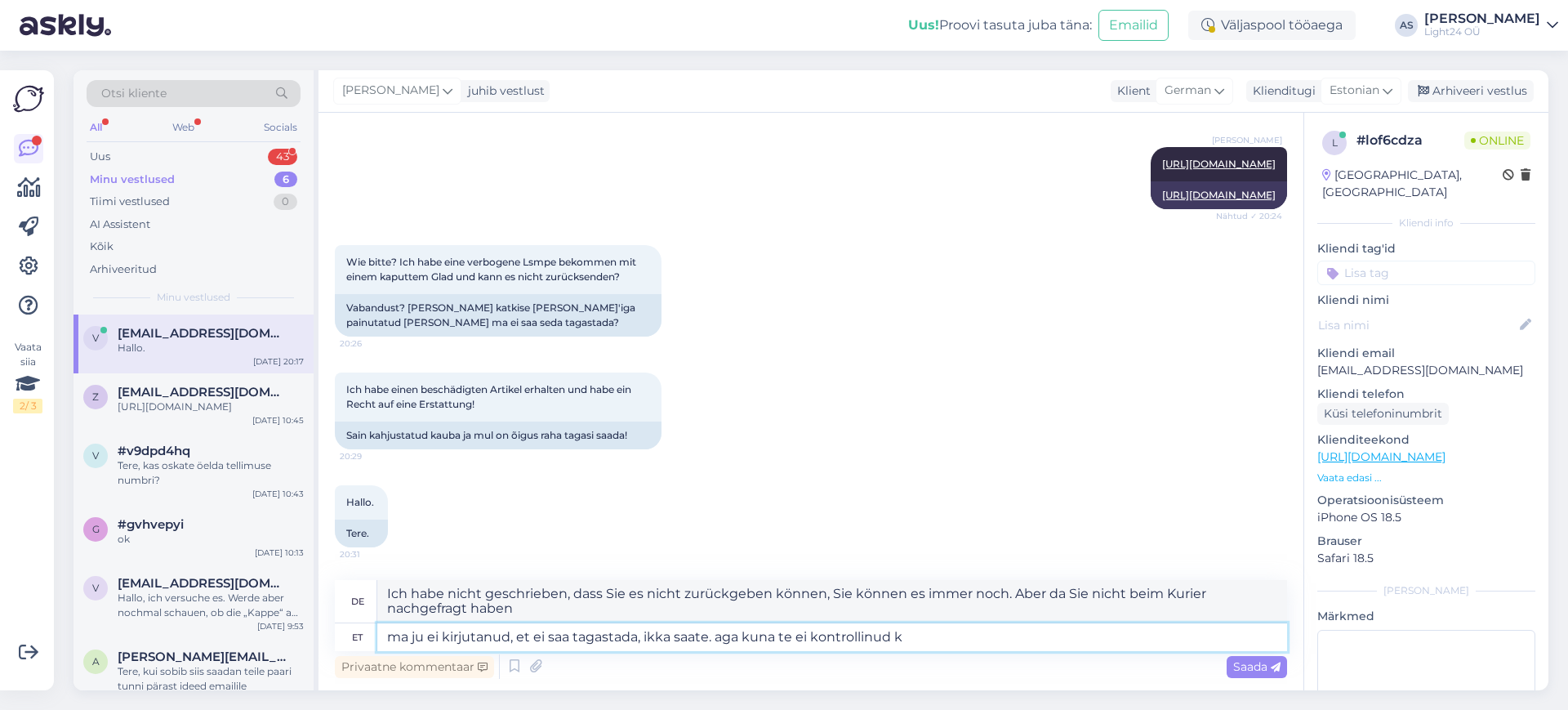
type textarea "ma ju ei kirjutanud, et ei saa tagastada, ikka saate. aga kuna te ei kontrollin…"
type textarea "Ich habe nicht geschrieben, dass du es nicht zurückgeben kannst, das kannst du …"
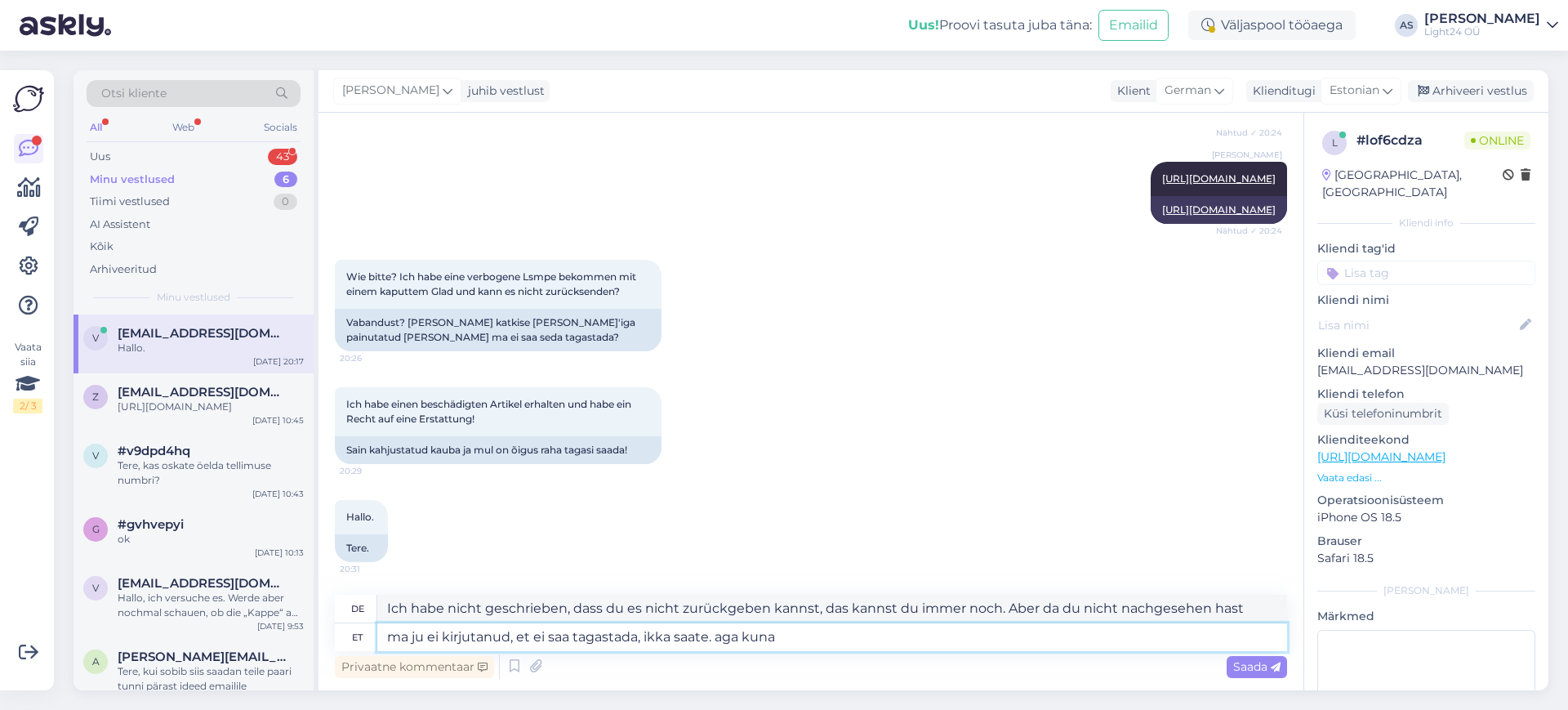
type textarea "ma ju ei kirjutanud, et ei saa tagastada, ikka saate. aga kun"
type textarea "Ich habe nicht geschrieben, dass du es nicht zurückgeben kannst, das kannst du …"
type textarea "ma ju ei kirjutanud, et ei saa tagastada, ikka saate. aga"
type textarea "Ich habe nicht geschrieben, dass du es nicht zurückgeben kannst, das kannst du …"
type textarea "ma ju ei kirjutanud, et ei saa tagastada, ikka saate. aga selleks, et m"
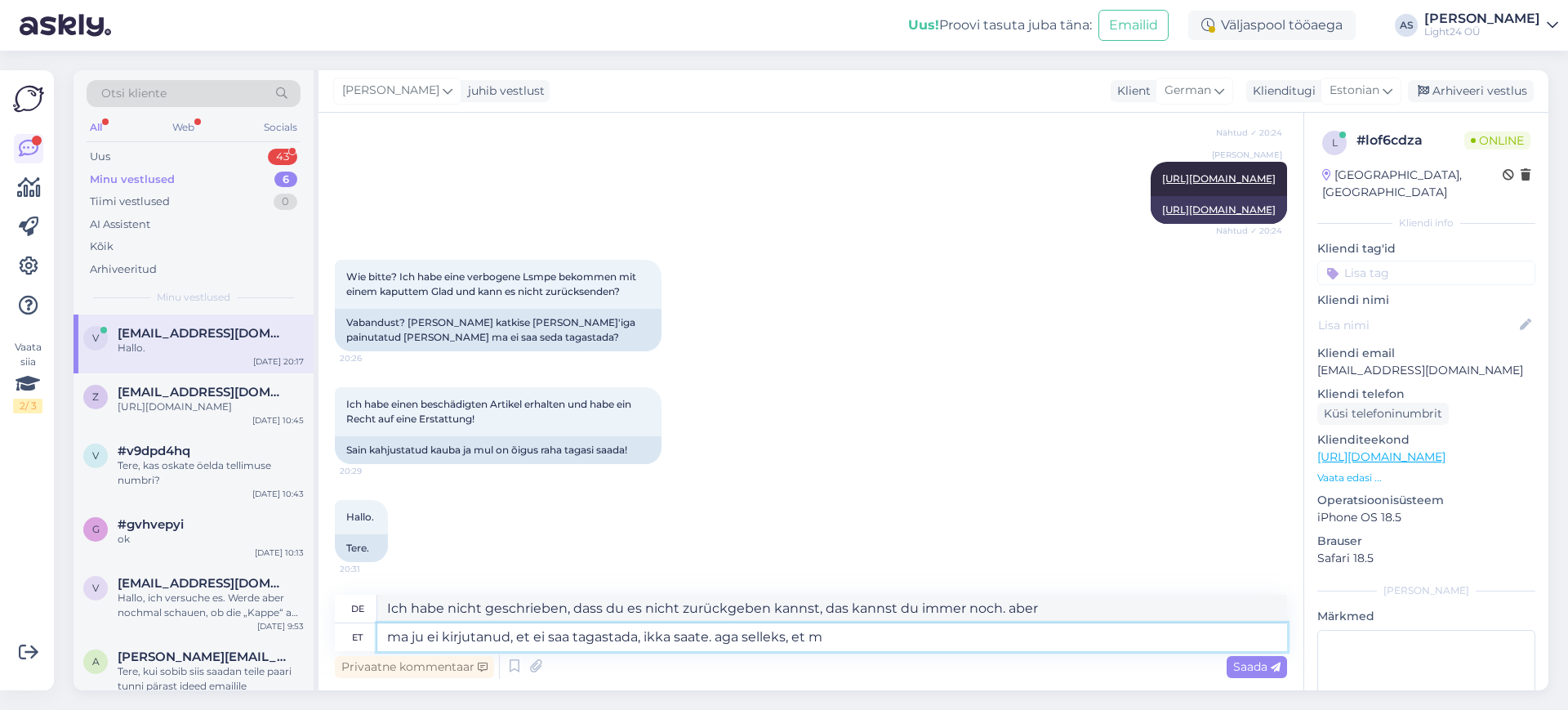
type textarea "Ich habe nicht geschrieben, dass Sie es nicht zurückgeben können, Sie können es…"
type textarea "ma ju ei kirjutanud, et ei saa tagastada, ikka saate. aga selleks, et me"
type textarea "Ich habe nicht geschrieben, dass du es nicht zurückgeben kannst, das kannst du …"
type textarea "ma ju ei kirjutanud, et ei saa tagastada, ikka saate. aga selleks, et me s"
type textarea "Ich habe nicht geschrieben, dass Sie es nicht zurückgeben können, Sie können es…"
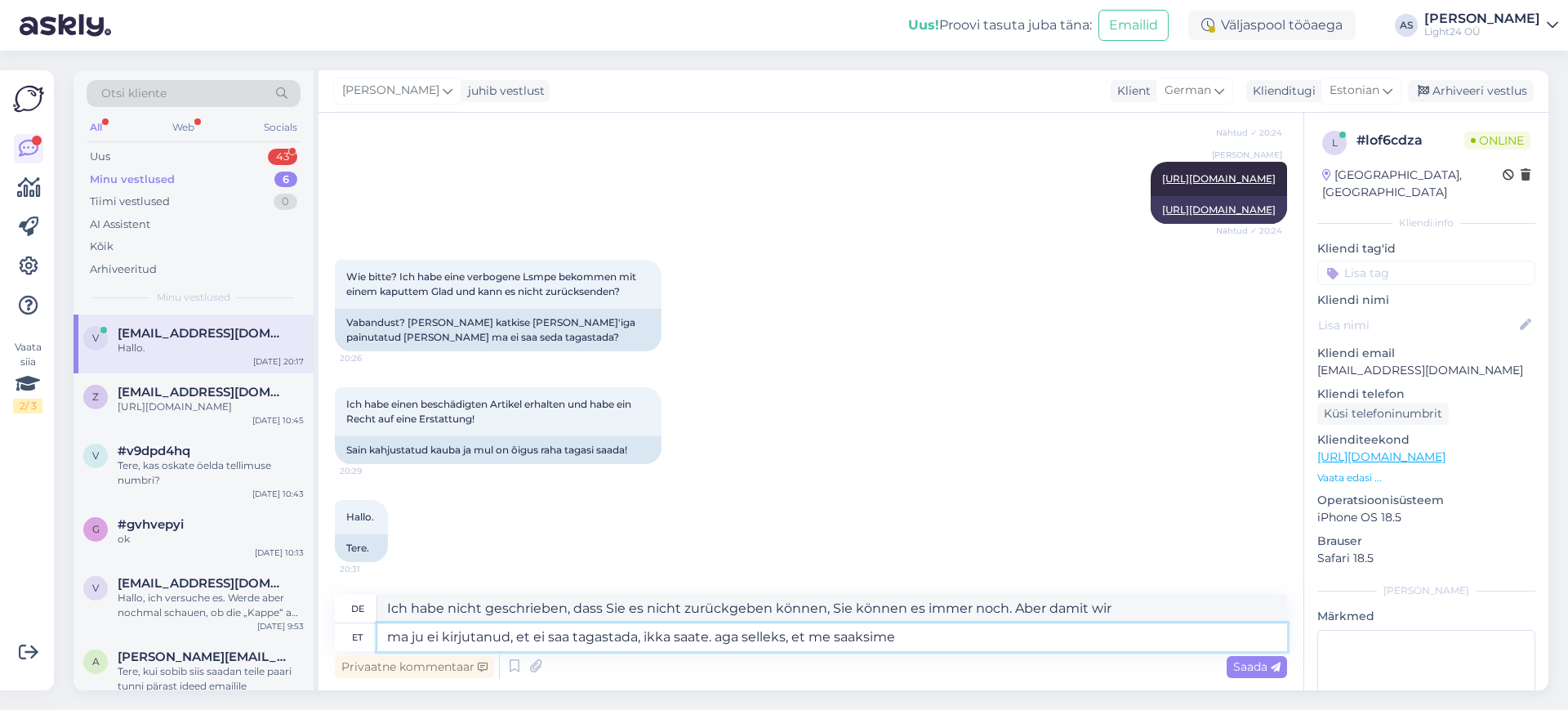
type textarea "ma ju ei kirjutanud, et ei saa tagastada, ikka saate. aga selleks, et me saaksi…"
type textarea "Ich habe nicht geschrieben, dass du es nicht zurückgeben kannst, das kannst du …"
type textarea "ma ju ei kirjutanud, et ei saa tagastada, ikka saate. aga selleks, et me saaksi…"
type textarea "Ich habe nicht geschrieben, dass Sie es nicht zurückgeben können, Sie können es…"
type textarea "ma ju ei kirjutanud, et ei saa tagastada, ikka saate. aga selleks, et me saaksi…"
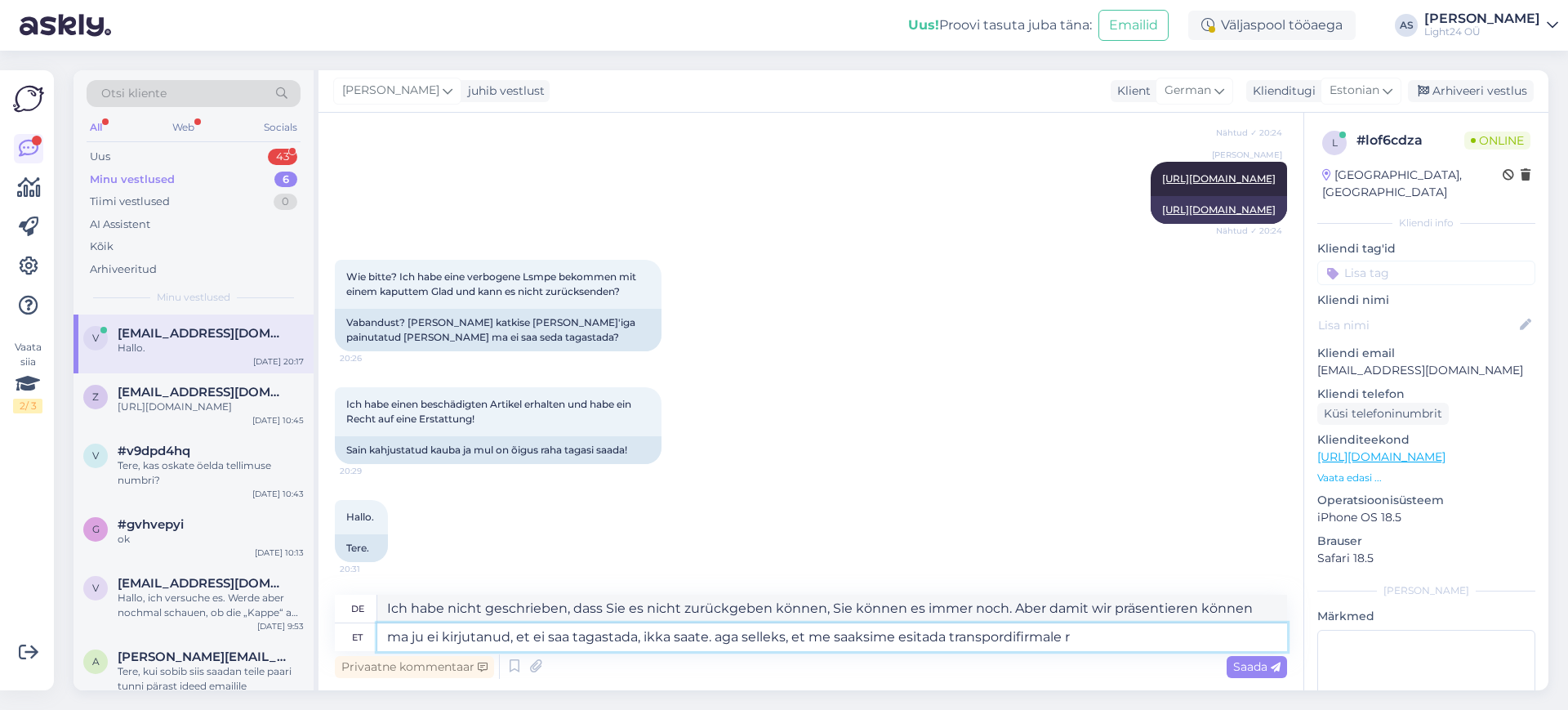
type textarea "Ich habe nicht geschrieben, dass Sie es nicht zurückgeben können, das können Si…"
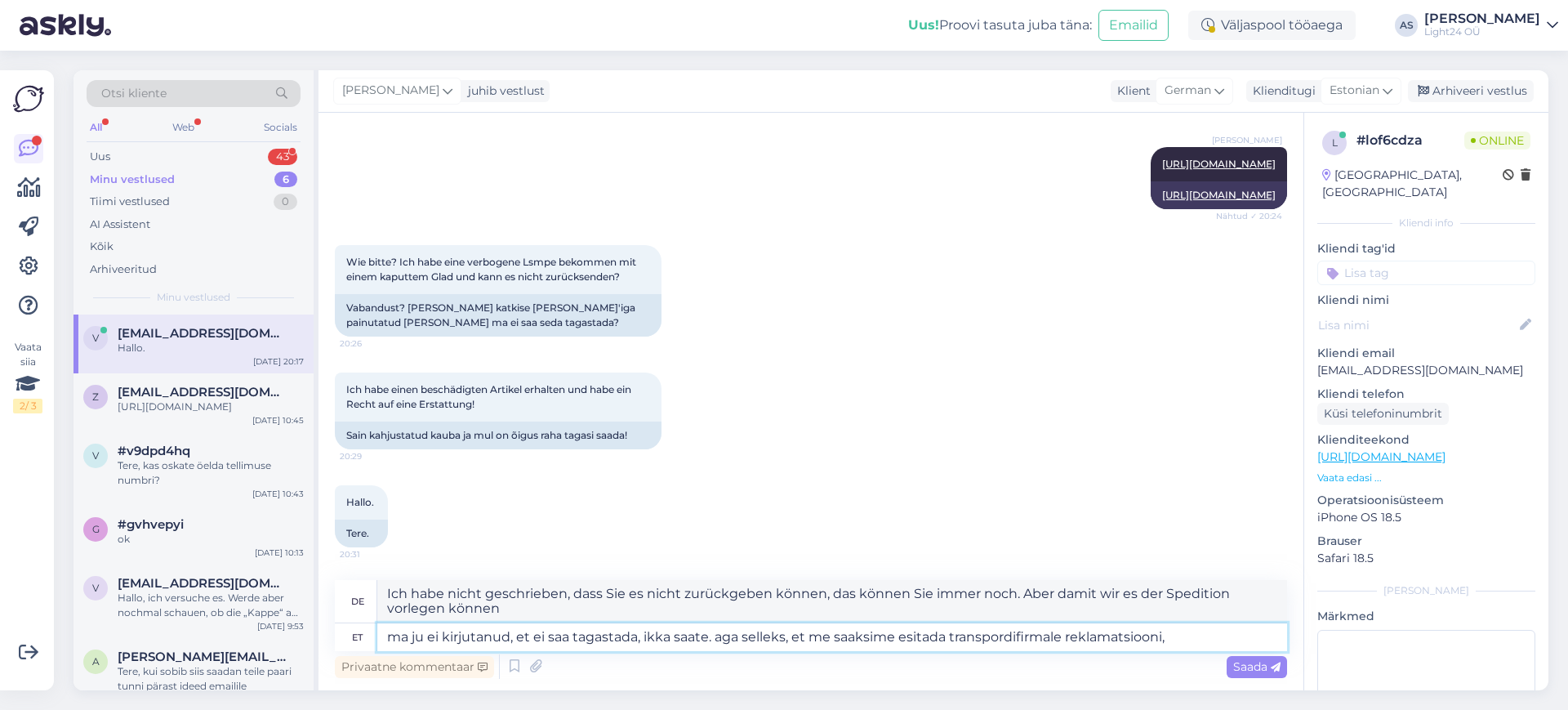
type textarea "ma ju ei kirjutanud, et ei saa tagastada, ikka saate. aga selleks, et me saaksi…"
type textarea "Ich habe nicht geschrieben, dass Sie es nicht zurückgeben können, das können Si…"
type textarea "ma ju ei kirjutanud, et ei saa tagastada, ikka saate. aga selleks, et me saaksi…"
type textarea "Ich habe nicht geschrieben, dass Sie es nicht zurückgeben können, das können Si…"
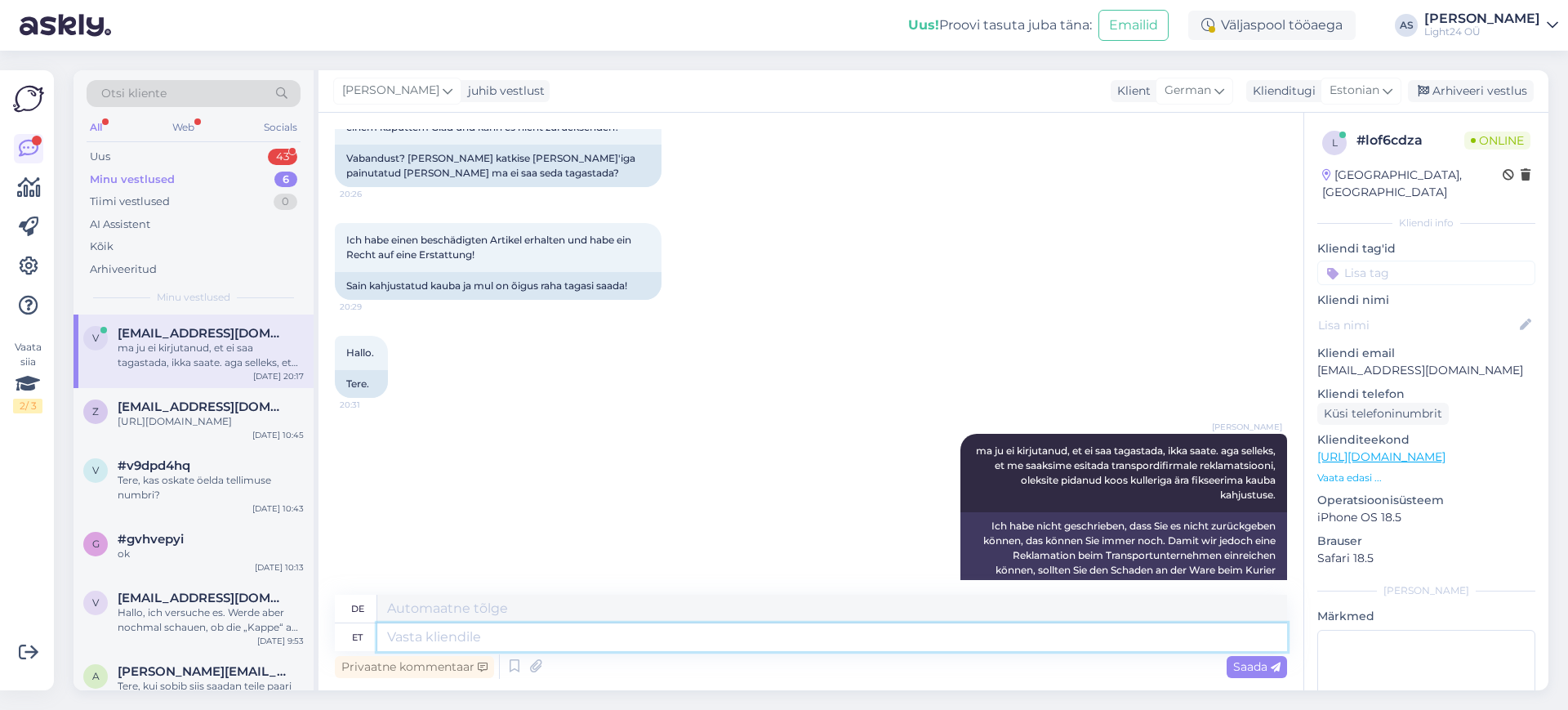
scroll to position [1543, 0]
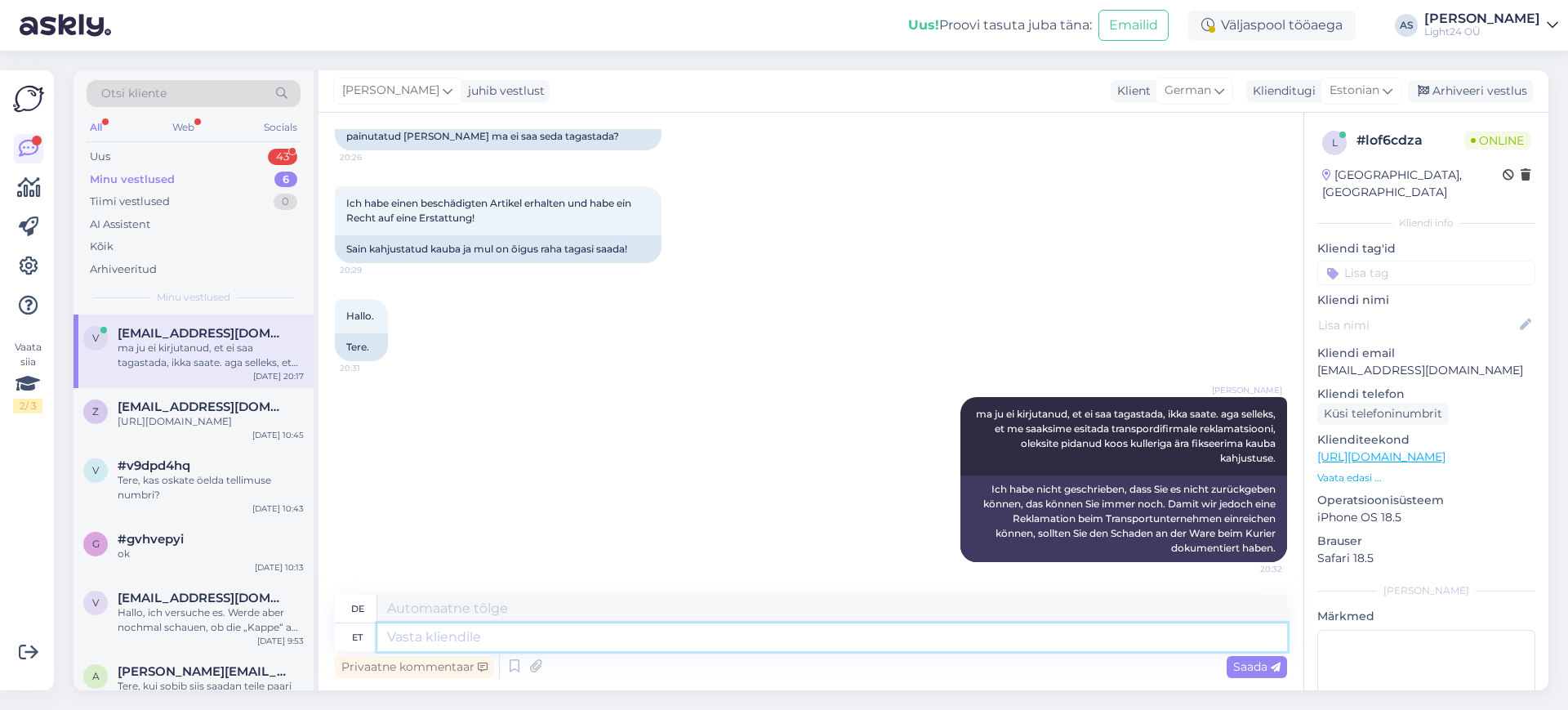
click at [477, 634] on textarea at bounding box center [831, 636] width 909 height 27
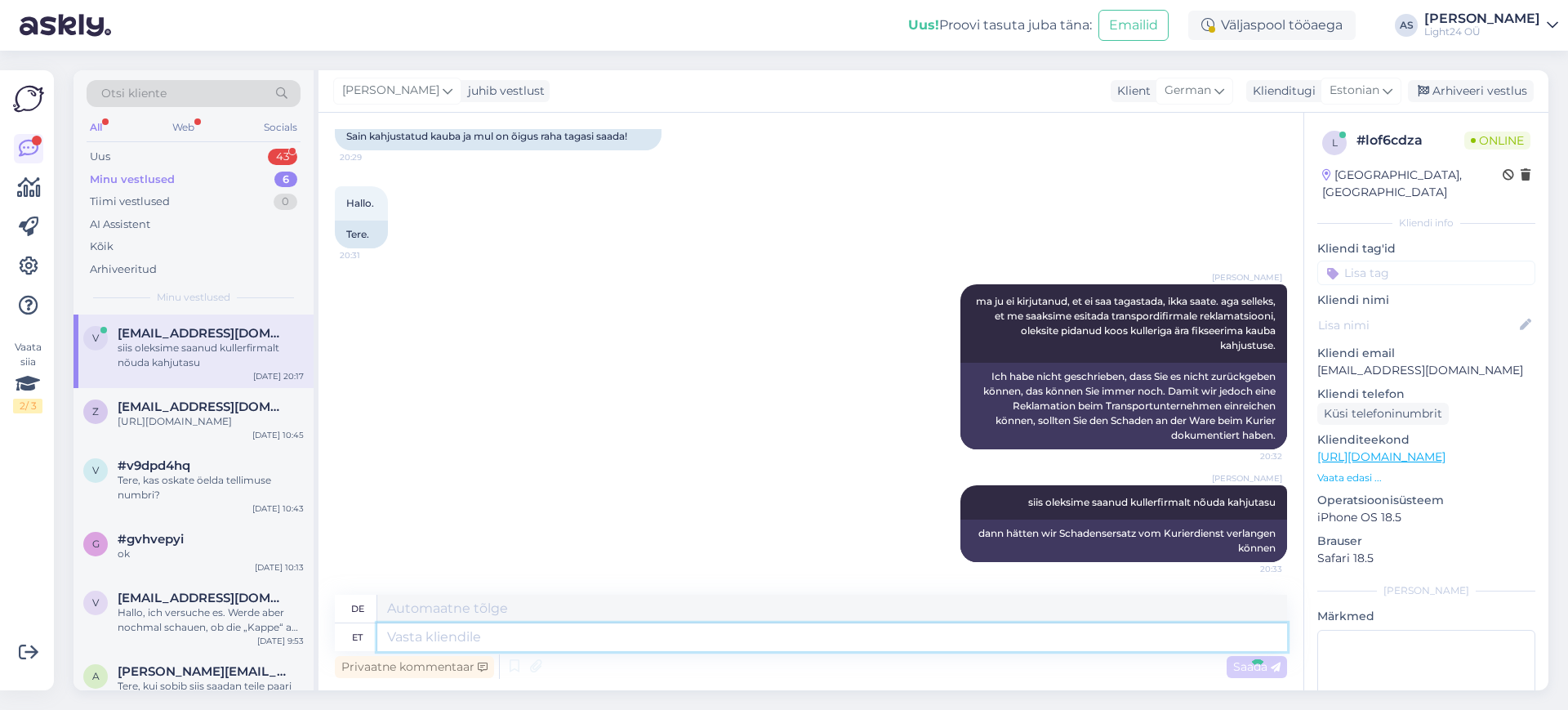
scroll to position [1656, 0]
click at [477, 642] on textarea at bounding box center [831, 636] width 909 height 27
click at [465, 639] on textarea at bounding box center [831, 636] width 909 height 27
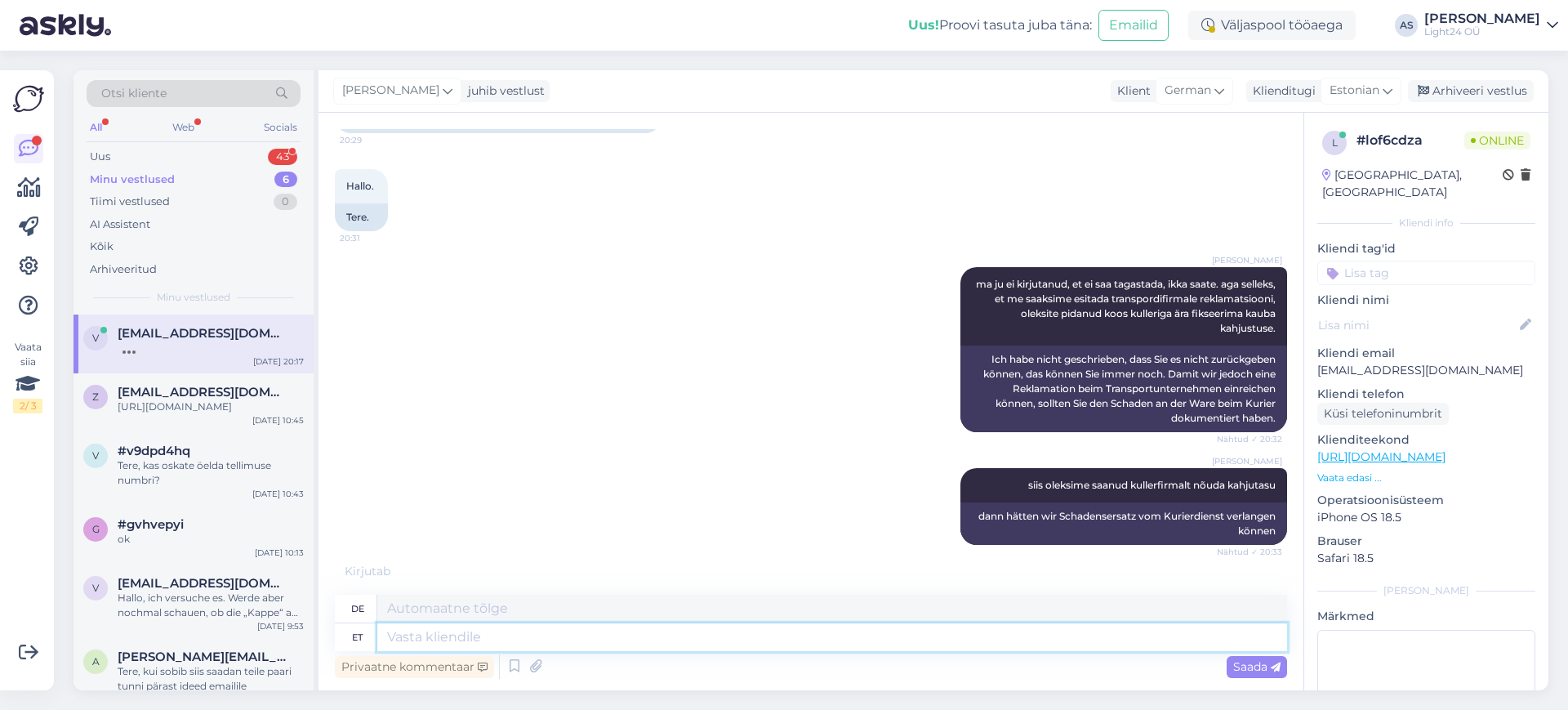
scroll to position [1784, 0]
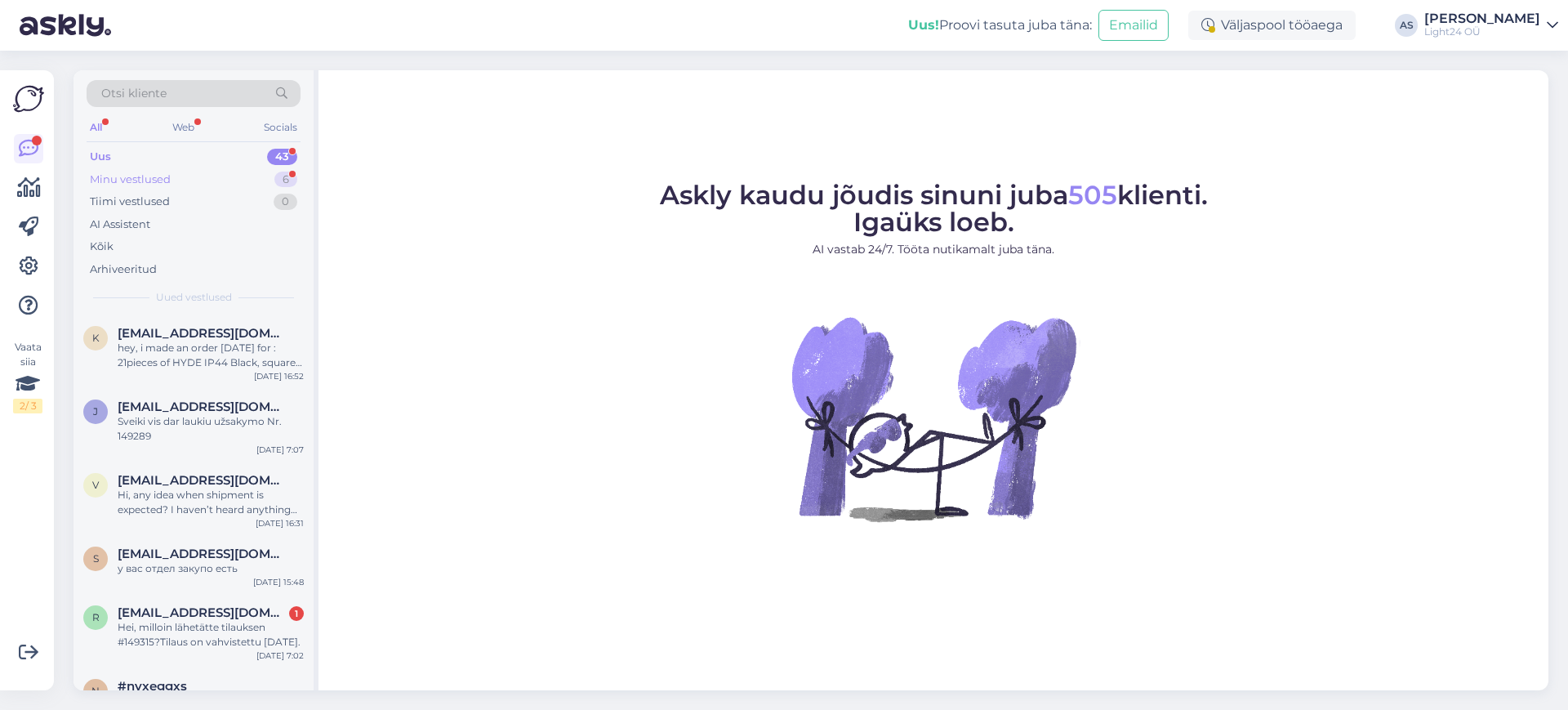
click at [122, 176] on div "Minu vestlused" at bounding box center [130, 179] width 81 height 16
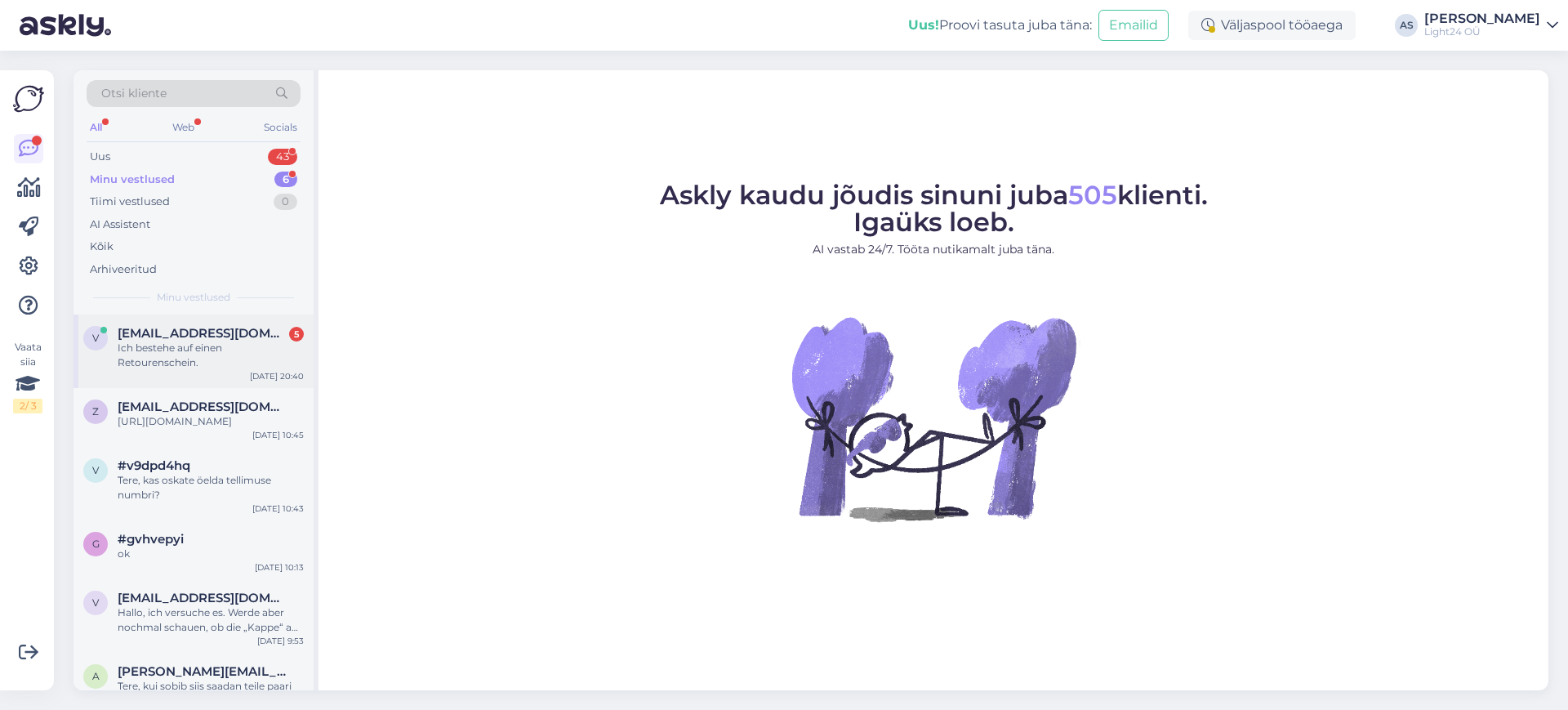
click at [175, 339] on span "[EMAIL_ADDRESS][DOMAIN_NAME]" at bounding box center [202, 333] width 170 height 15
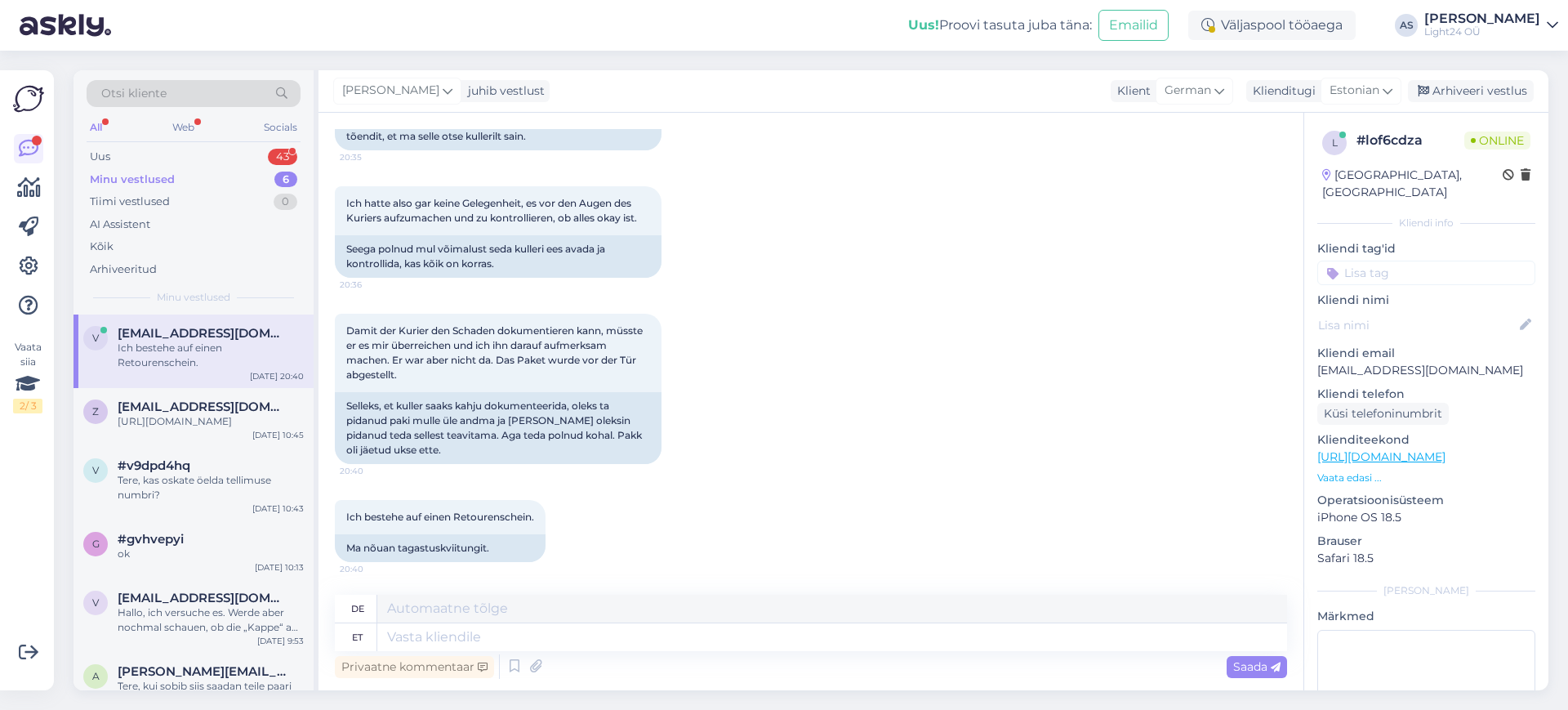
scroll to position [2450, 0]
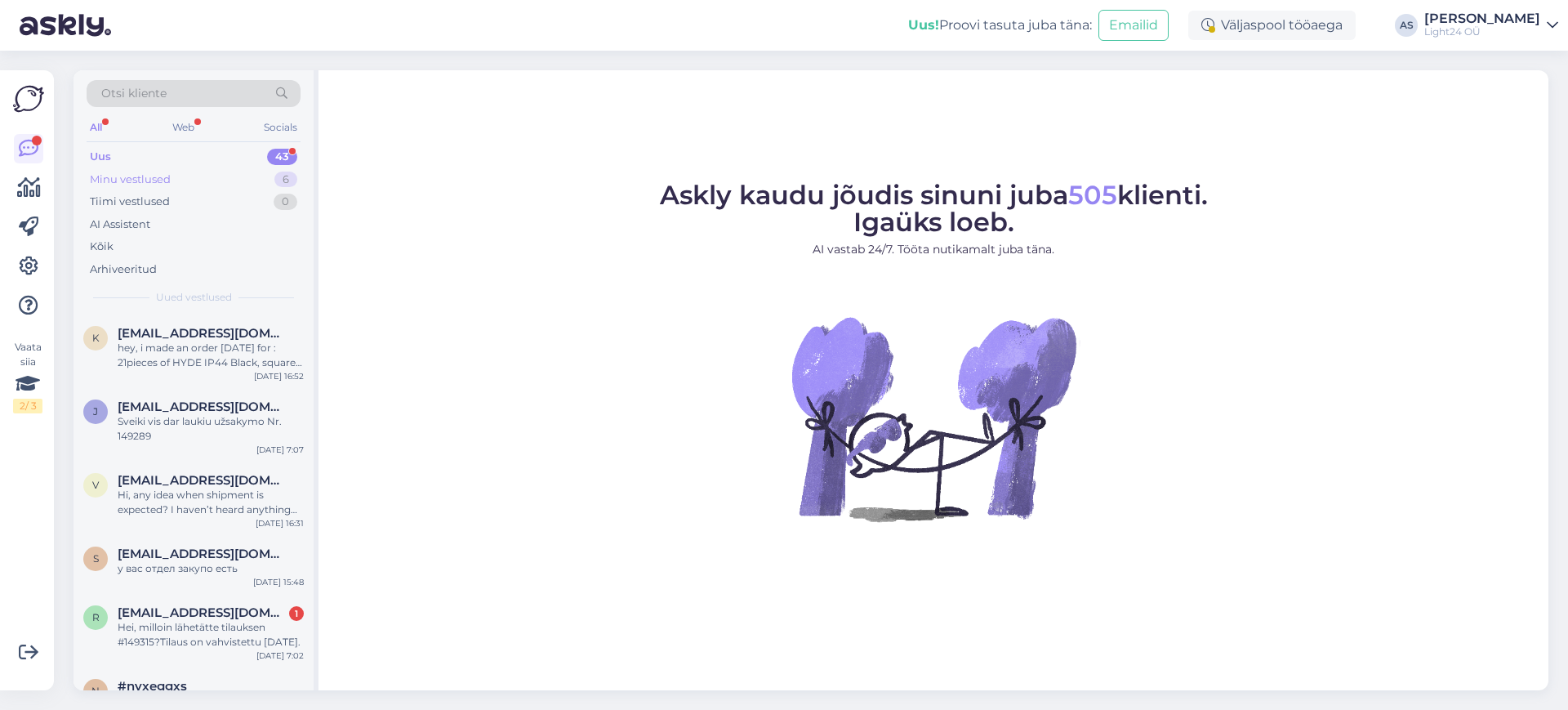
click at [122, 179] on div "Minu vestlused" at bounding box center [130, 179] width 81 height 16
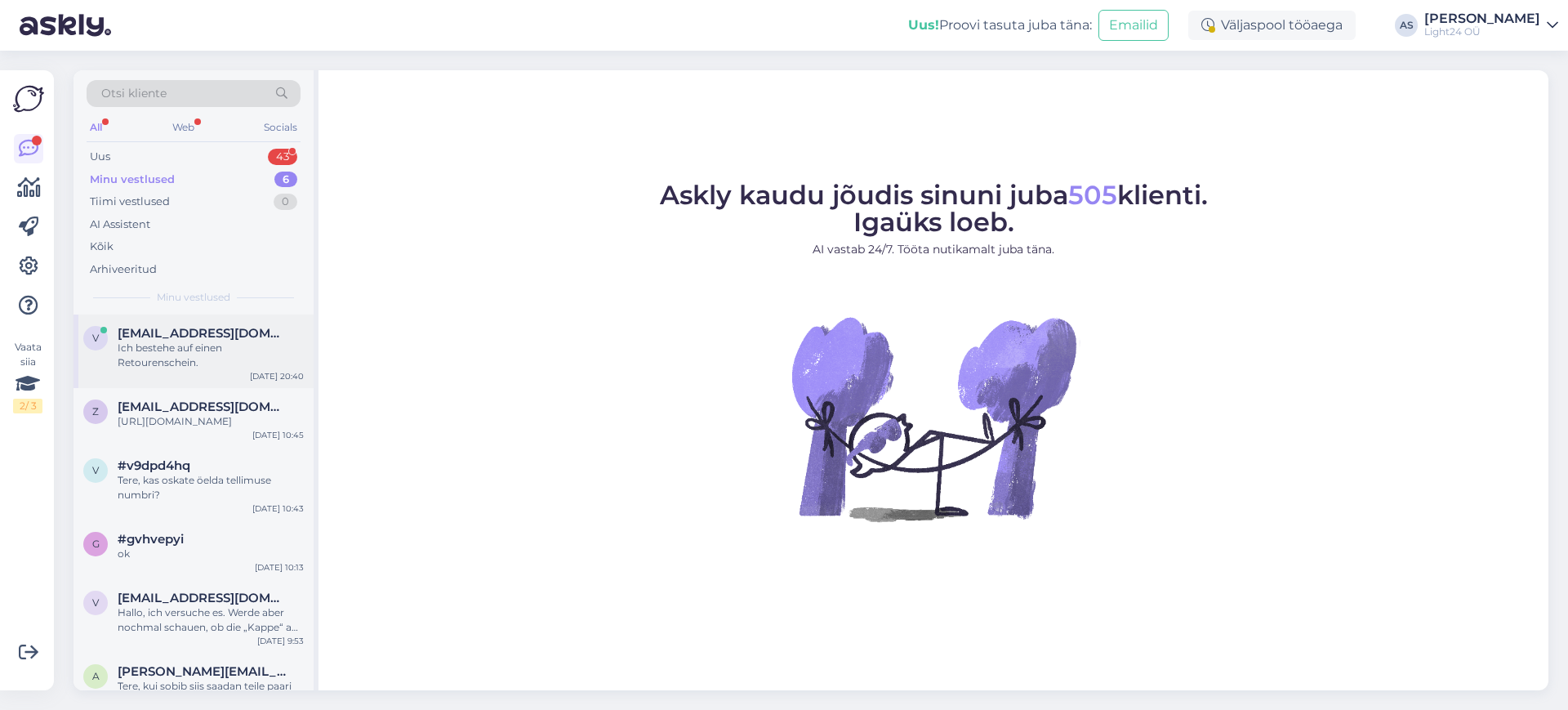
click at [170, 343] on div "Ich bestehe auf einen Retourenschein." at bounding box center [210, 355] width 186 height 29
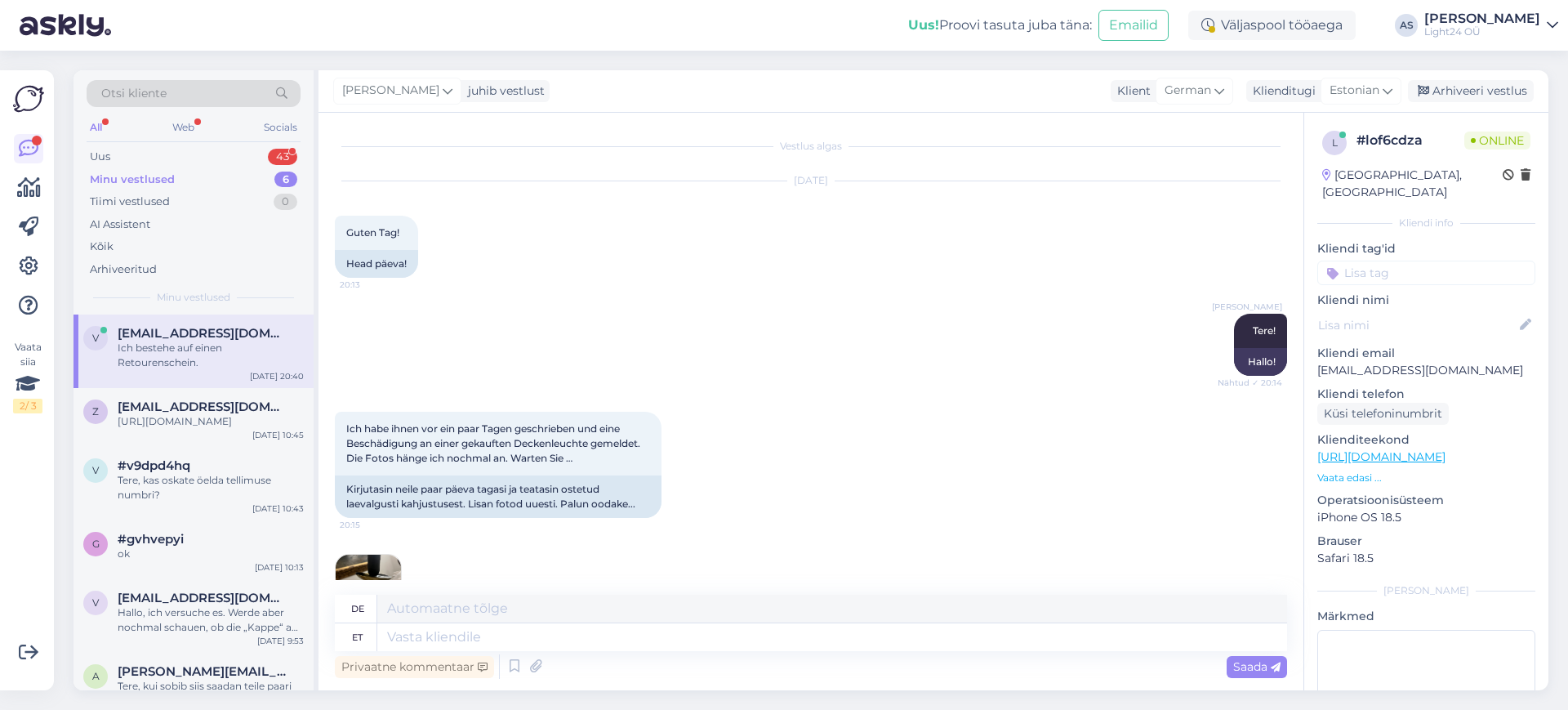
scroll to position [2450, 0]
